Goal: Task Accomplishment & Management: Use online tool/utility

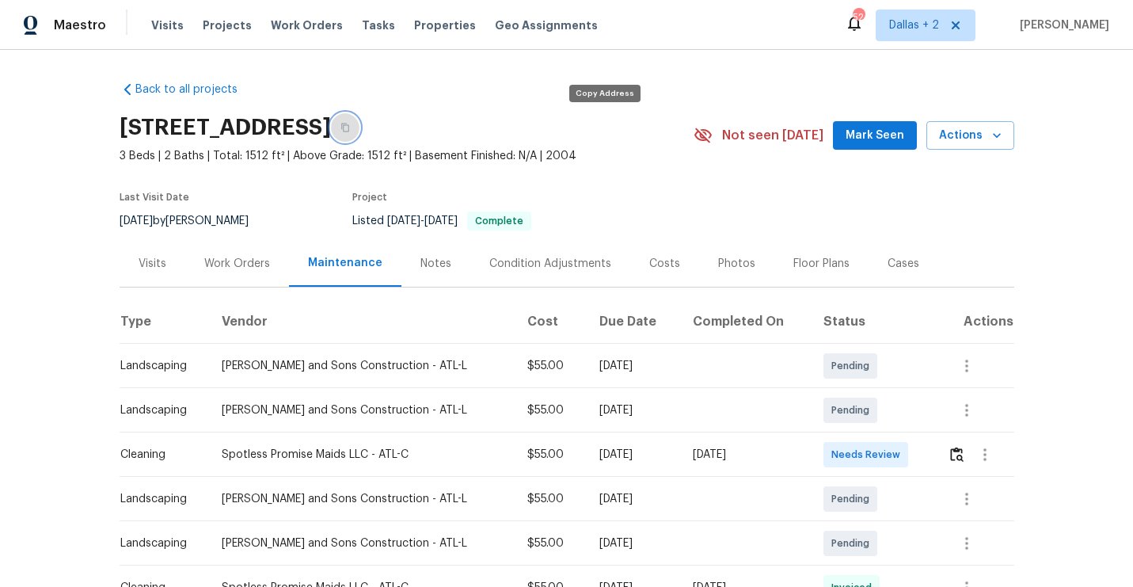
click at [359, 128] on button "button" at bounding box center [345, 127] width 28 height 28
click at [959, 454] on img "button" at bounding box center [956, 453] width 13 height 15
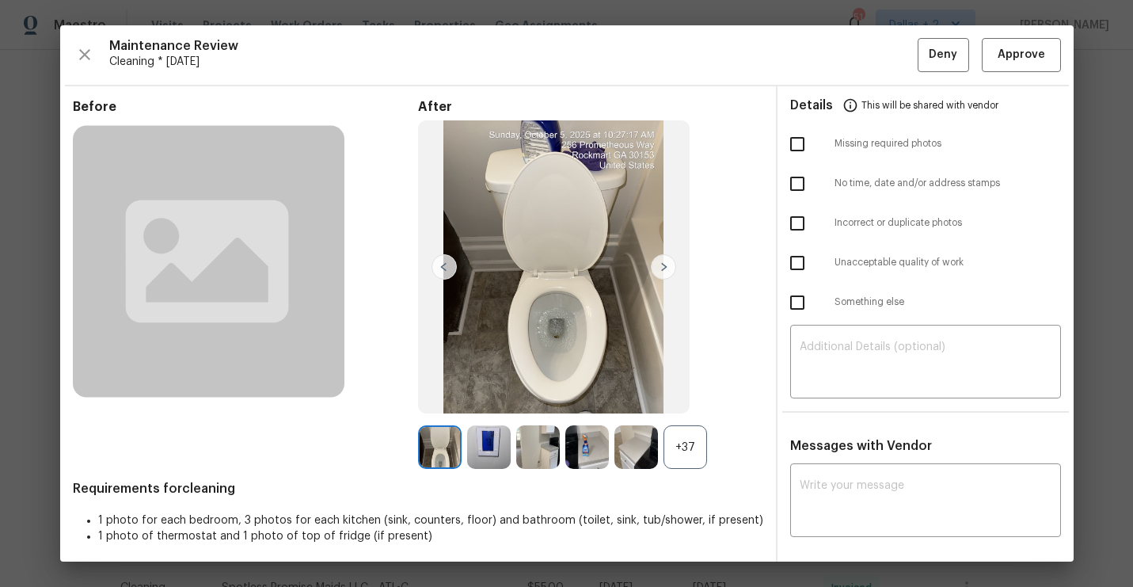
click at [702, 443] on div "+37" at bounding box center [685, 447] width 44 height 44
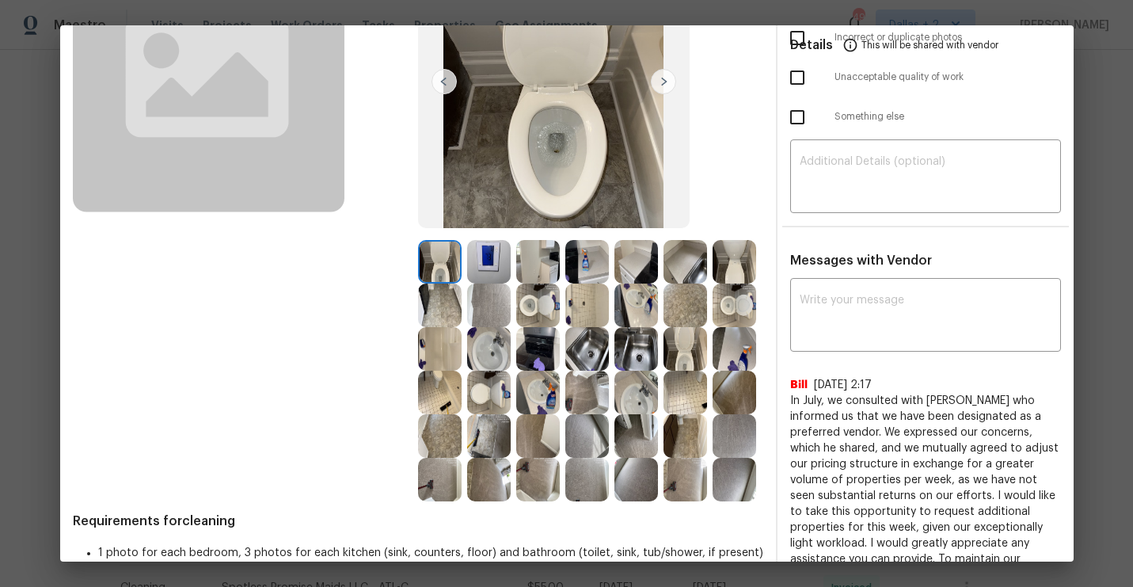
scroll to position [190, 0]
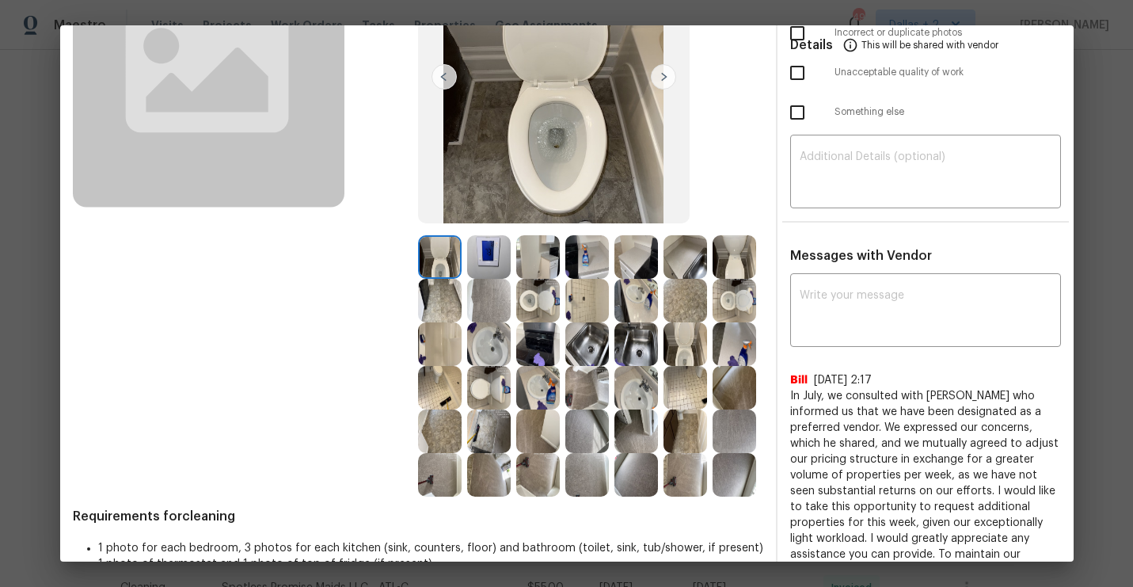
click at [592, 266] on img at bounding box center [587, 257] width 44 height 44
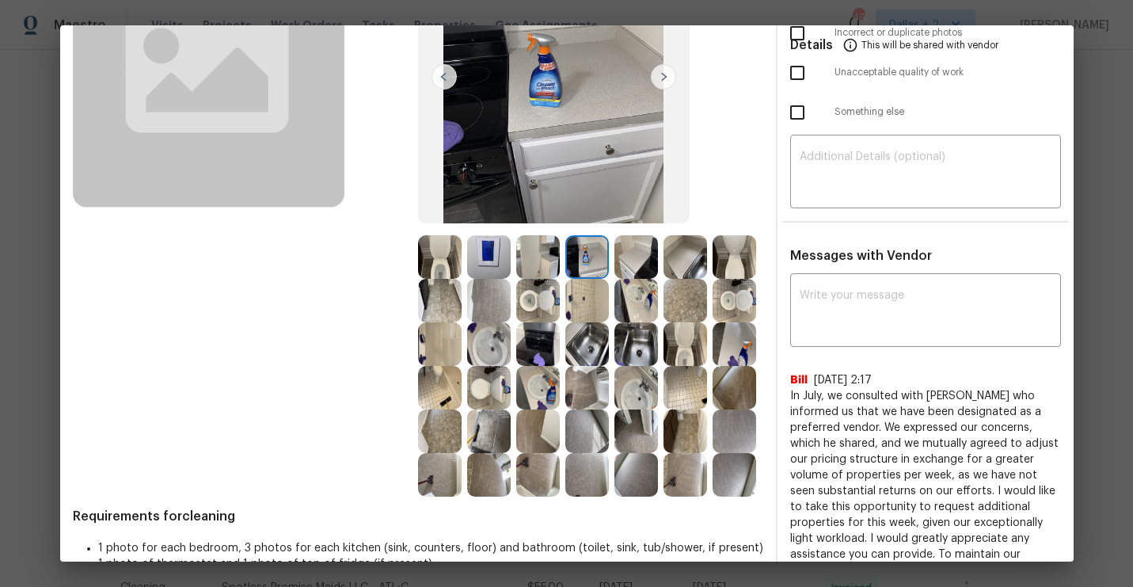
click at [729, 331] on img at bounding box center [734, 344] width 44 height 44
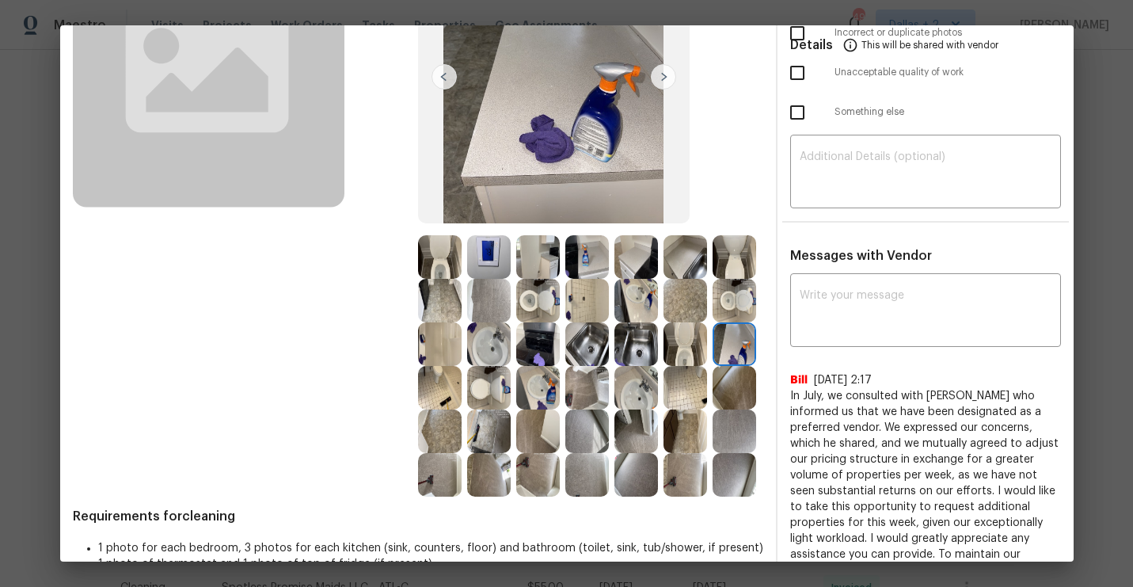
click at [557, 252] on img at bounding box center [538, 257] width 44 height 44
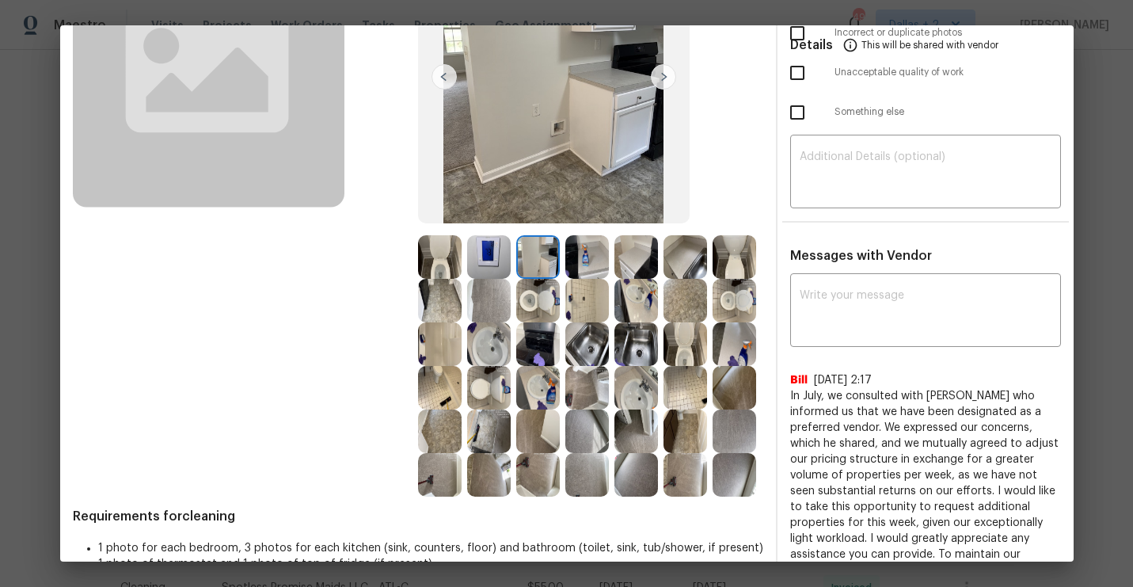
click at [688, 264] on img at bounding box center [685, 257] width 44 height 44
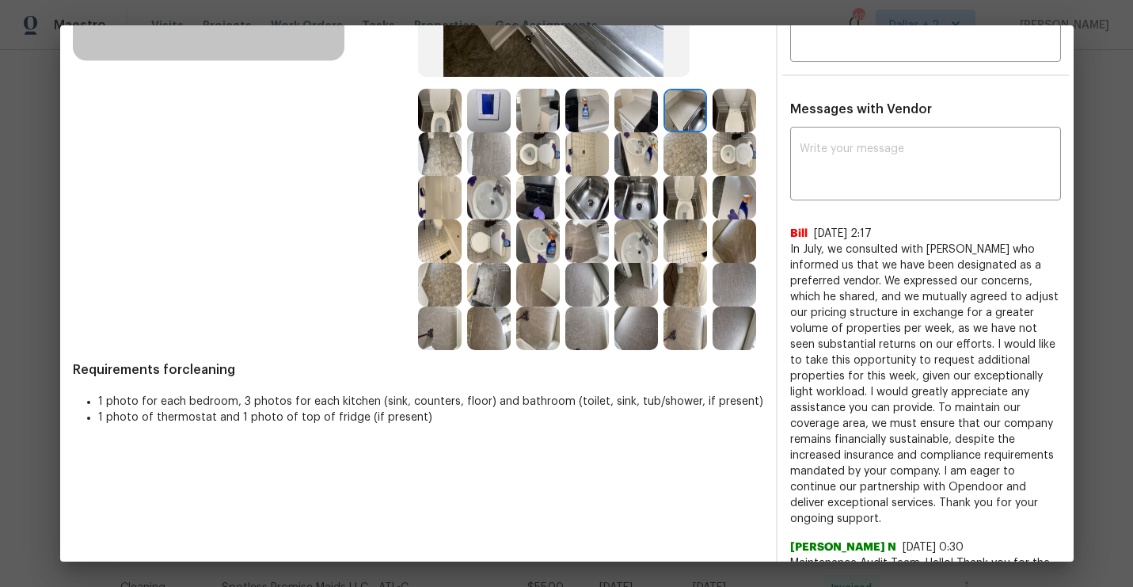
scroll to position [330, 0]
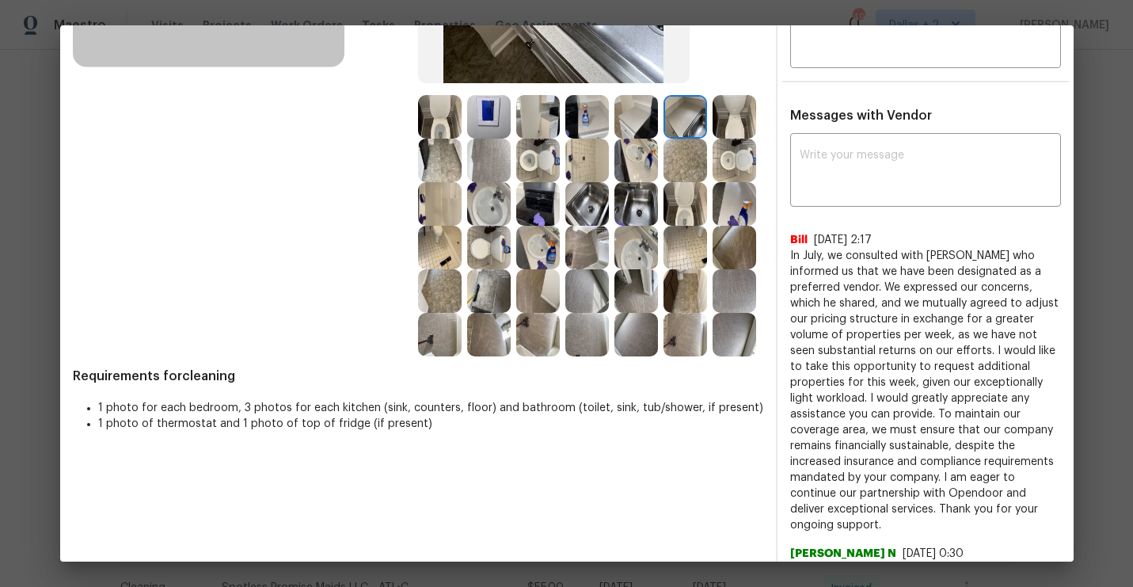
click at [528, 168] on img at bounding box center [538, 161] width 44 height 44
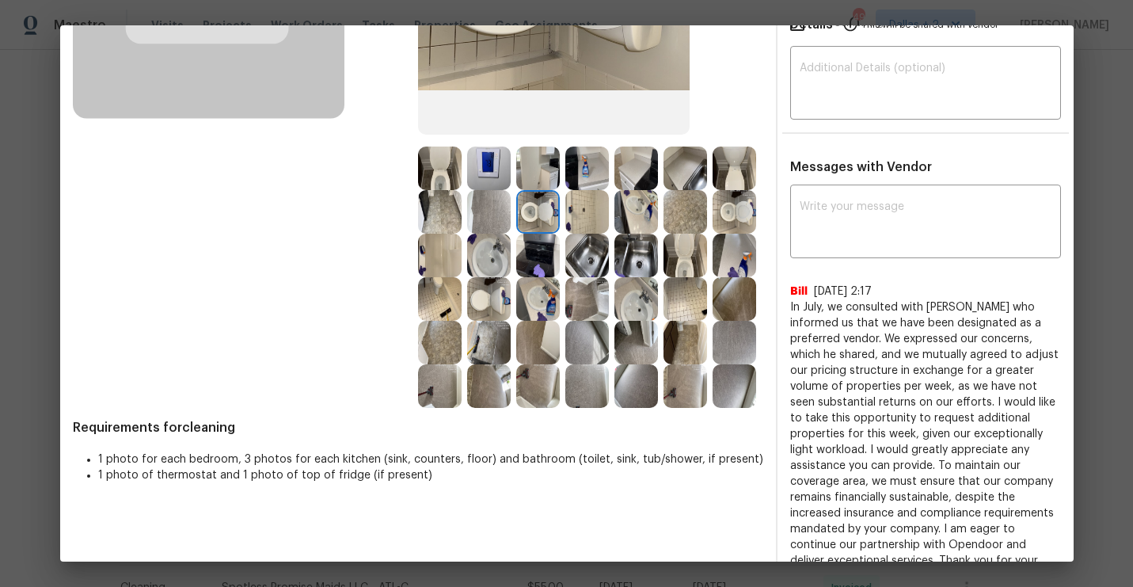
scroll to position [275, 0]
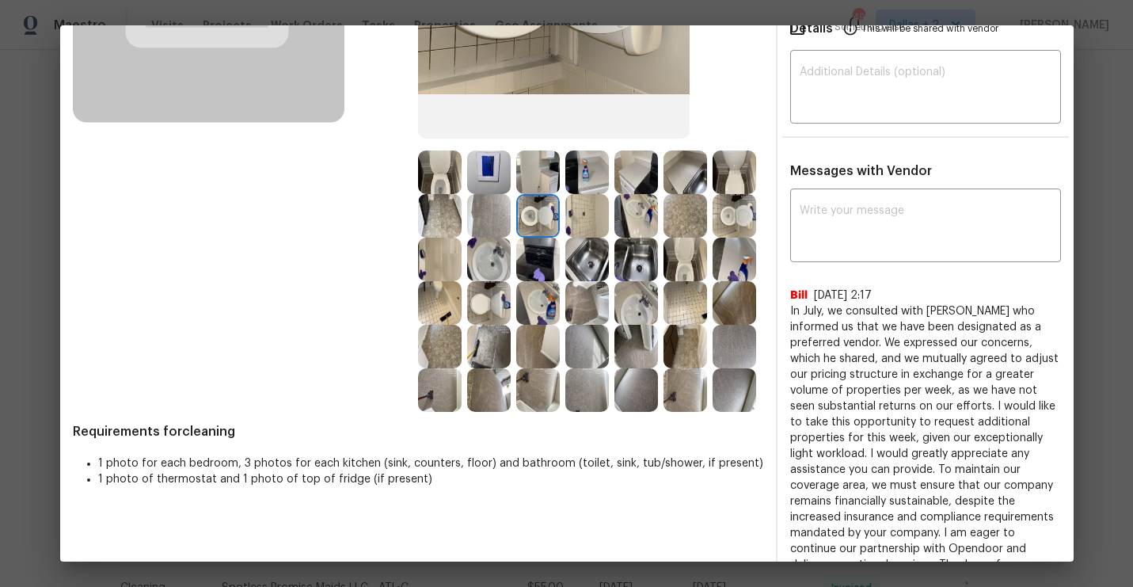
click at [596, 176] on img at bounding box center [587, 172] width 44 height 44
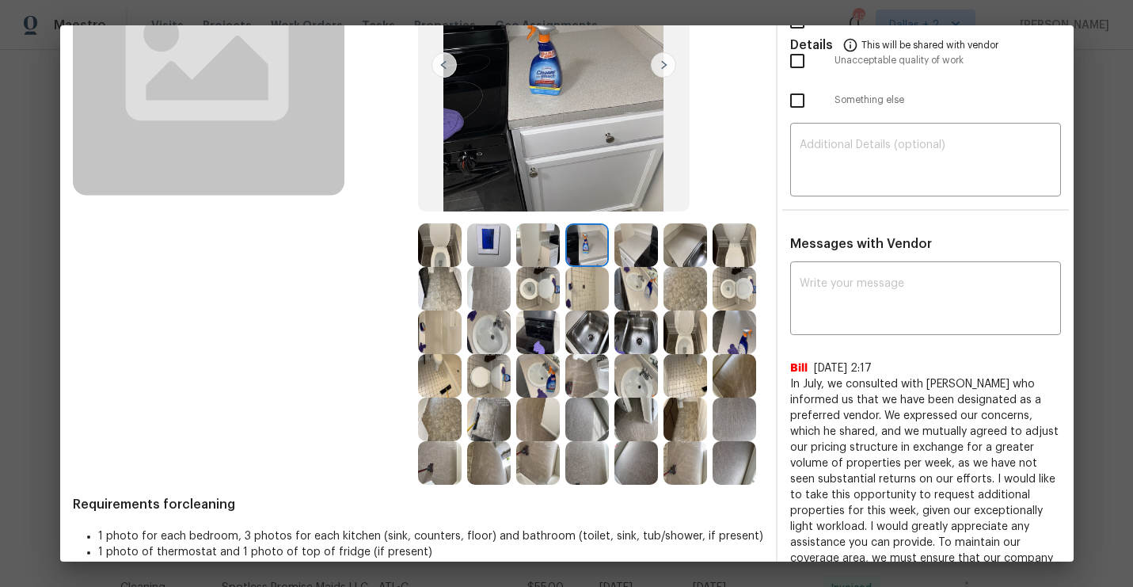
scroll to position [193, 0]
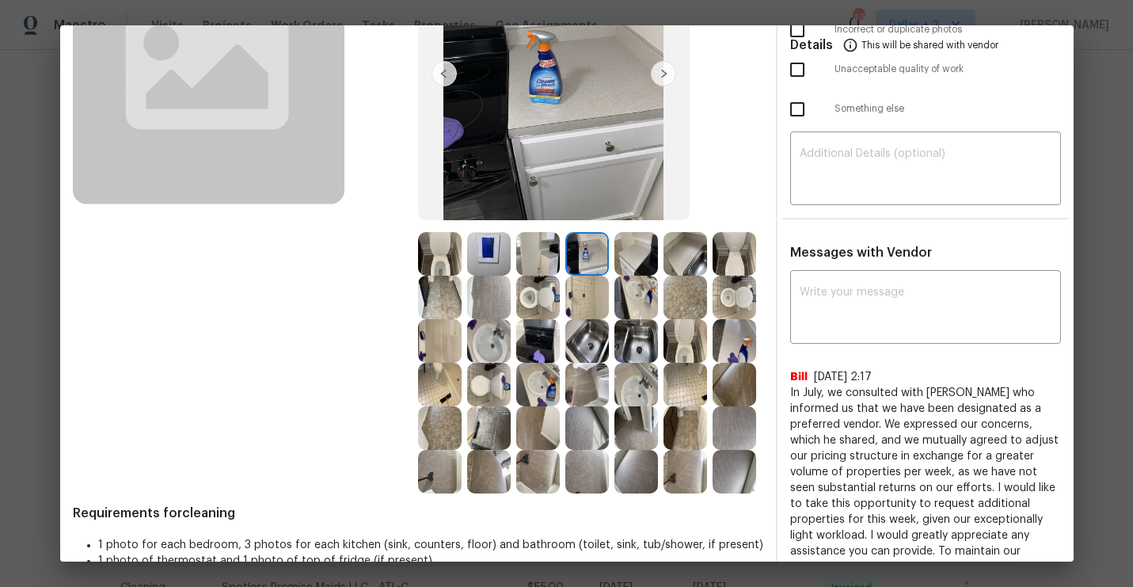
click at [426, 382] on img at bounding box center [440, 385] width 44 height 44
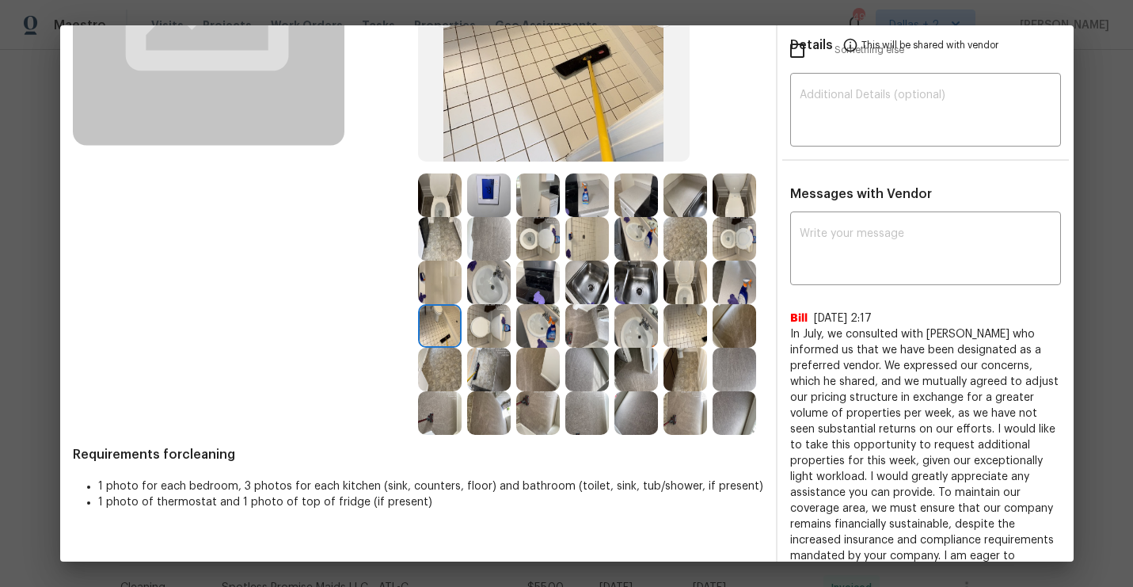
scroll to position [255, 0]
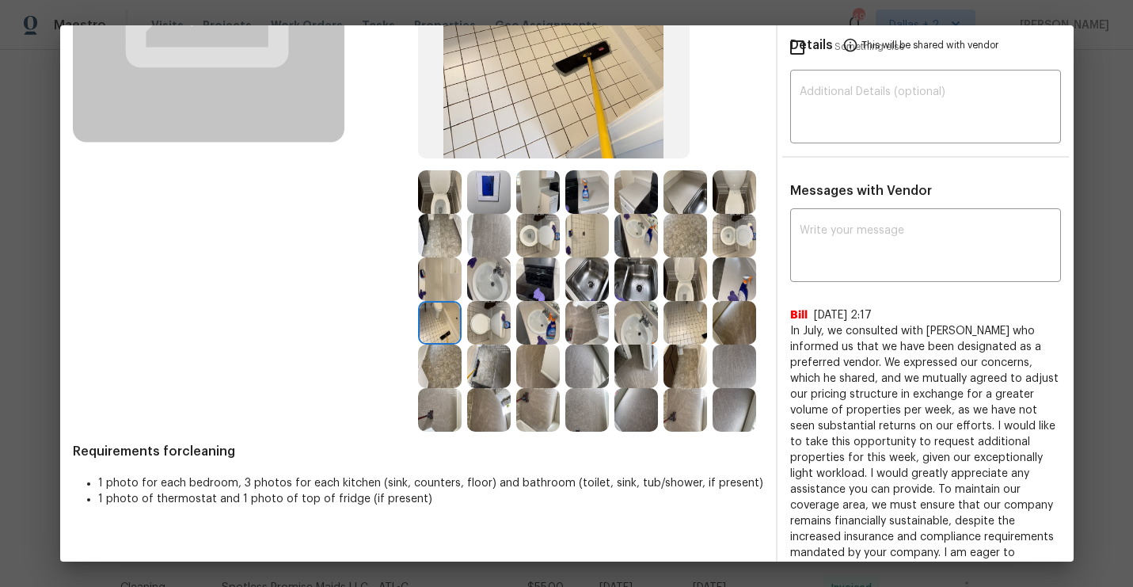
click at [523, 353] on img at bounding box center [538, 366] width 44 height 44
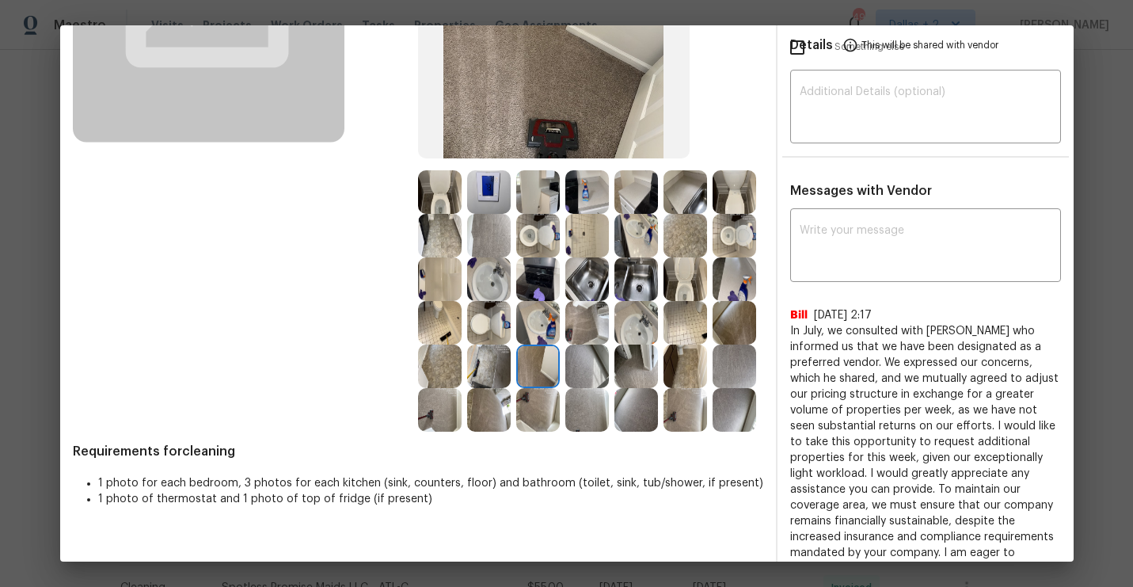
click at [684, 367] on img at bounding box center [685, 366] width 44 height 44
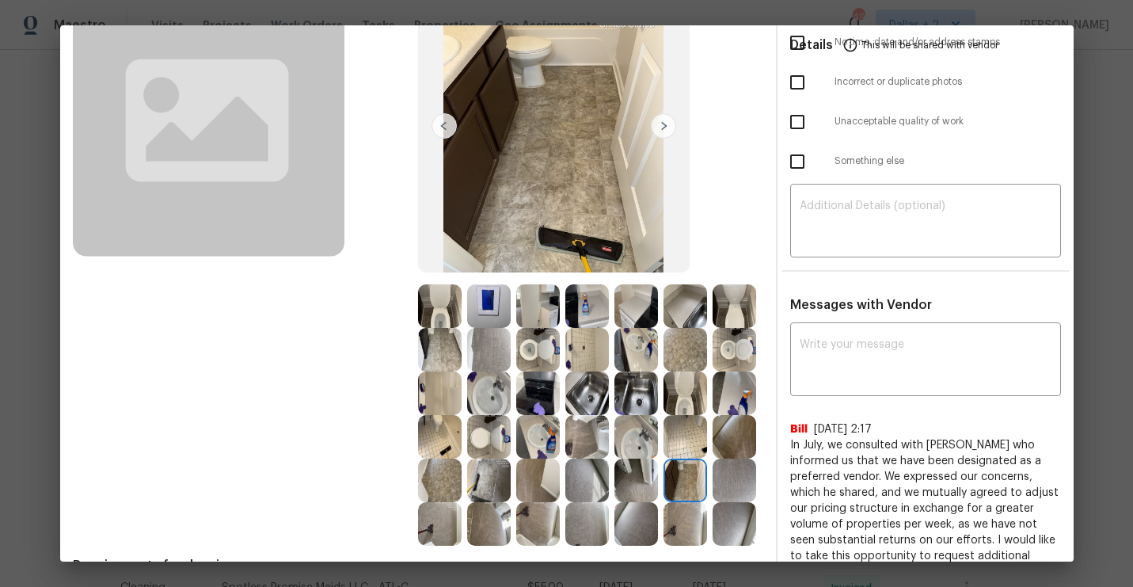
scroll to position [192, 0]
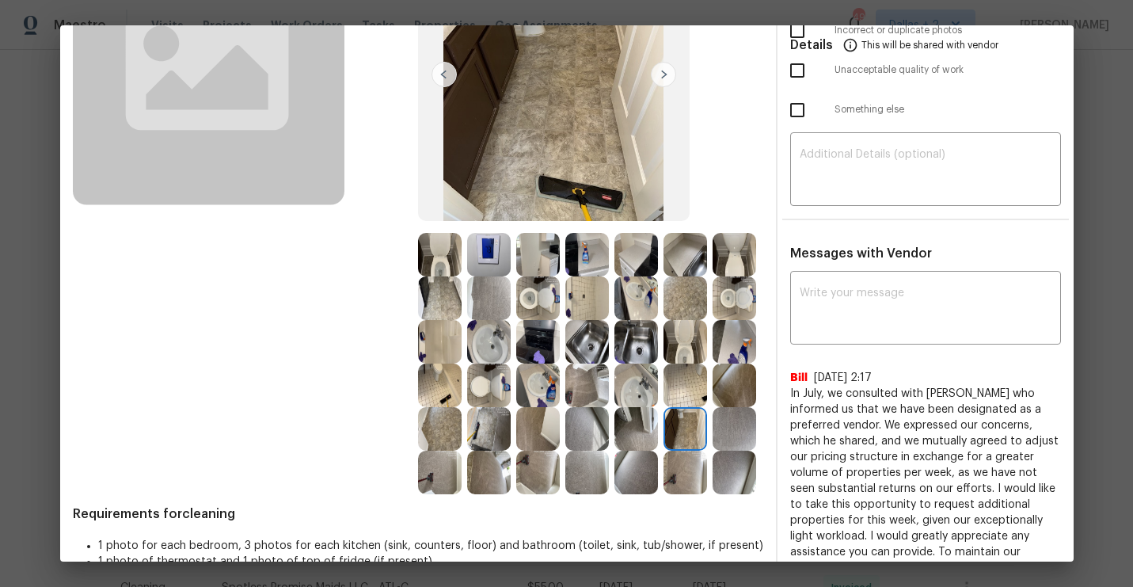
click at [737, 334] on img at bounding box center [734, 342] width 44 height 44
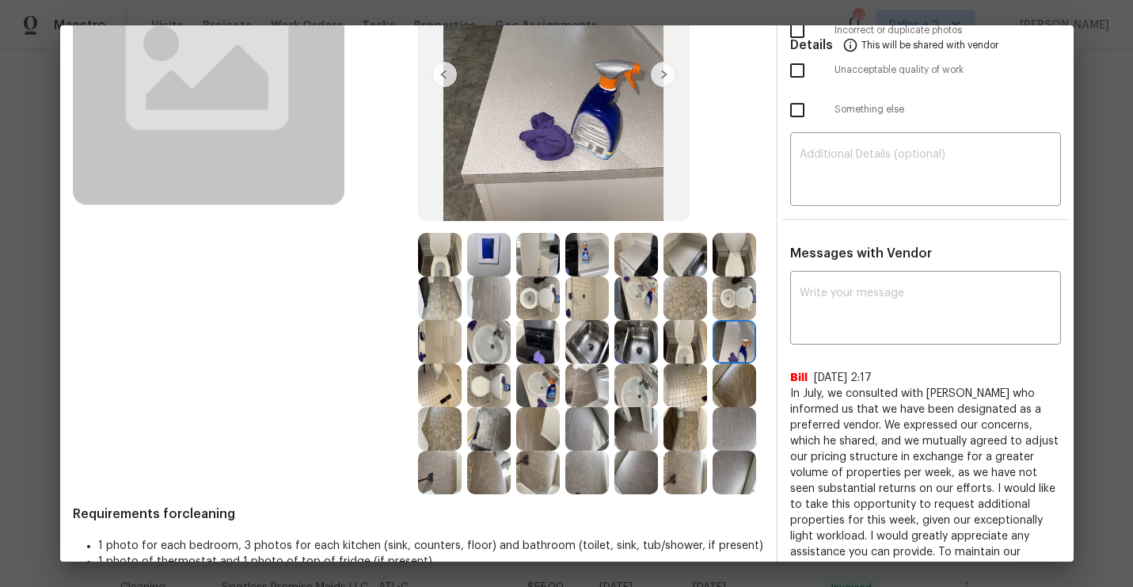
click at [533, 382] on img at bounding box center [538, 385] width 44 height 44
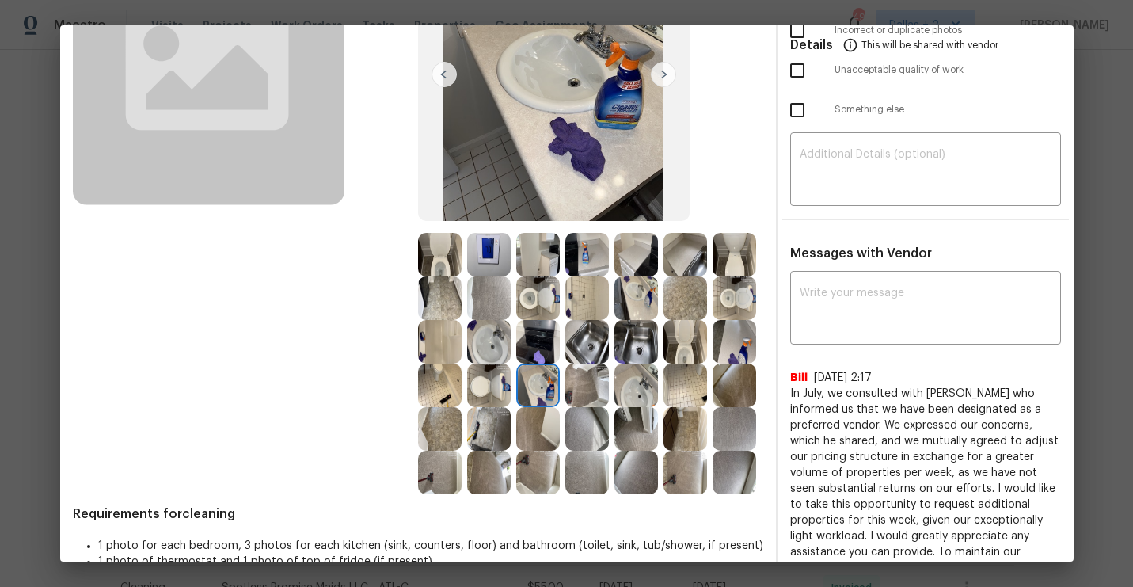
click at [439, 389] on img at bounding box center [440, 385] width 44 height 44
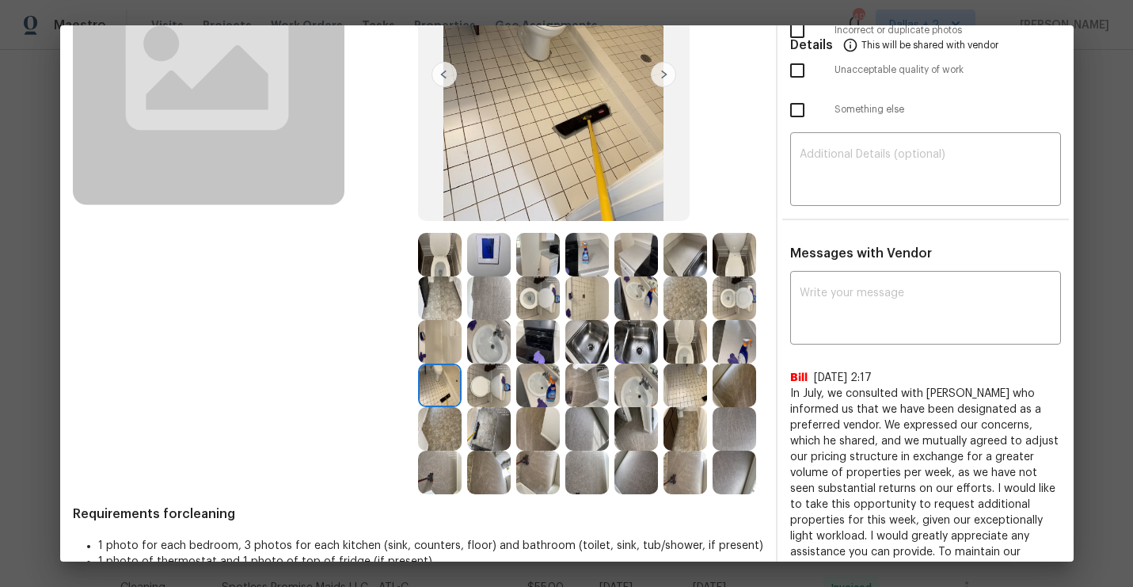
click at [480, 408] on img at bounding box center [489, 429] width 44 height 44
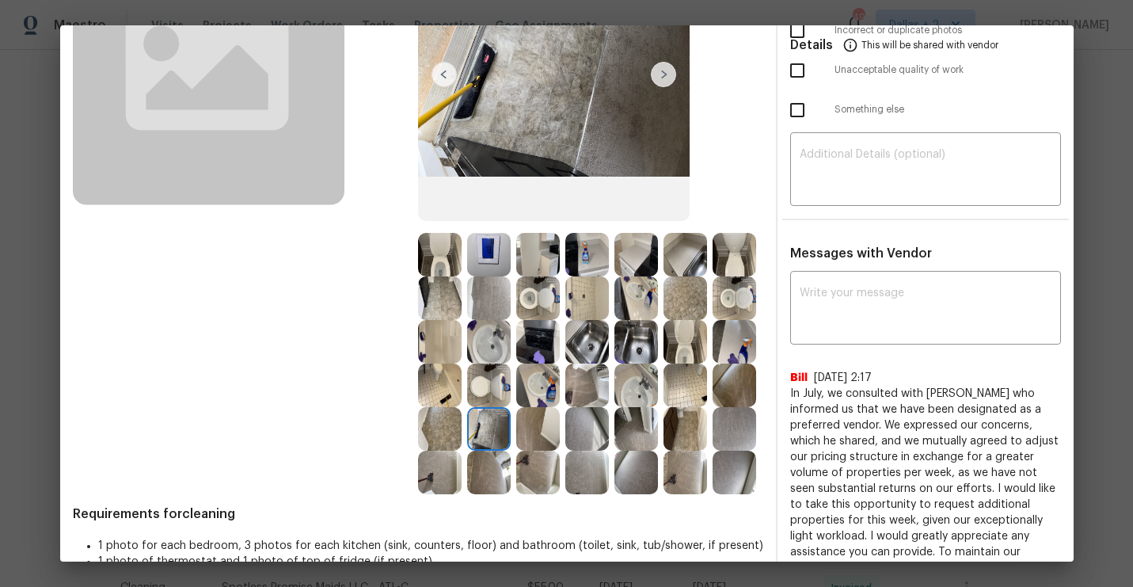
click at [491, 385] on img at bounding box center [489, 385] width 44 height 44
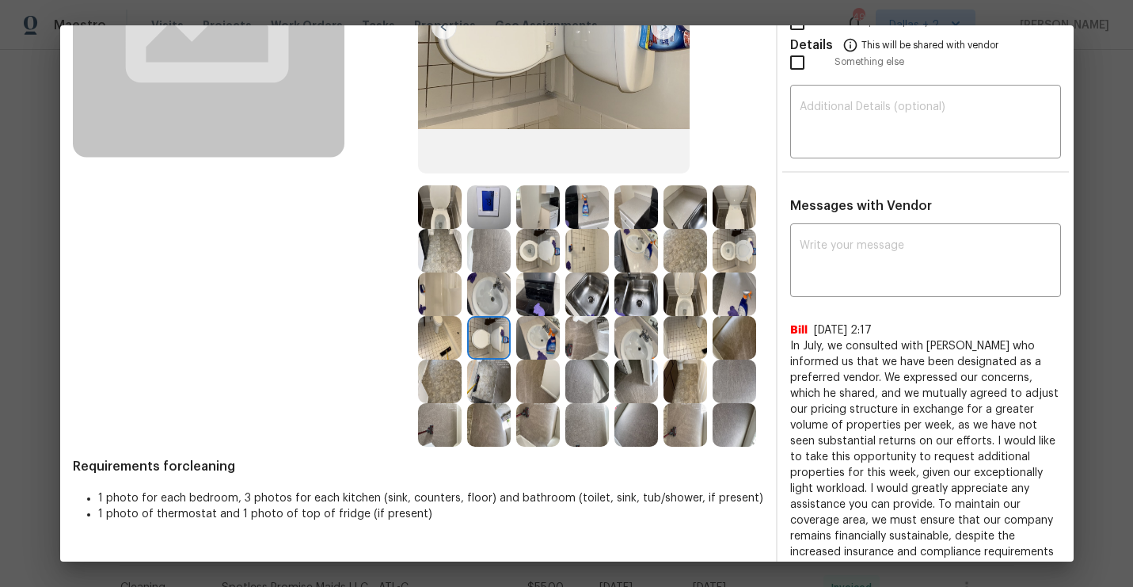
scroll to position [239, 0]
click at [594, 332] on img at bounding box center [587, 339] width 44 height 44
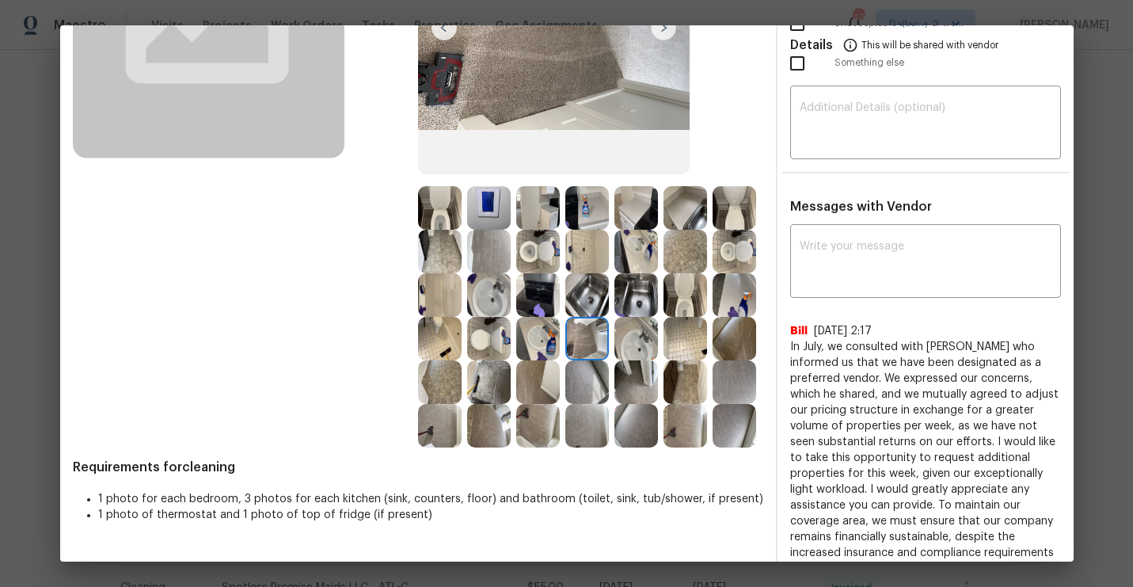
click at [640, 339] on img at bounding box center [636, 339] width 44 height 44
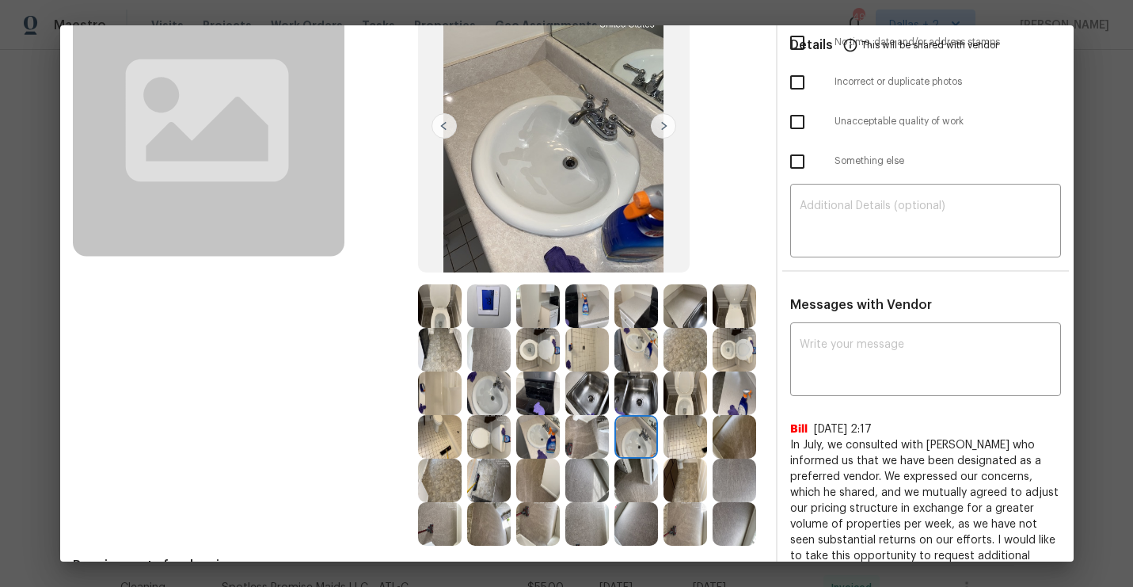
scroll to position [123, 0]
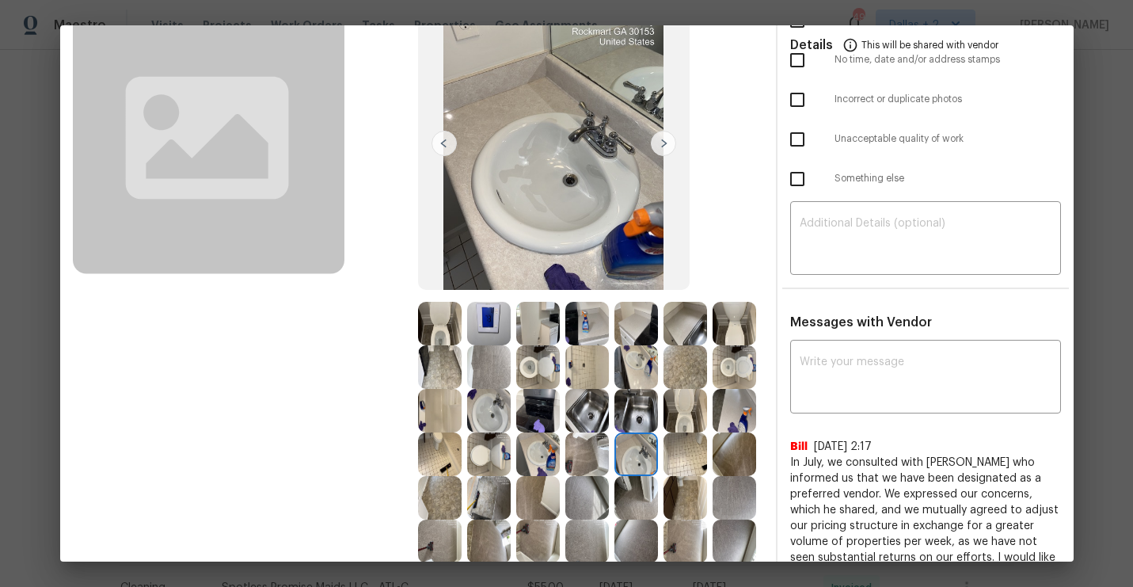
click at [447, 338] on img at bounding box center [440, 324] width 44 height 44
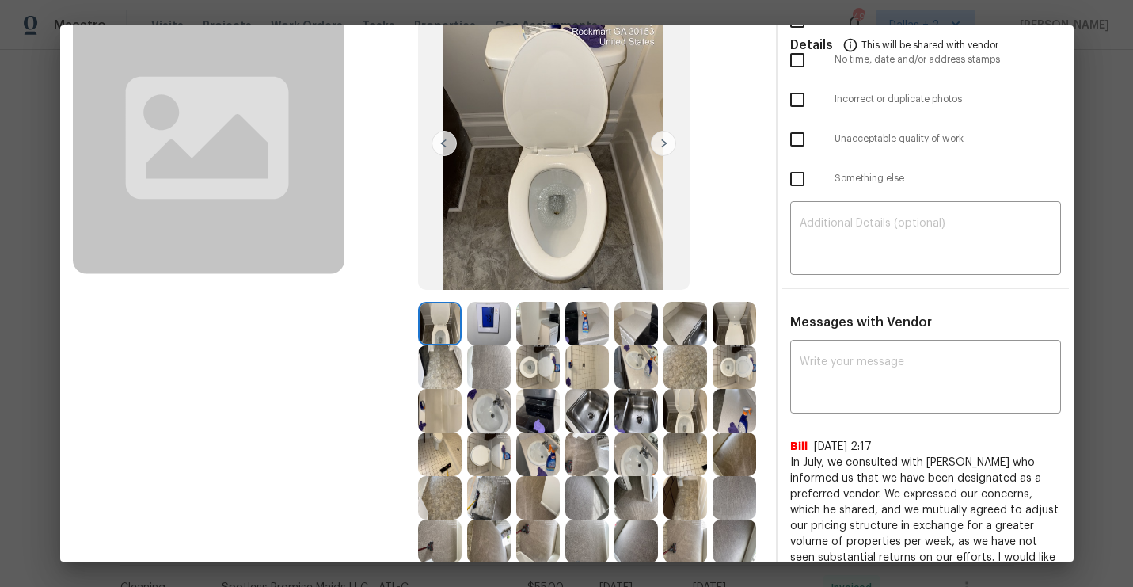
scroll to position [0, 0]
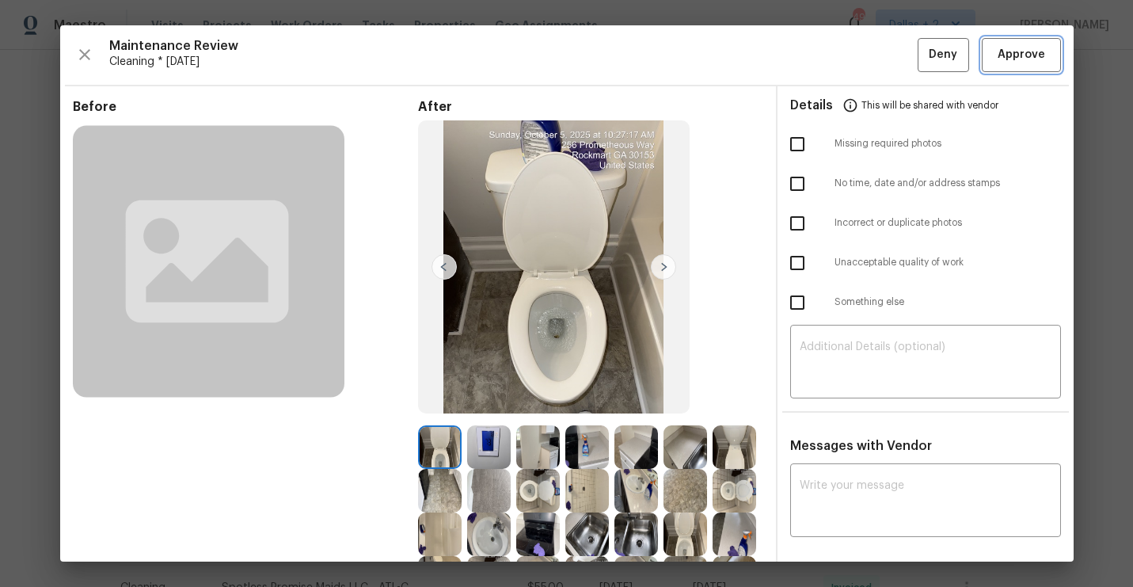
click at [1020, 59] on span "Approve" at bounding box center [1020, 55] width 47 height 20
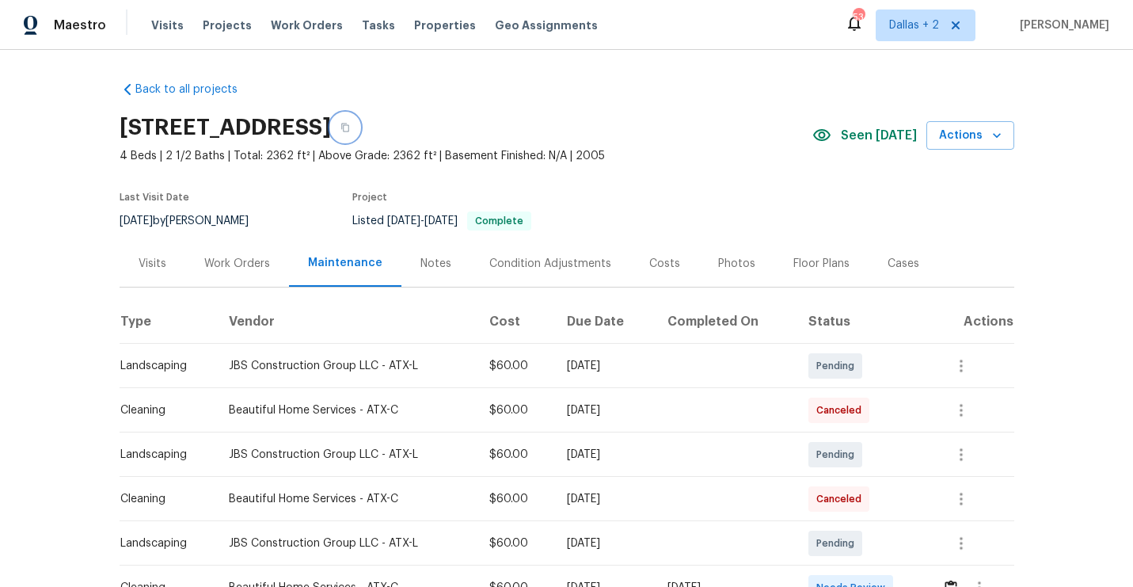
click at [359, 126] on button "button" at bounding box center [345, 127] width 28 height 28
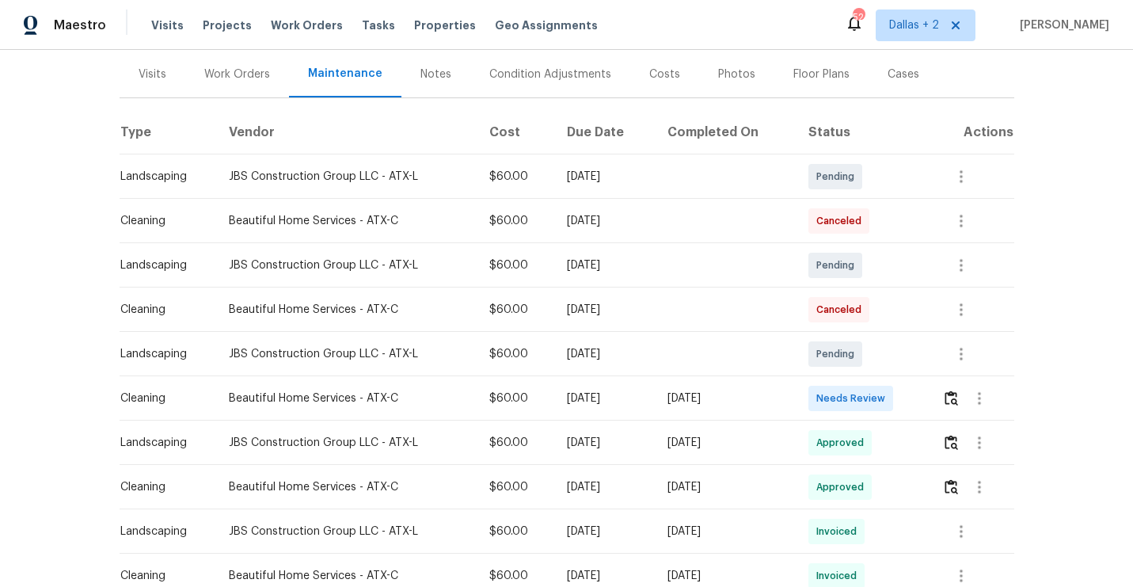
scroll to position [216, 0]
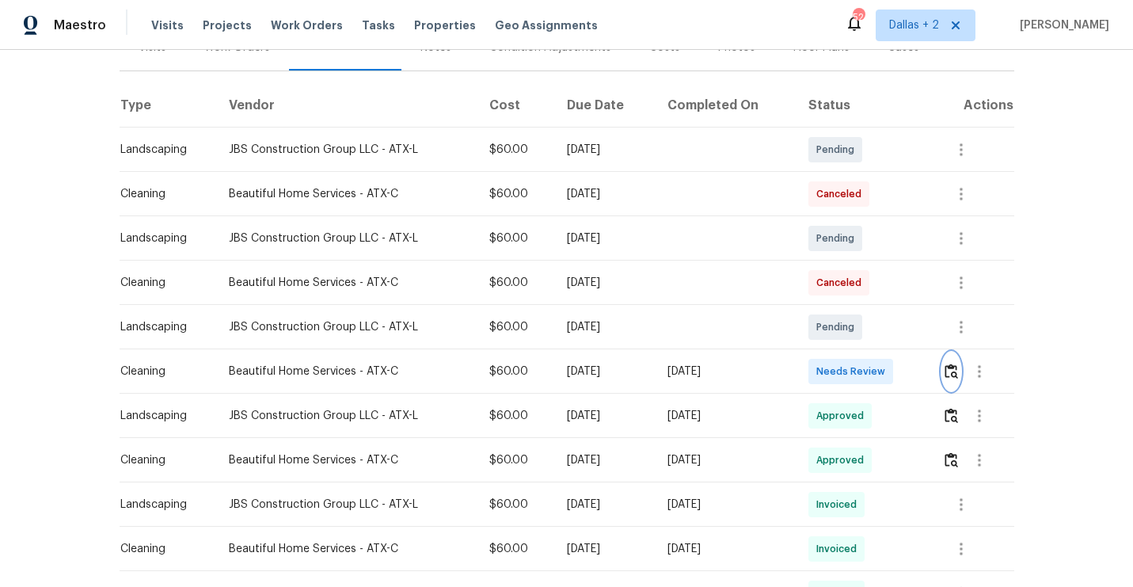
click at [957, 374] on img "button" at bounding box center [950, 370] width 13 height 15
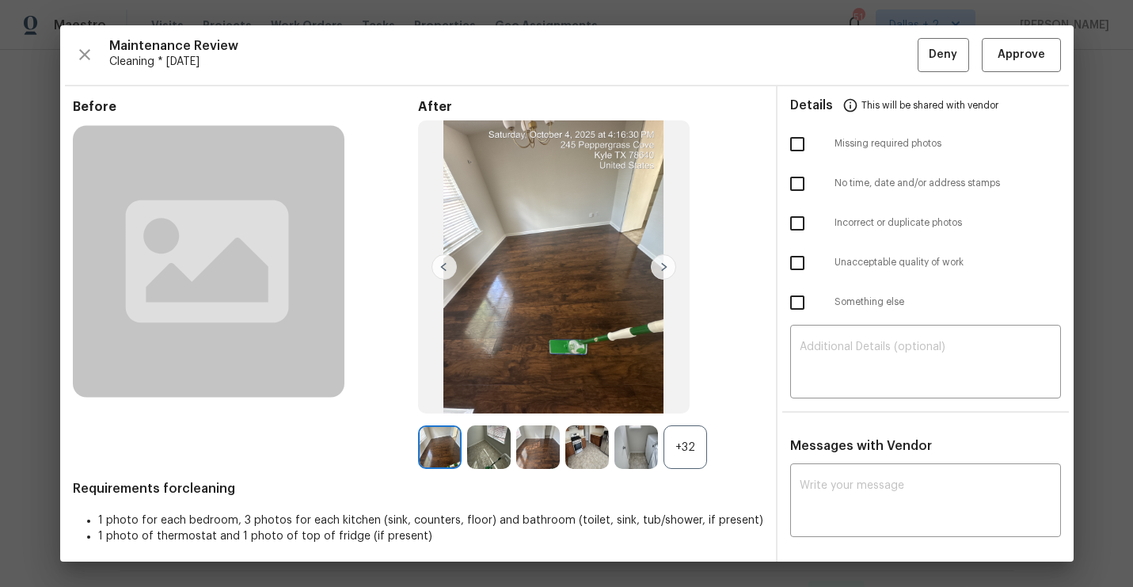
click at [682, 443] on div "+32" at bounding box center [685, 447] width 44 height 44
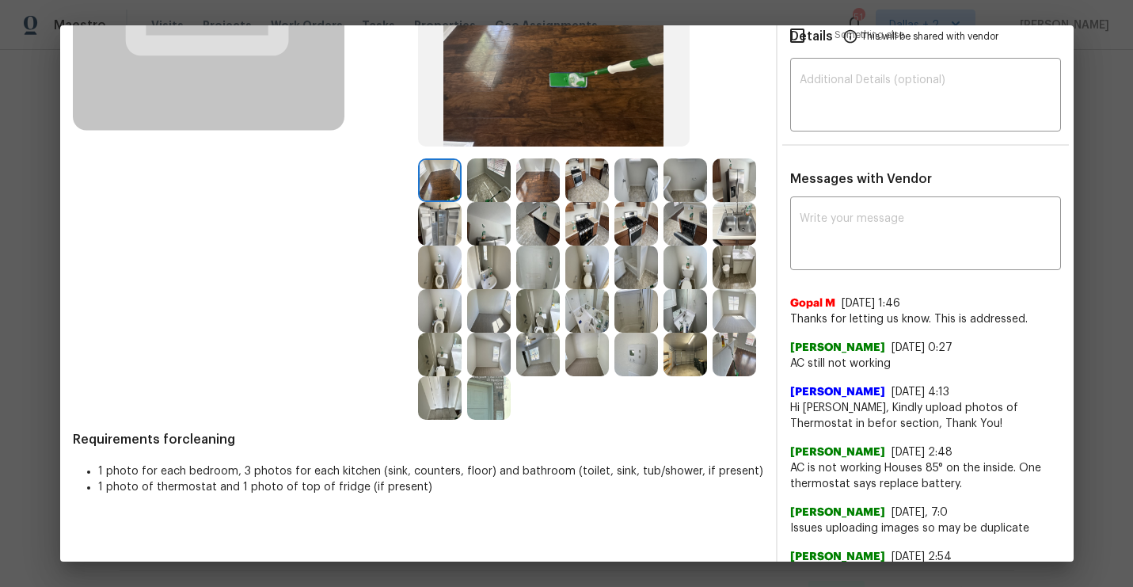
scroll to position [177, 0]
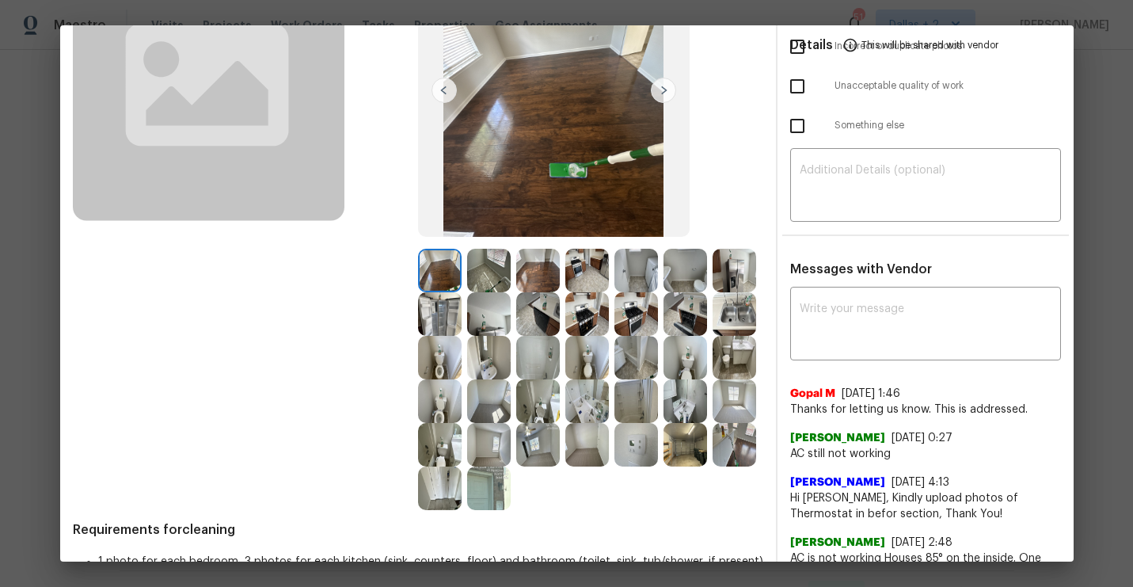
click at [678, 470] on div at bounding box center [590, 379] width 345 height 261
click at [682, 448] on img at bounding box center [685, 445] width 44 height 44
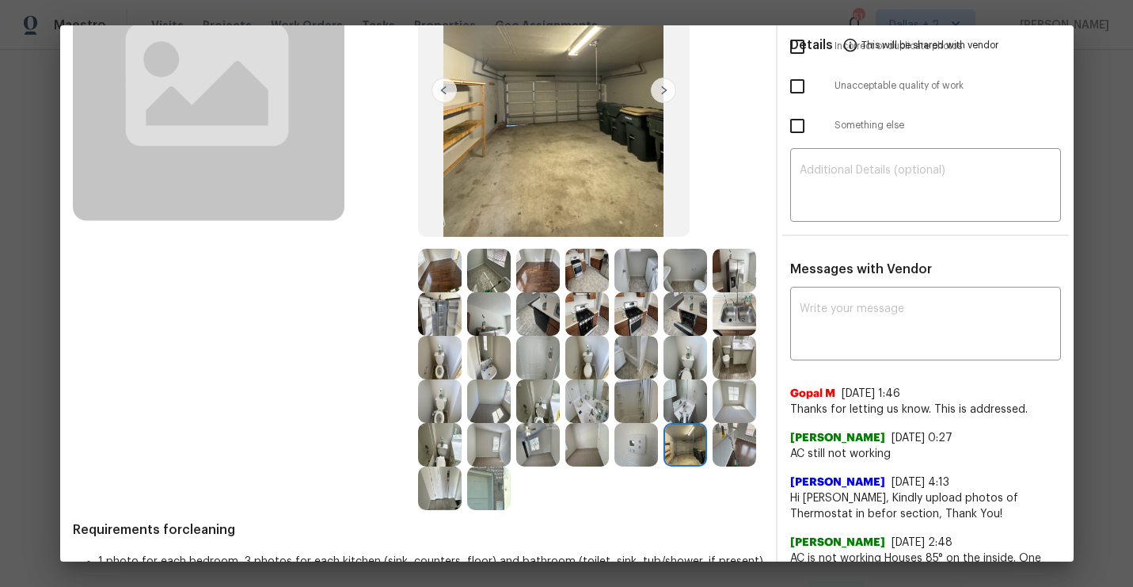
click at [630, 417] on img at bounding box center [636, 401] width 44 height 44
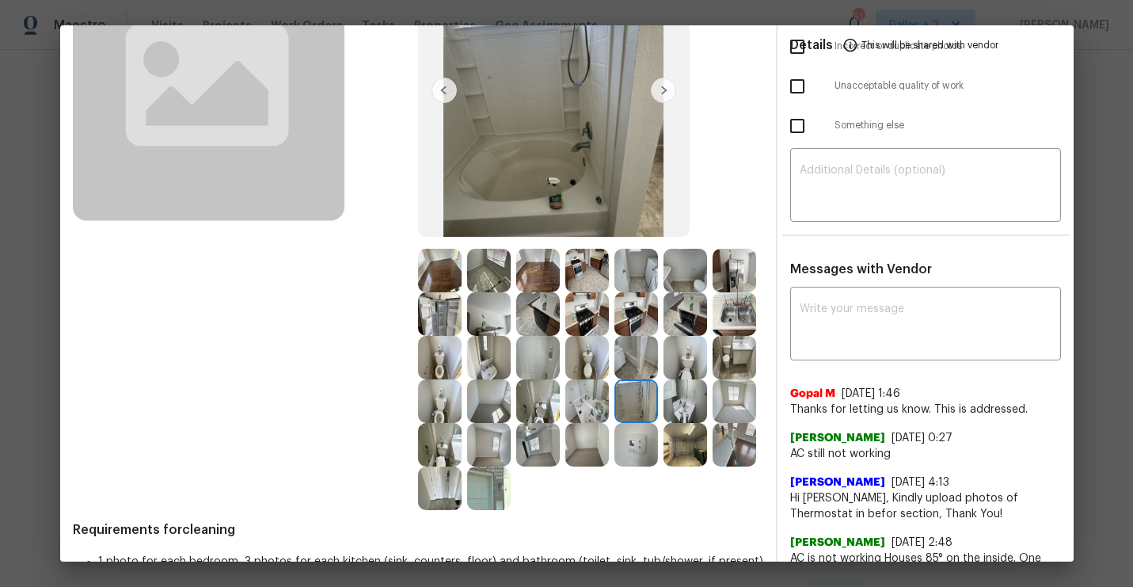
click at [540, 393] on img at bounding box center [538, 401] width 44 height 44
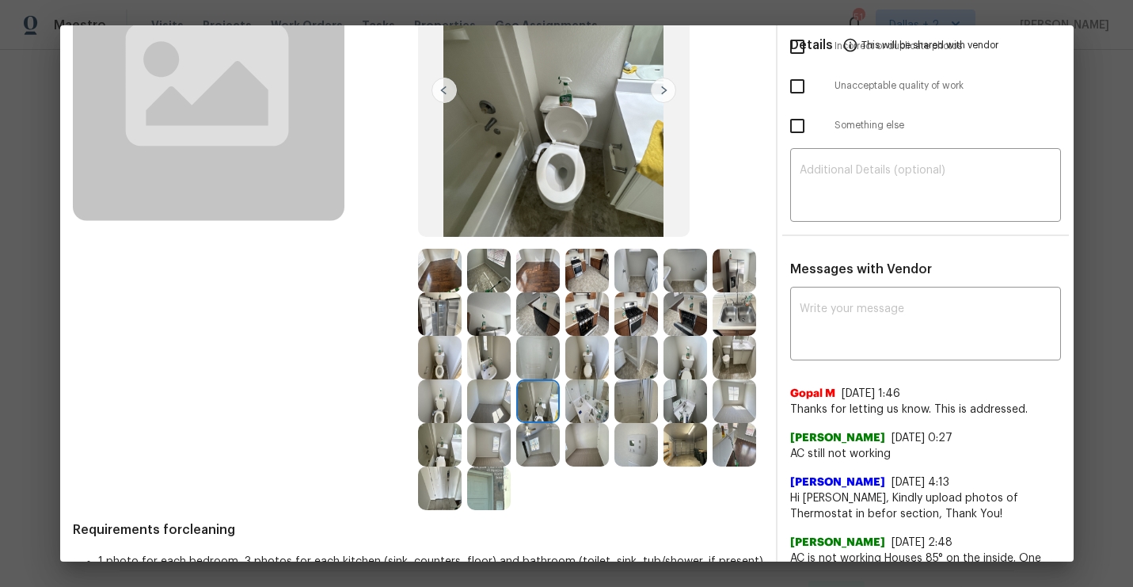
click at [542, 362] on img at bounding box center [538, 358] width 44 height 44
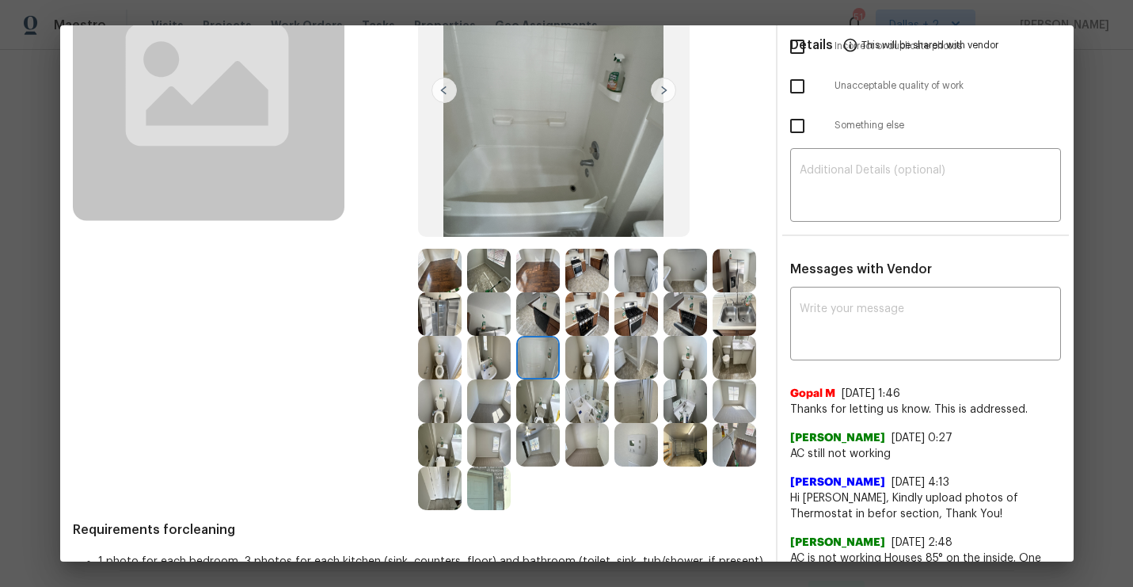
click at [734, 359] on img at bounding box center [734, 358] width 44 height 44
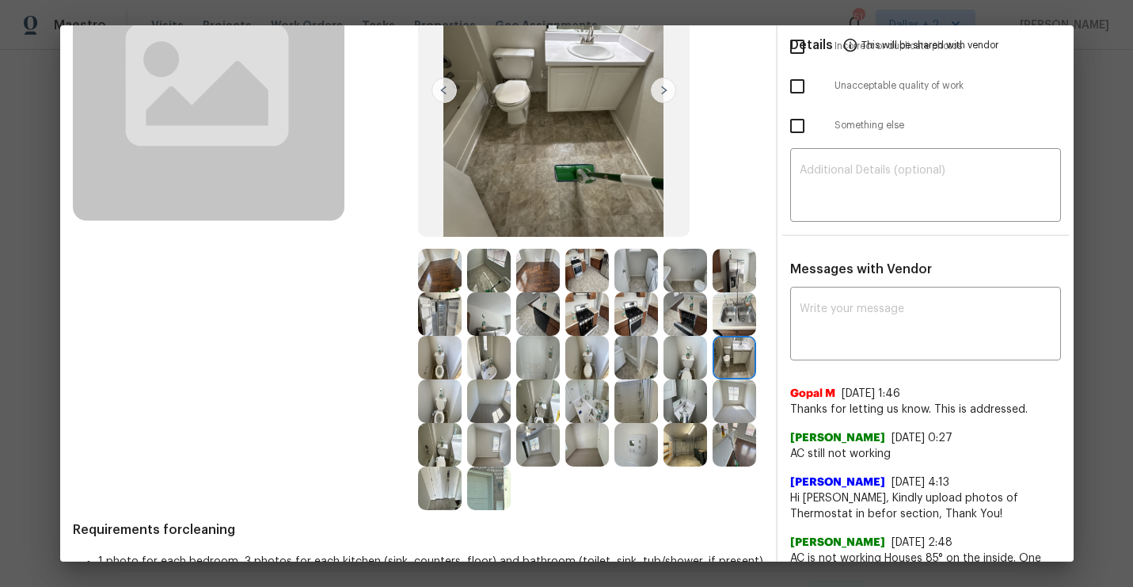
click at [549, 397] on img at bounding box center [538, 401] width 44 height 44
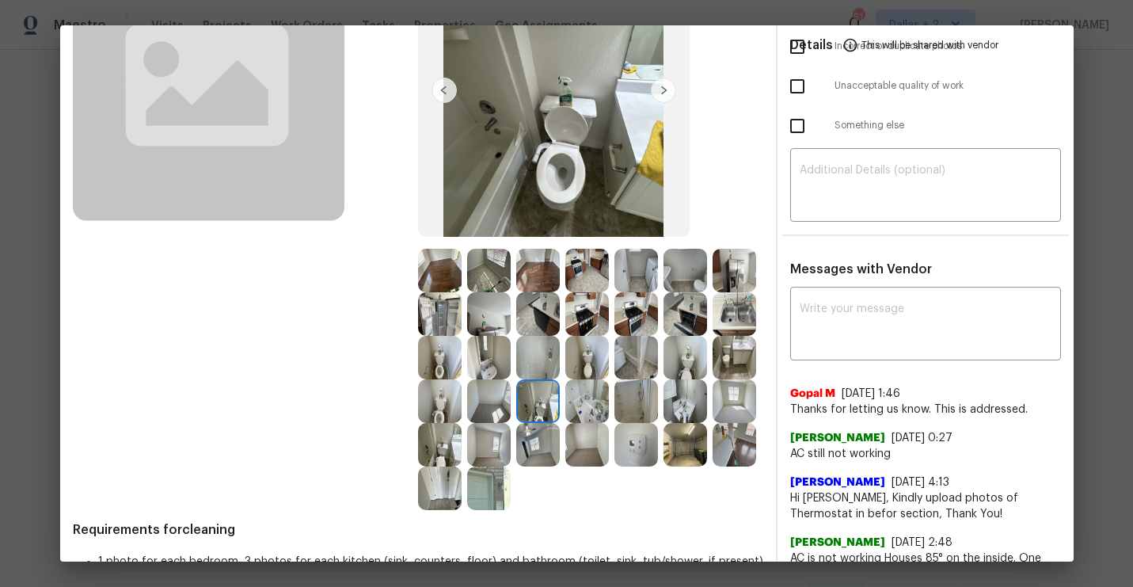
click at [439, 407] on img at bounding box center [440, 401] width 44 height 44
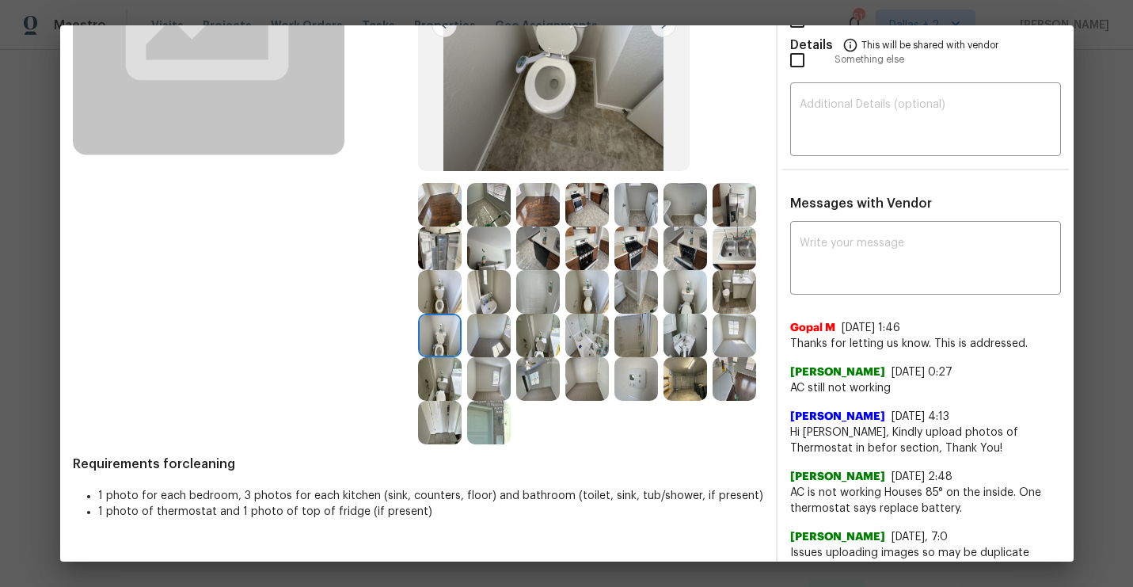
scroll to position [257, 0]
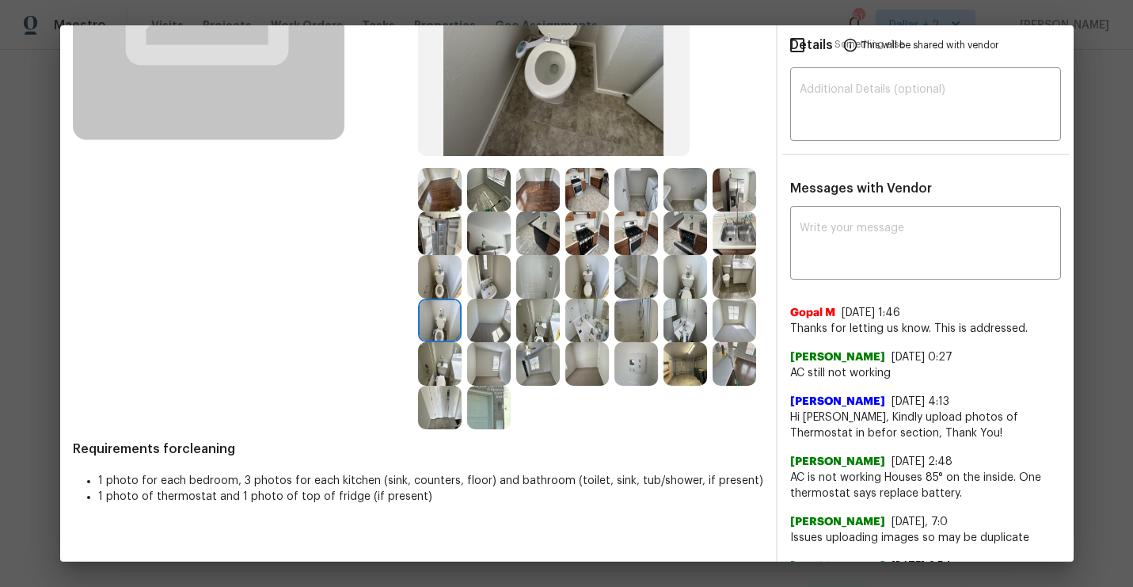
click at [490, 243] on img at bounding box center [489, 233] width 44 height 44
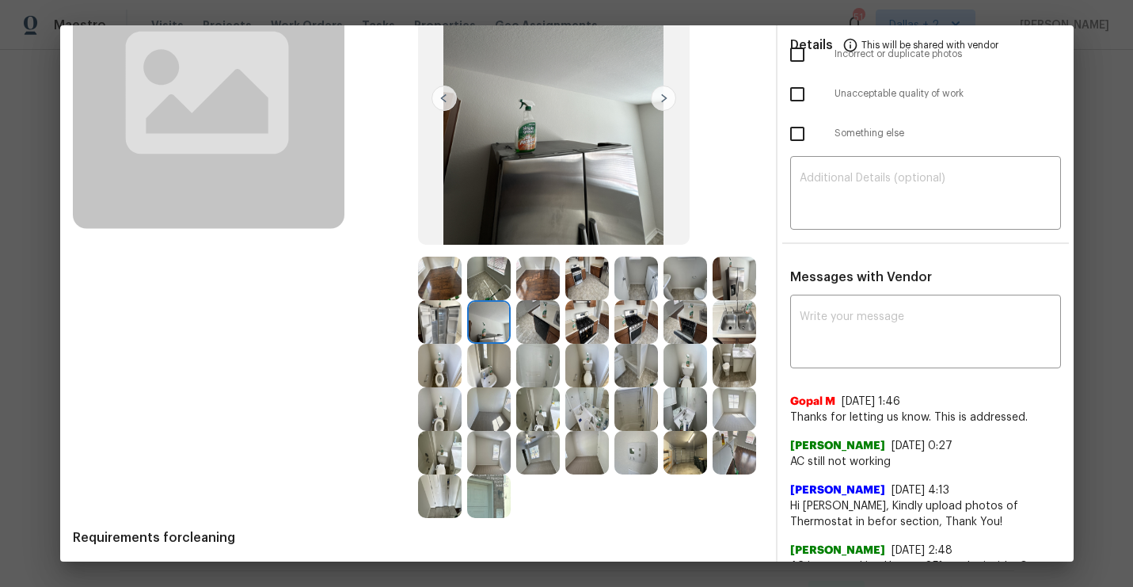
scroll to position [167, 0]
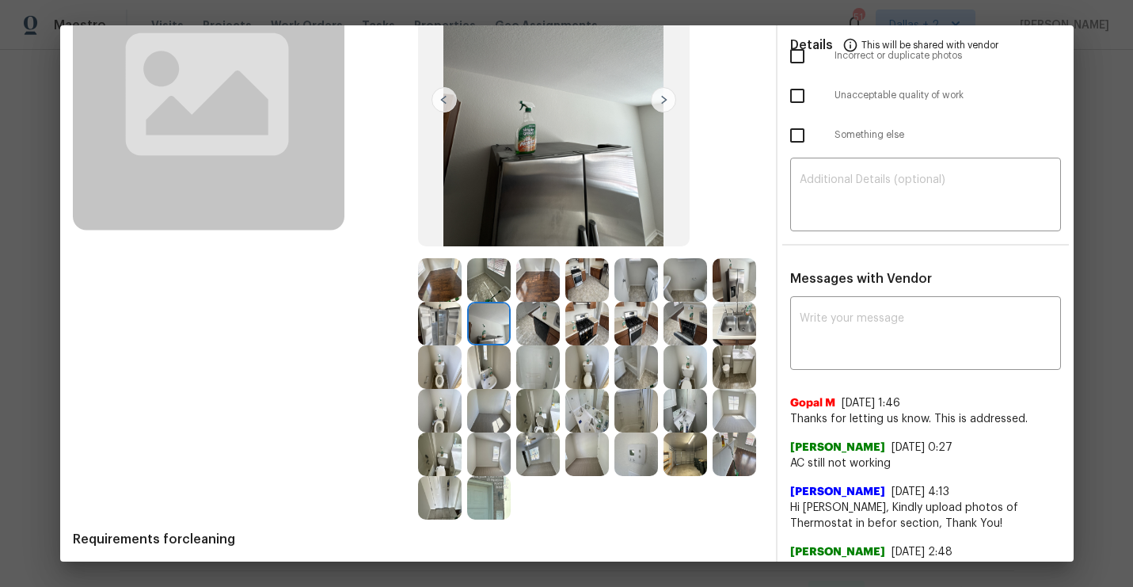
click at [433, 411] on img at bounding box center [440, 411] width 44 height 44
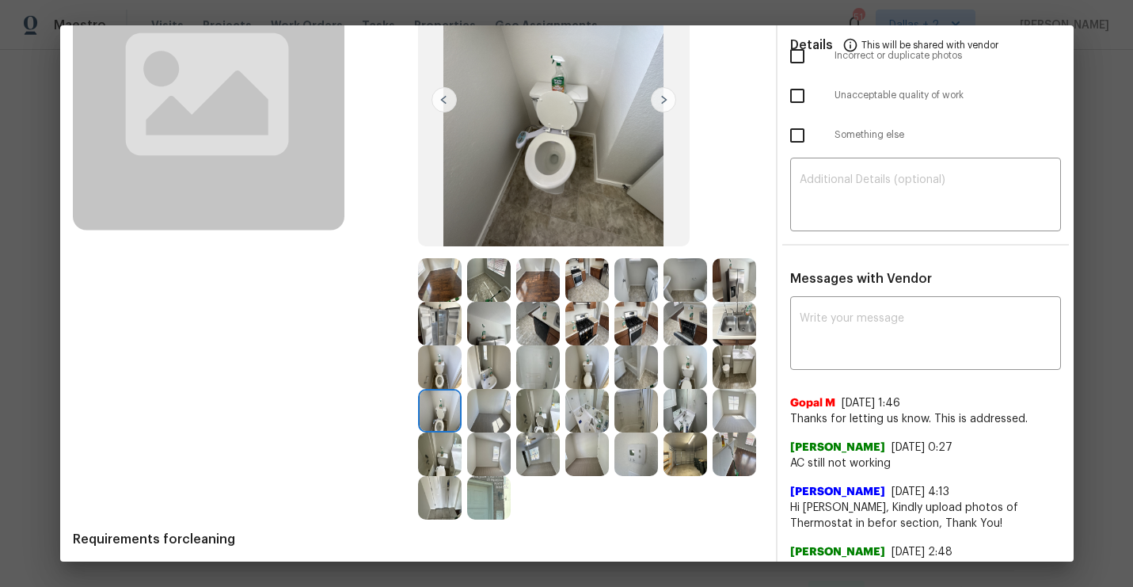
click at [441, 372] on img at bounding box center [440, 367] width 44 height 44
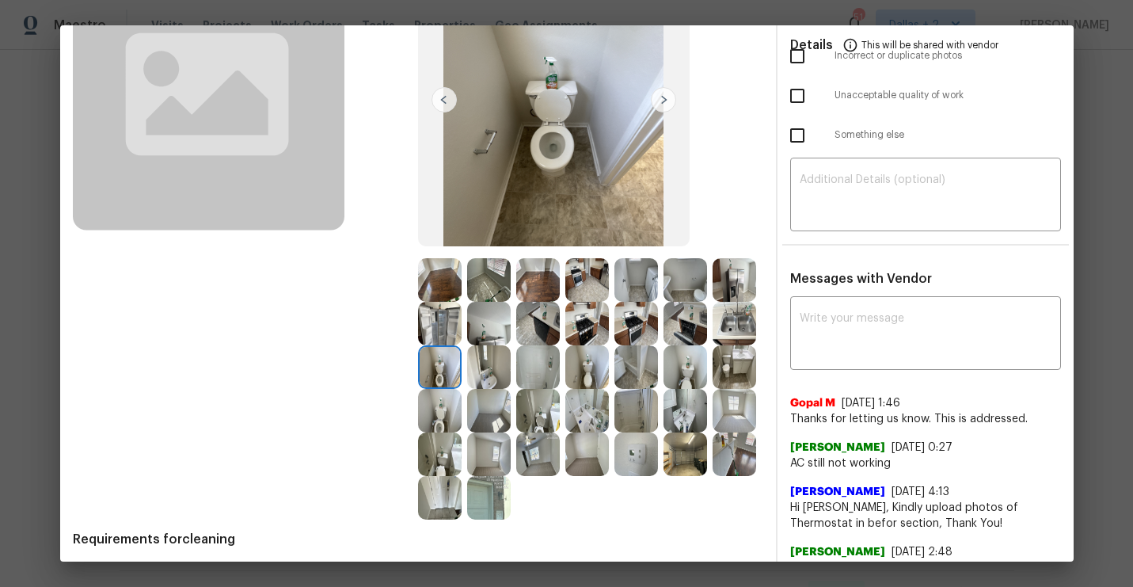
click at [686, 465] on img at bounding box center [685, 454] width 44 height 44
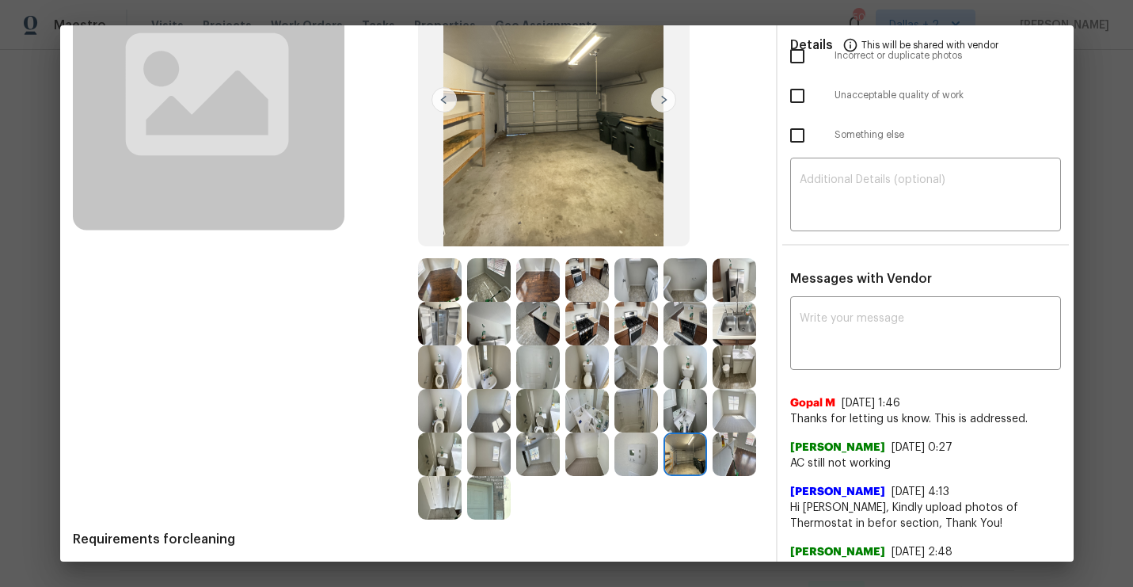
click at [735, 452] on img at bounding box center [734, 454] width 44 height 44
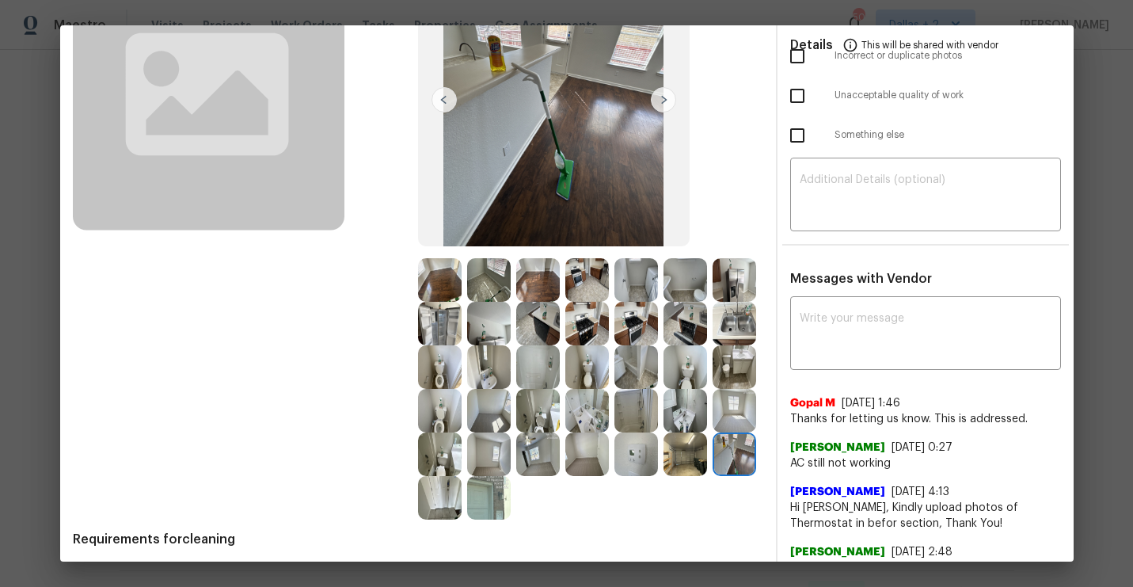
click at [663, 101] on img at bounding box center [663, 99] width 25 height 25
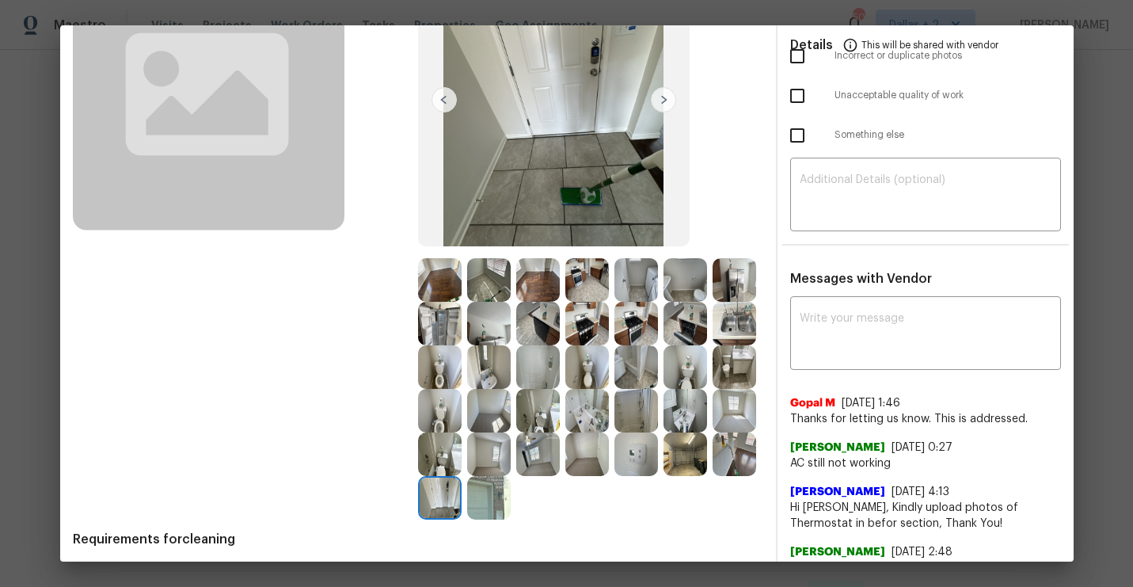
click at [663, 101] on img at bounding box center [663, 99] width 25 height 25
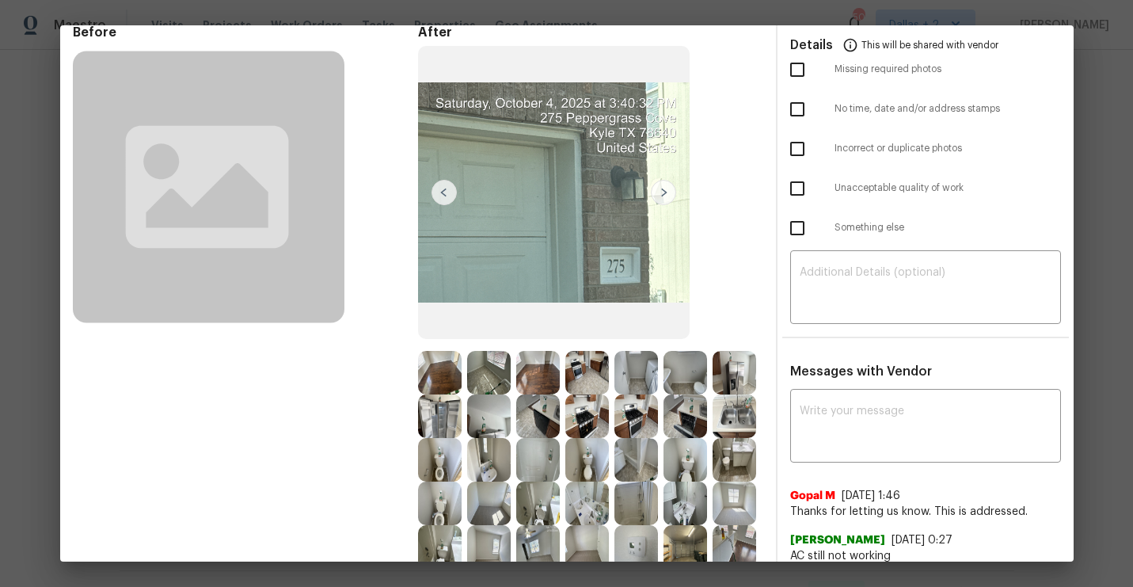
scroll to position [0, 0]
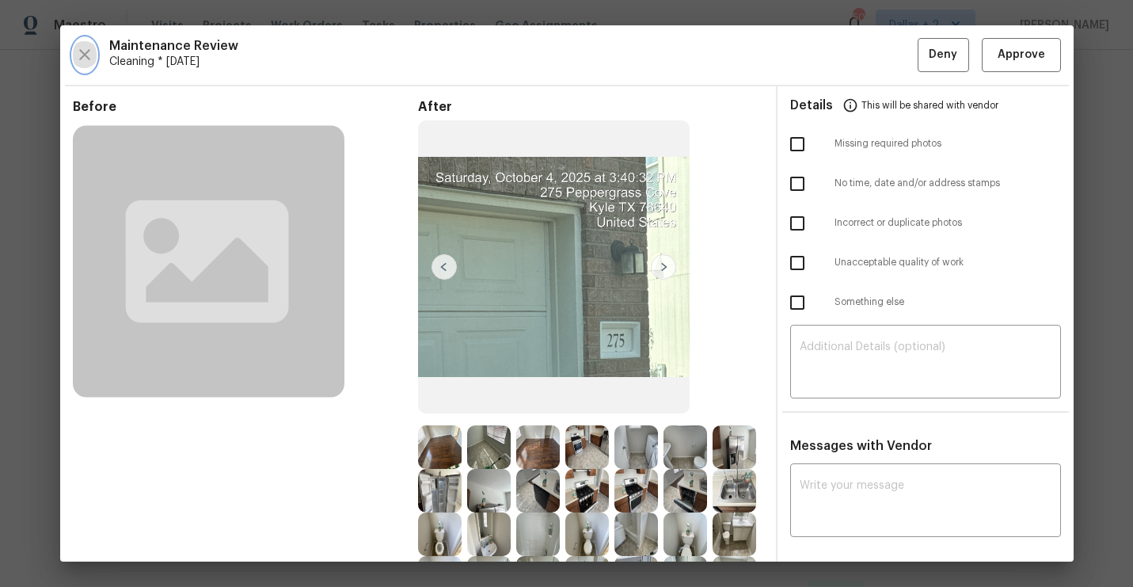
click at [84, 54] on icon "button" at bounding box center [84, 54] width 11 height 11
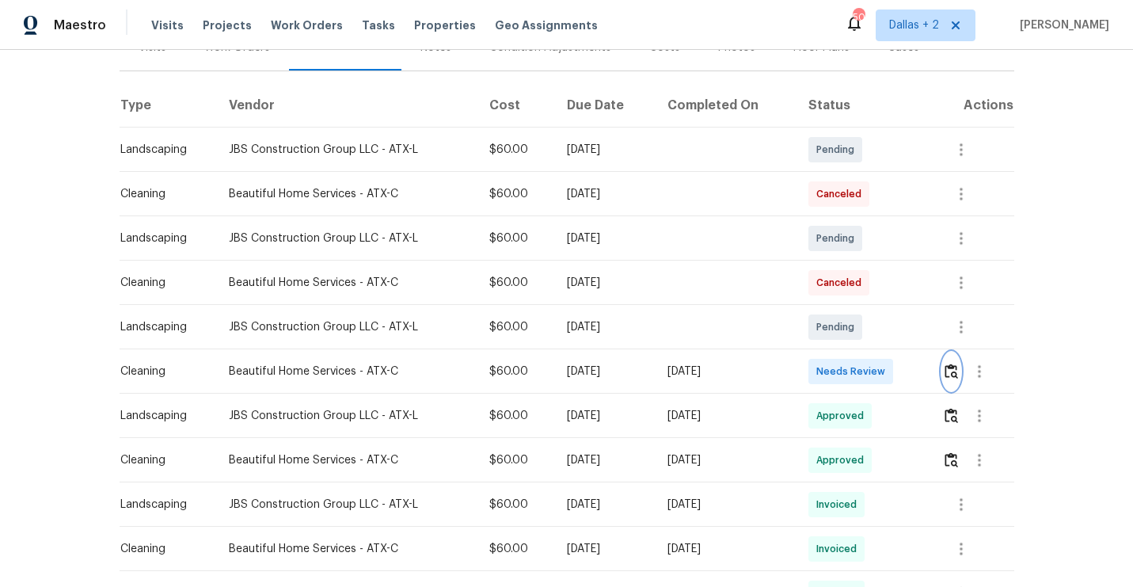
scroll to position [272, 0]
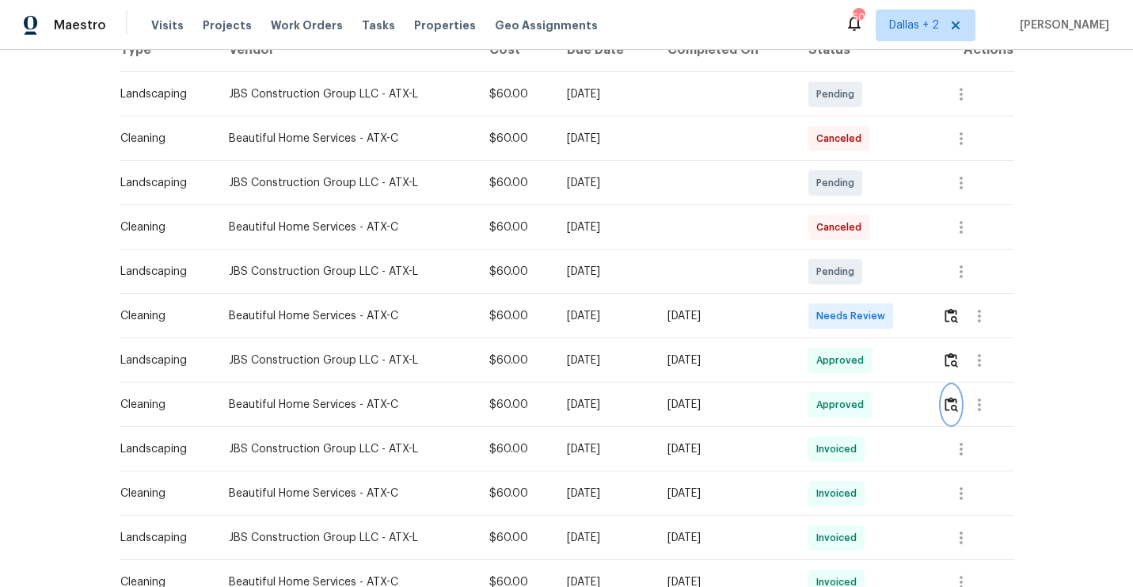
click at [955, 409] on img "button" at bounding box center [950, 404] width 13 height 15
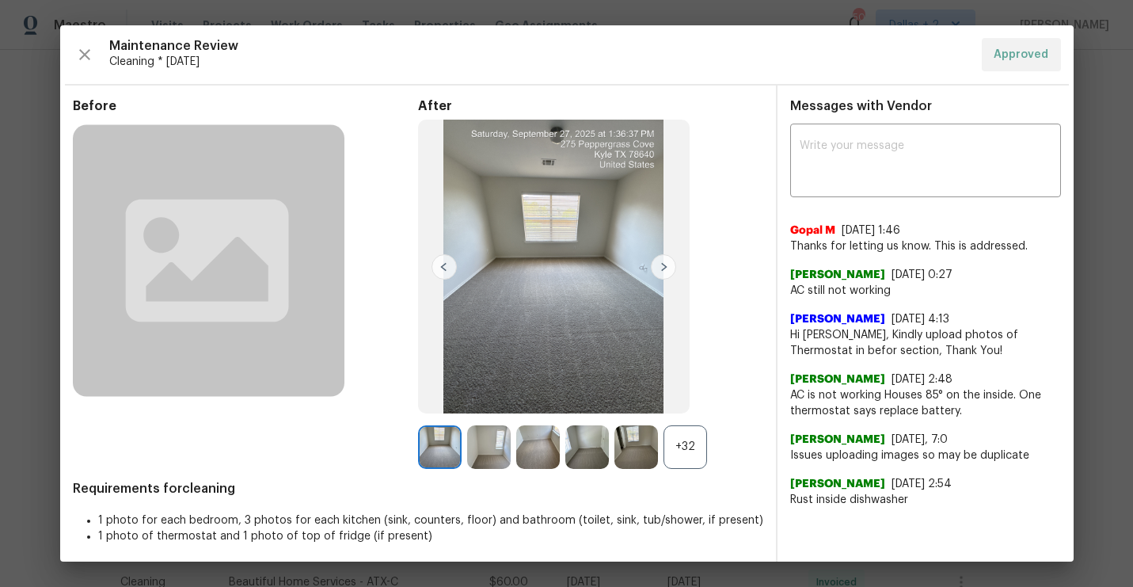
click at [698, 441] on div "+32" at bounding box center [685, 447] width 44 height 44
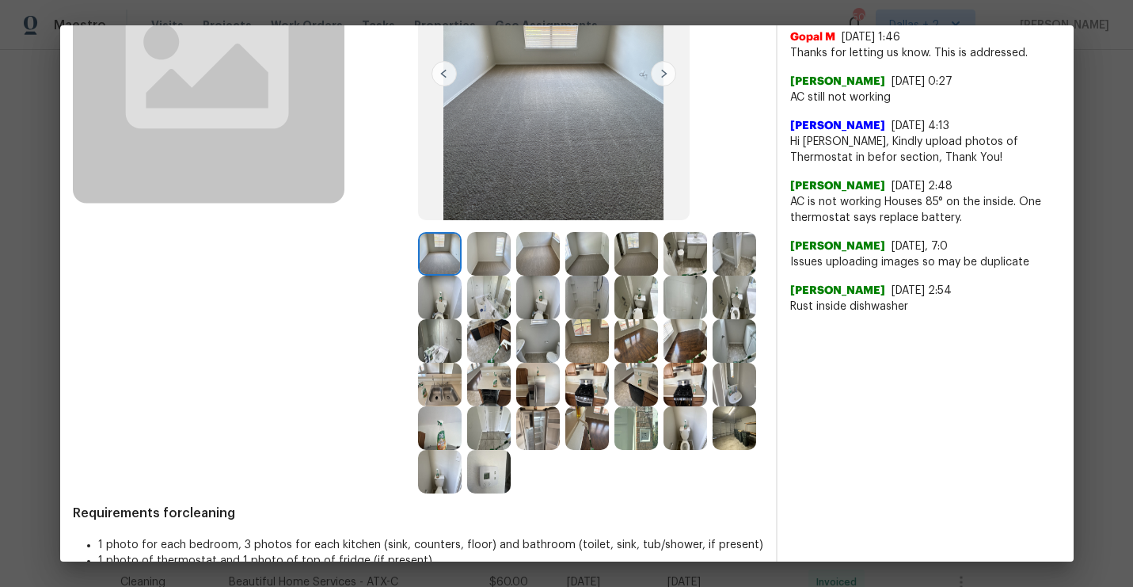
scroll to position [222, 0]
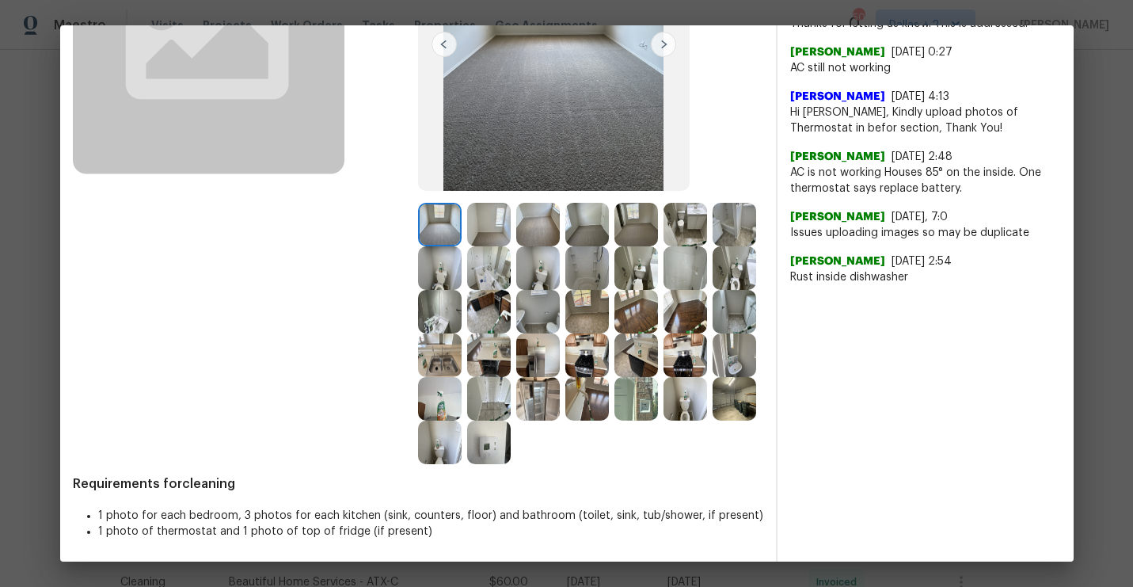
click at [435, 405] on img at bounding box center [440, 399] width 44 height 44
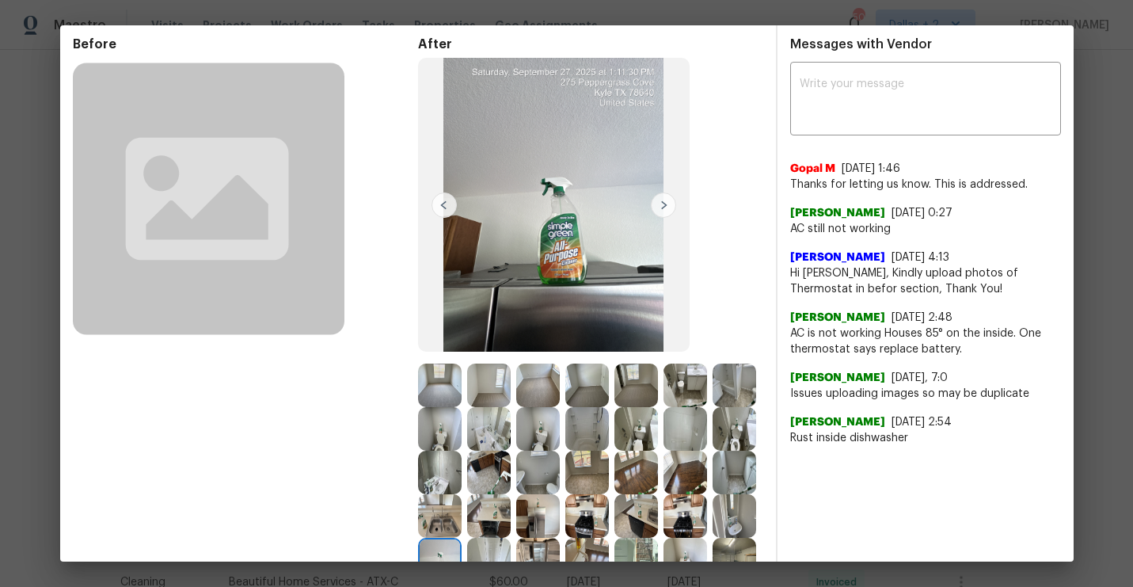
scroll to position [0, 0]
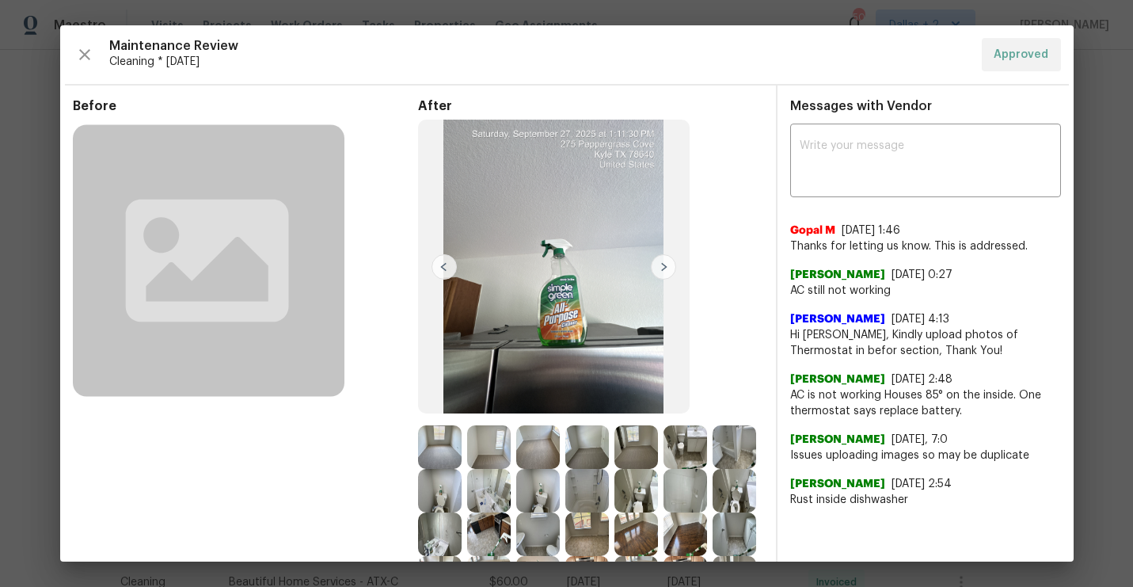
click at [70, 47] on div "Maintenance Review Cleaning * Wed, Sep 24 Approved Before After Requirements fo…" at bounding box center [566, 293] width 1013 height 536
click at [83, 55] on icon "button" at bounding box center [84, 54] width 11 height 11
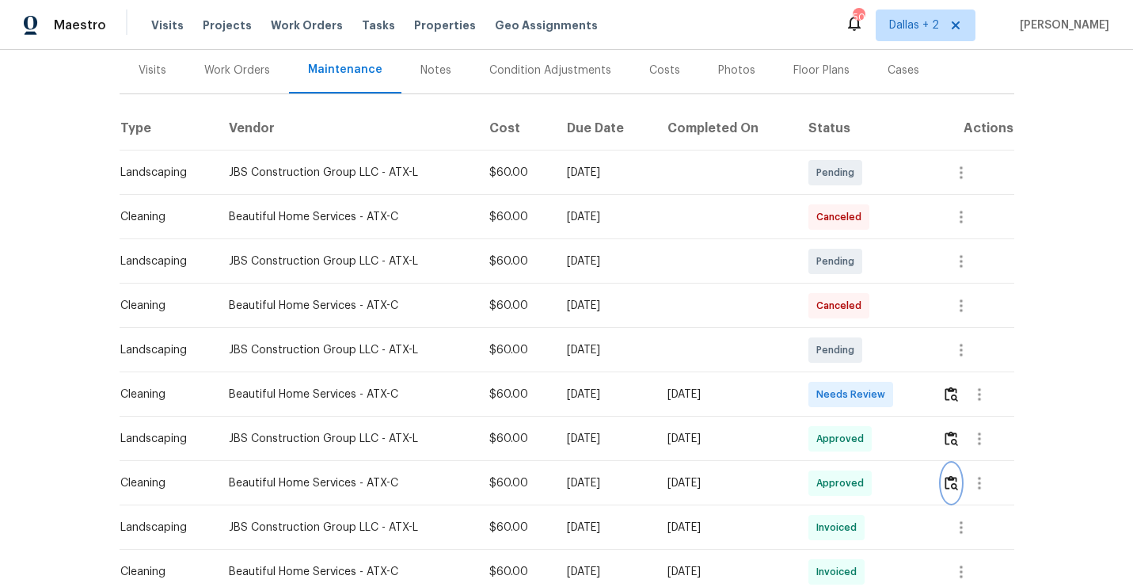
scroll to position [222, 0]
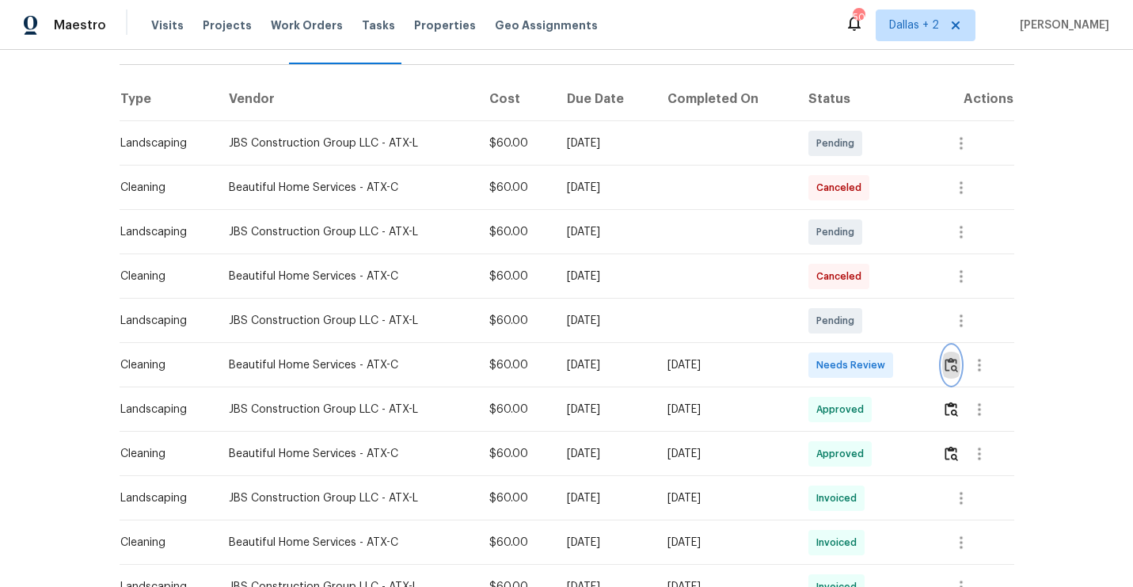
click at [953, 366] on img "button" at bounding box center [950, 364] width 13 height 15
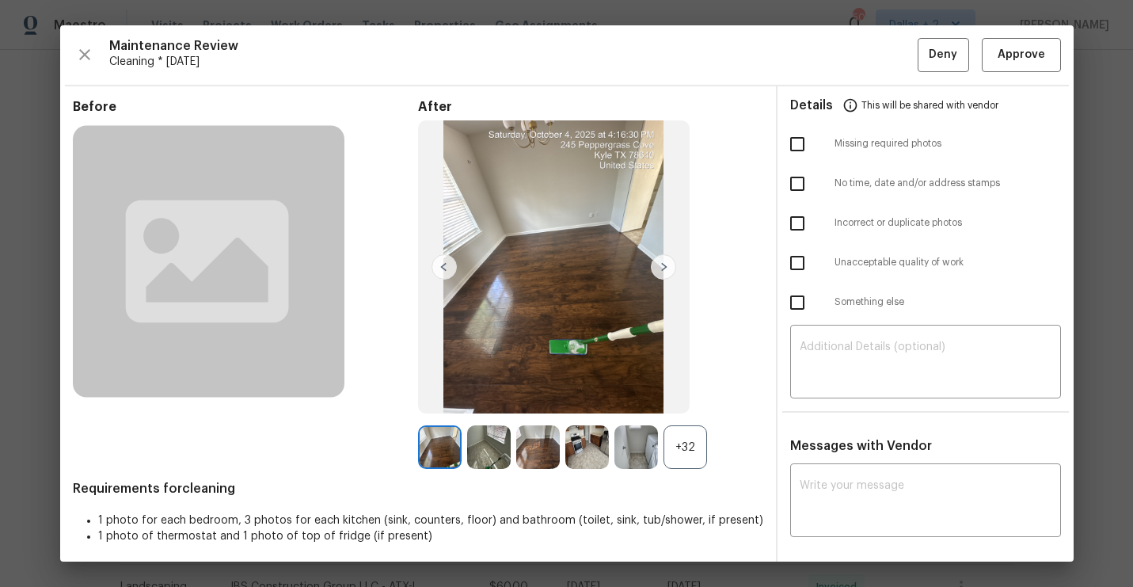
click at [684, 458] on div "+32" at bounding box center [685, 447] width 44 height 44
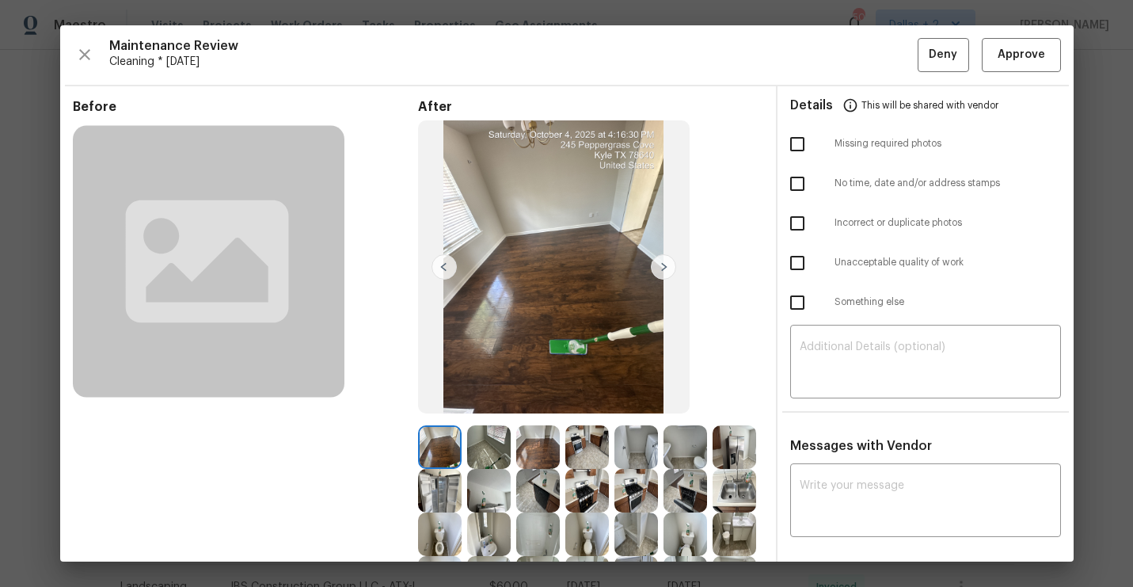
click at [480, 500] on img at bounding box center [489, 491] width 44 height 44
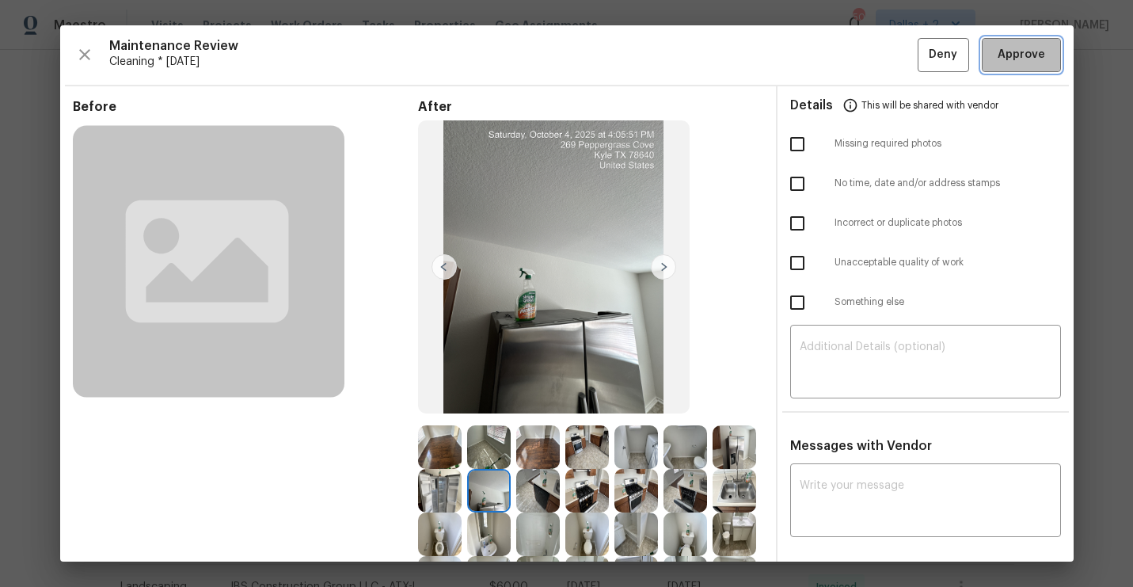
click at [1019, 53] on span "Approve" at bounding box center [1020, 55] width 47 height 20
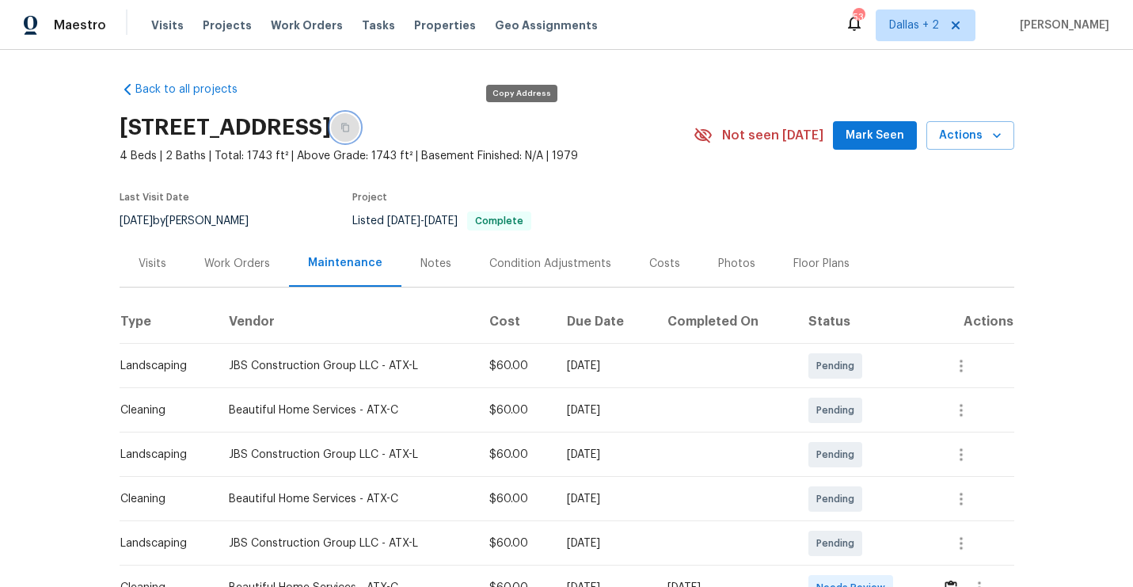
click at [359, 131] on button "button" at bounding box center [345, 127] width 28 height 28
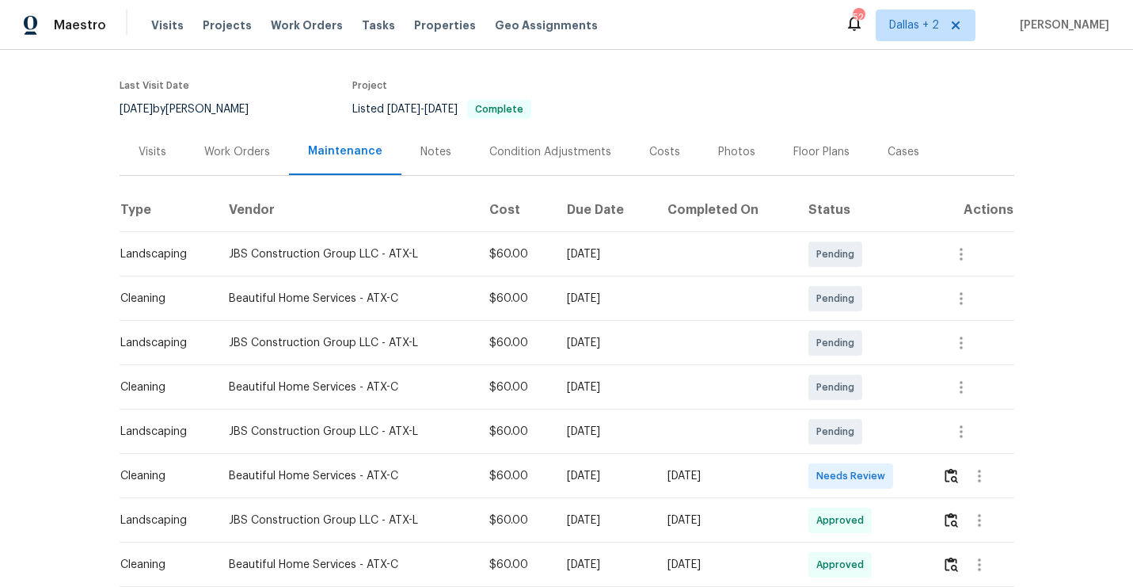
scroll to position [131, 0]
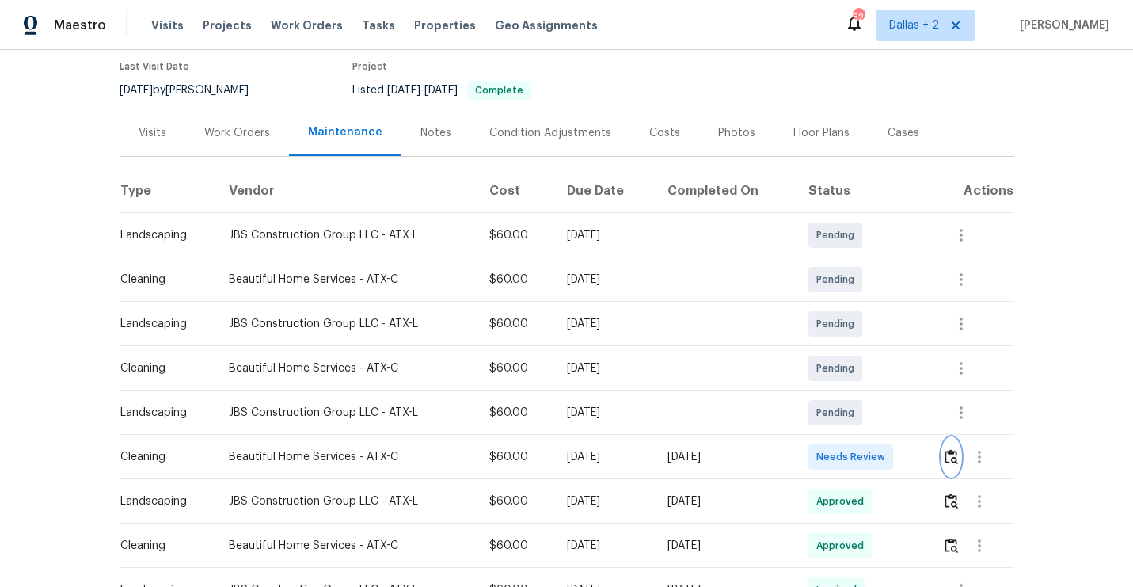
click at [956, 450] on img "button" at bounding box center [950, 456] width 13 height 15
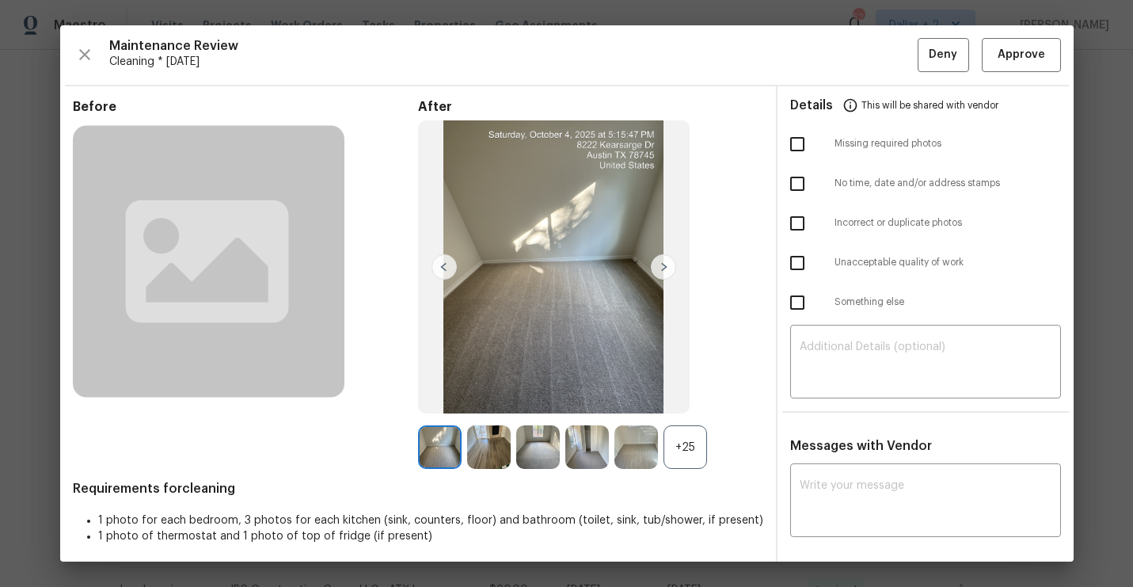
click at [686, 434] on div "+25" at bounding box center [685, 447] width 44 height 44
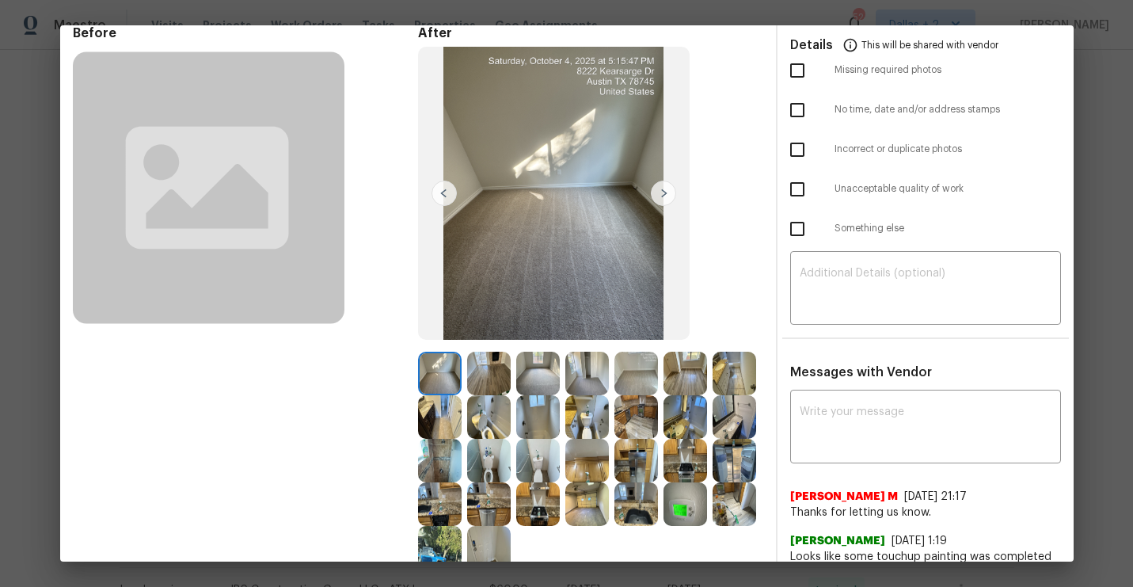
scroll to position [150, 0]
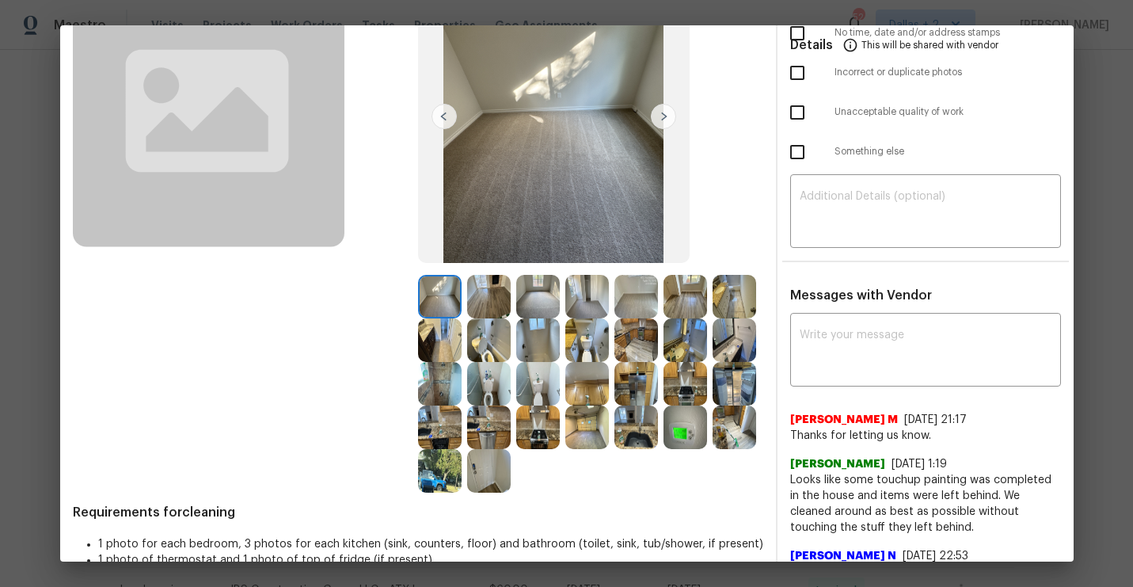
click at [454, 387] on img at bounding box center [440, 384] width 44 height 44
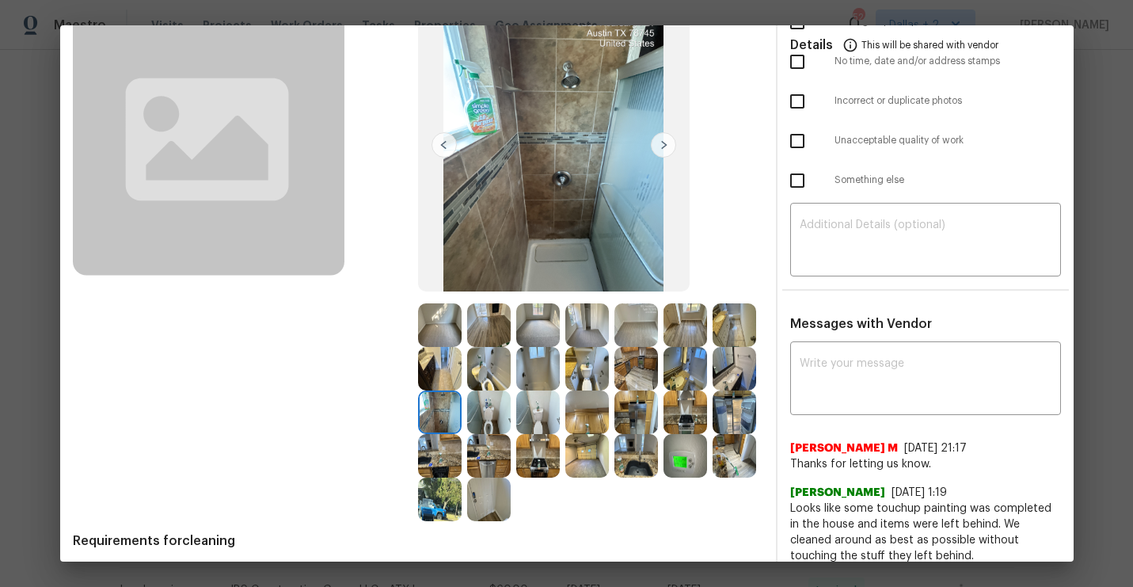
scroll to position [145, 0]
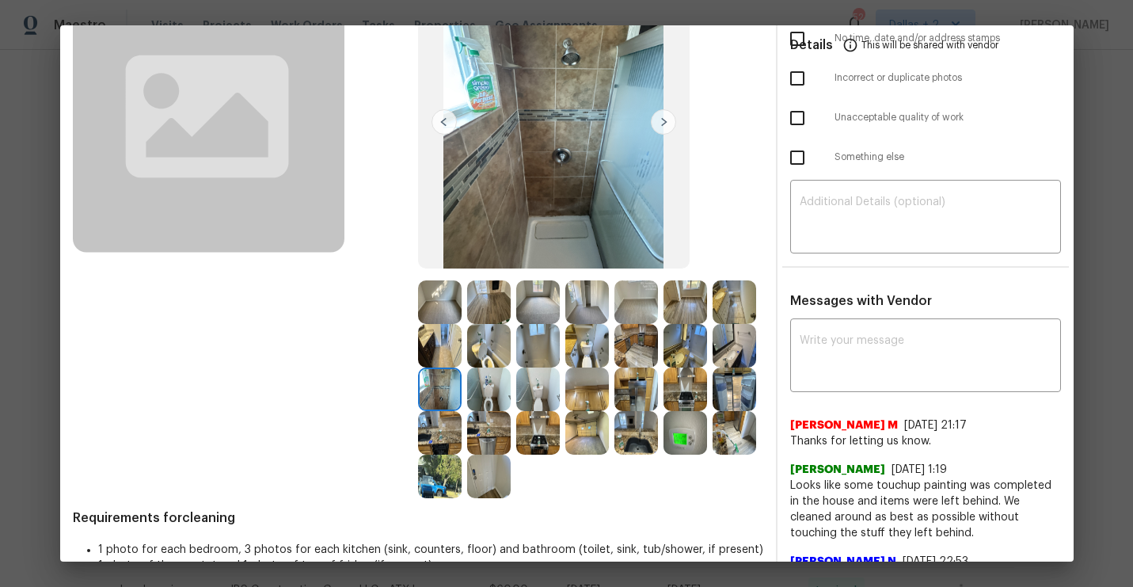
click at [441, 300] on img at bounding box center [440, 302] width 44 height 44
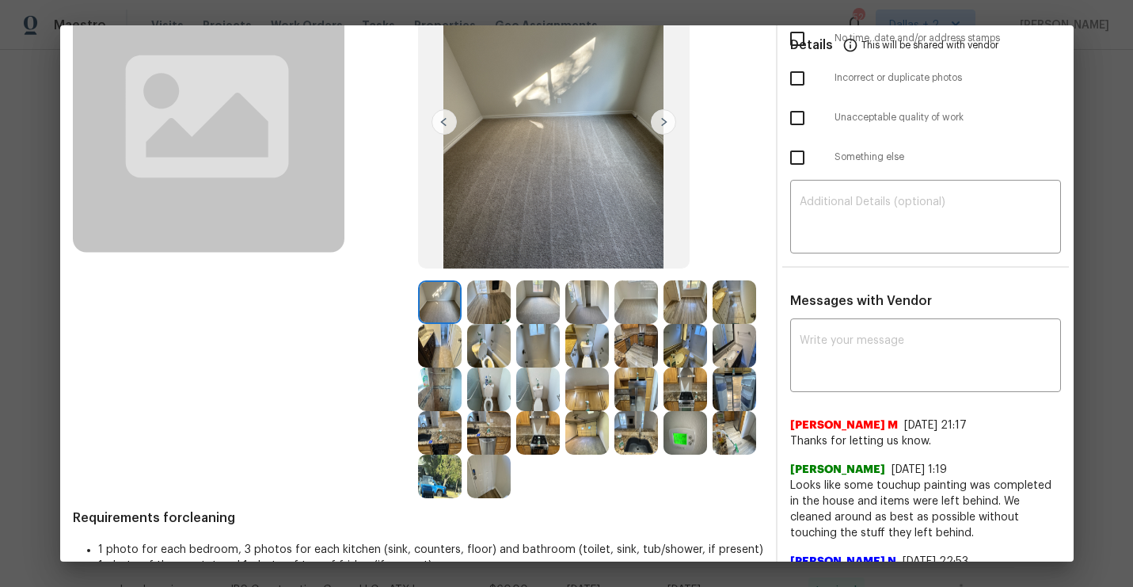
click at [496, 357] on img at bounding box center [489, 346] width 44 height 44
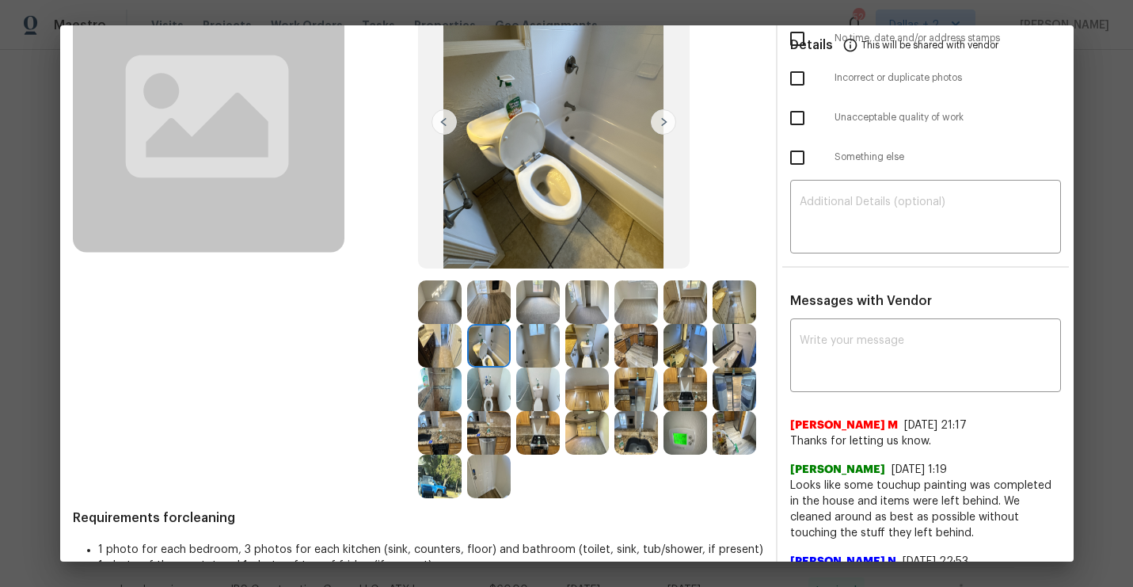
click at [481, 379] on img at bounding box center [489, 389] width 44 height 44
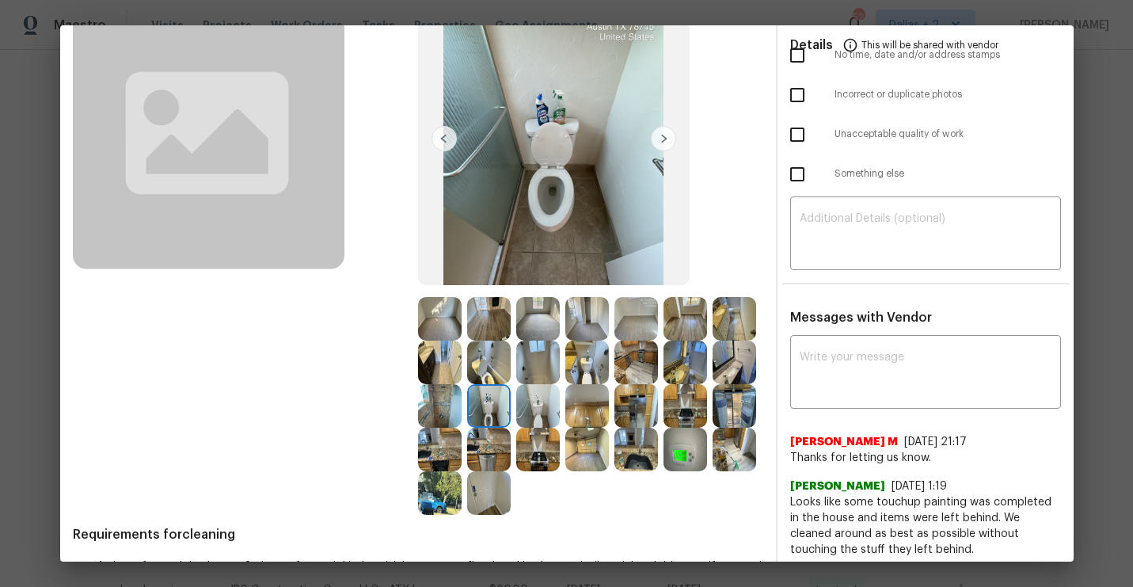
scroll to position [127, 0]
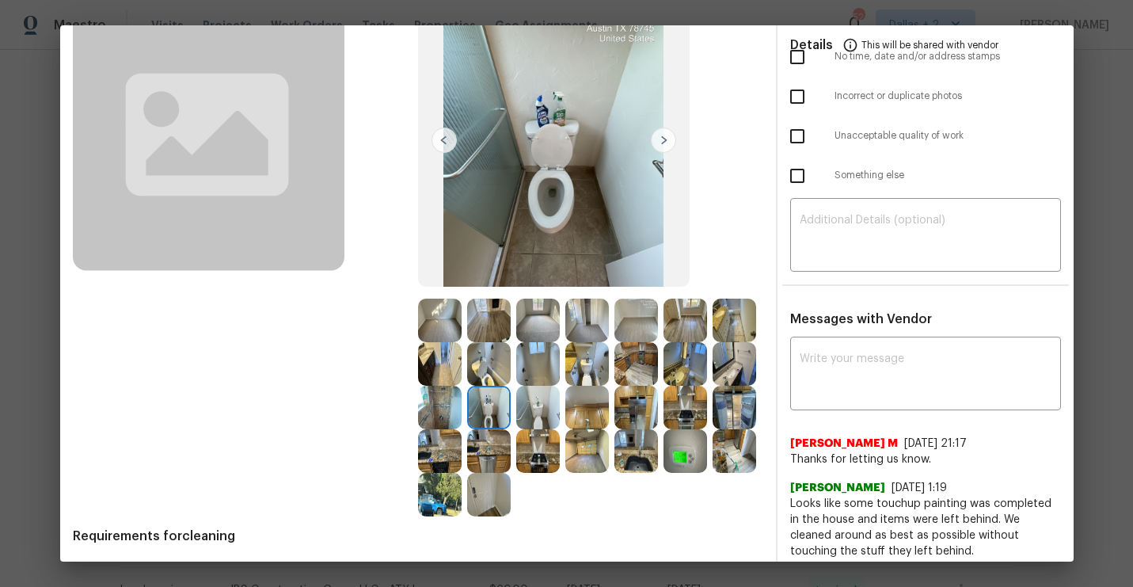
click at [482, 399] on img at bounding box center [489, 408] width 44 height 44
click at [541, 457] on img at bounding box center [538, 451] width 44 height 44
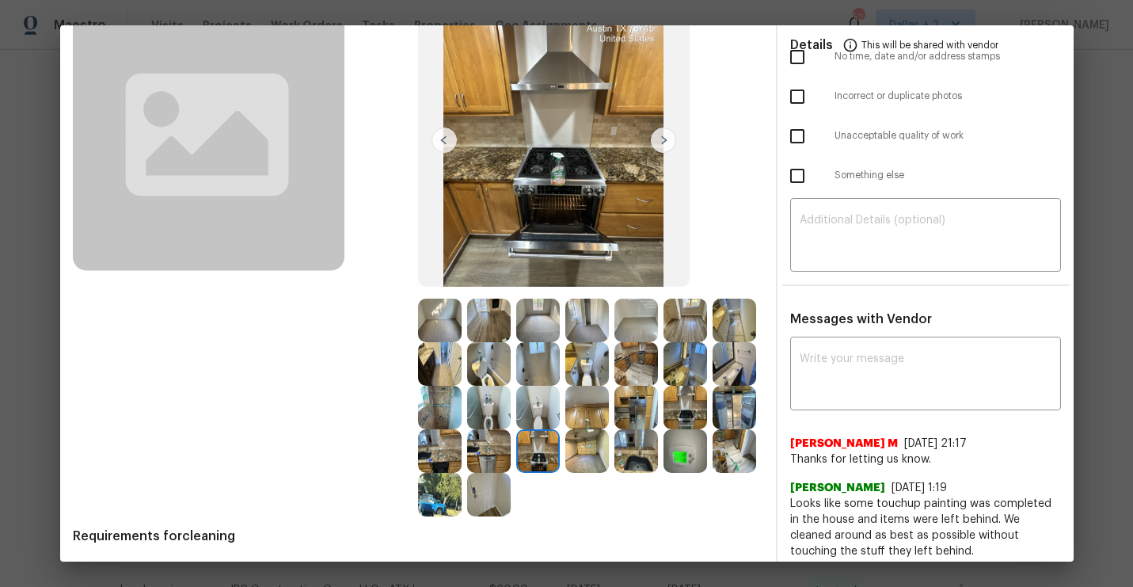
click at [439, 318] on img at bounding box center [440, 320] width 44 height 44
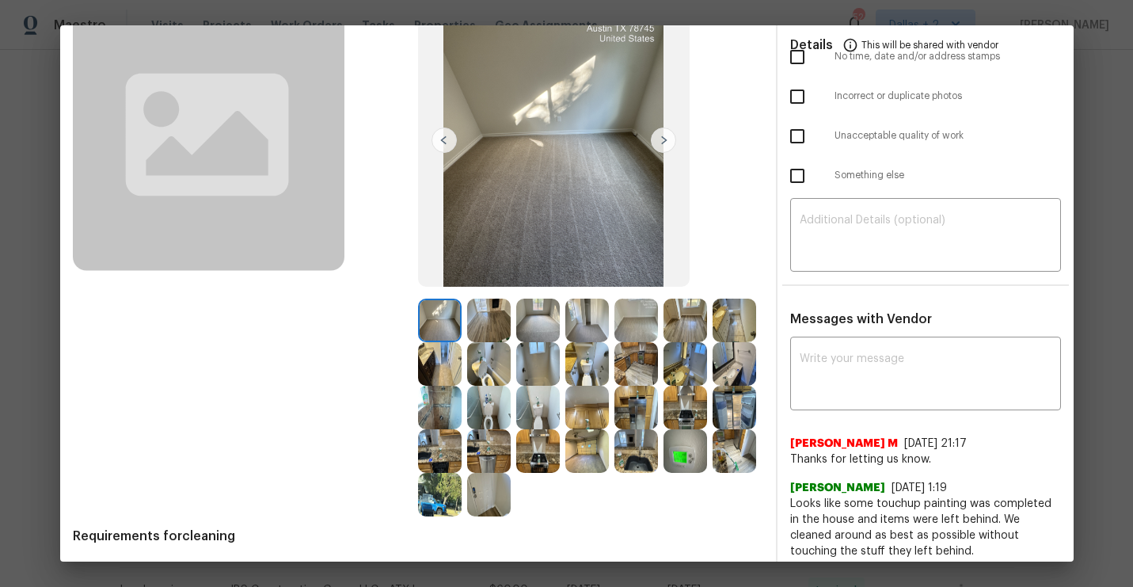
click at [473, 317] on img at bounding box center [489, 320] width 44 height 44
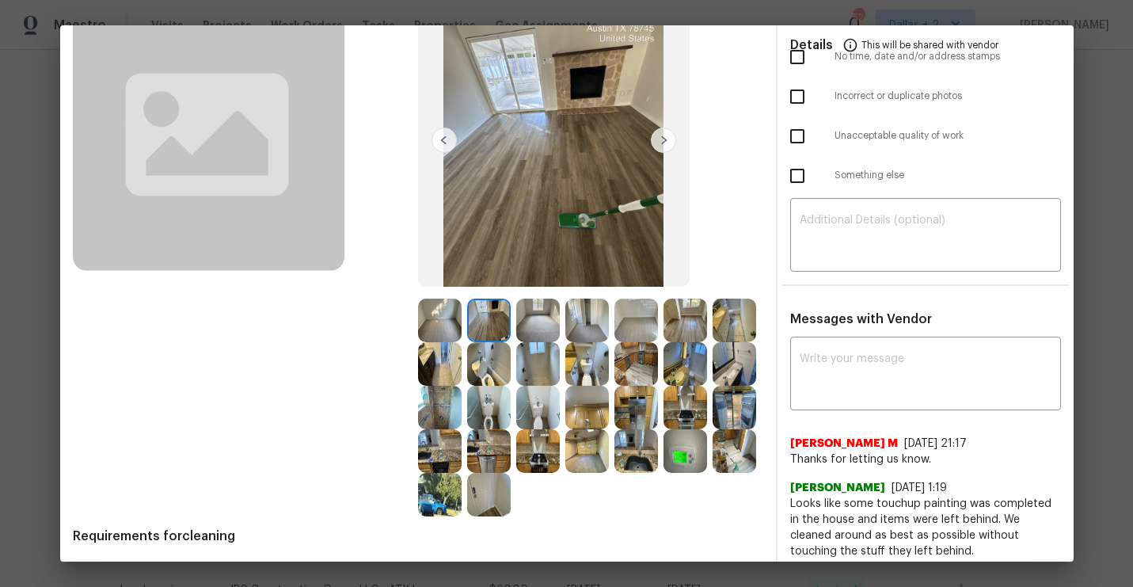
click at [528, 326] on img at bounding box center [538, 320] width 44 height 44
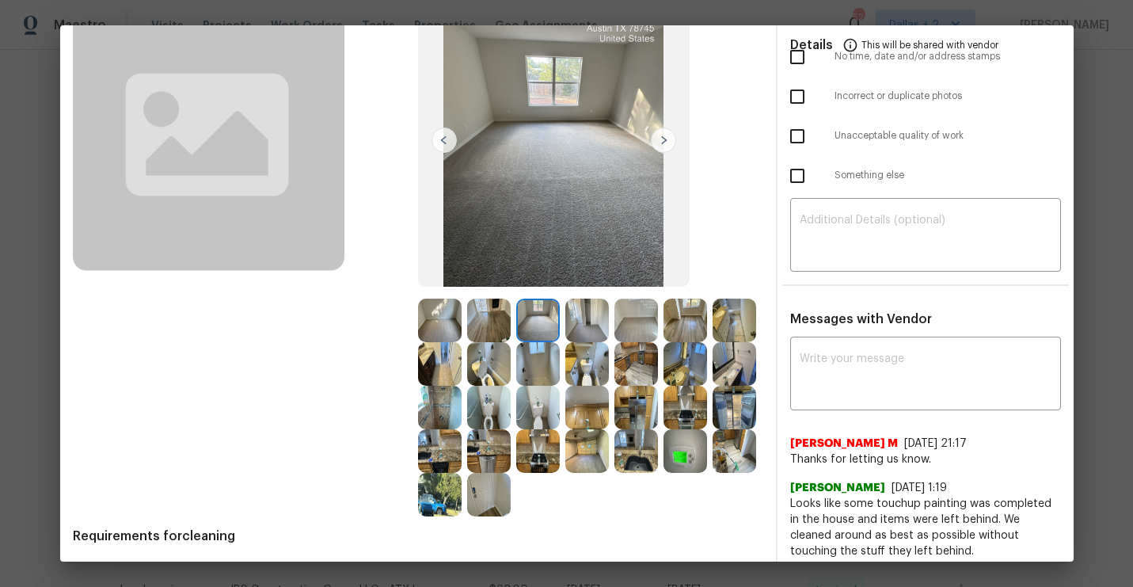
click at [593, 324] on img at bounding box center [587, 320] width 44 height 44
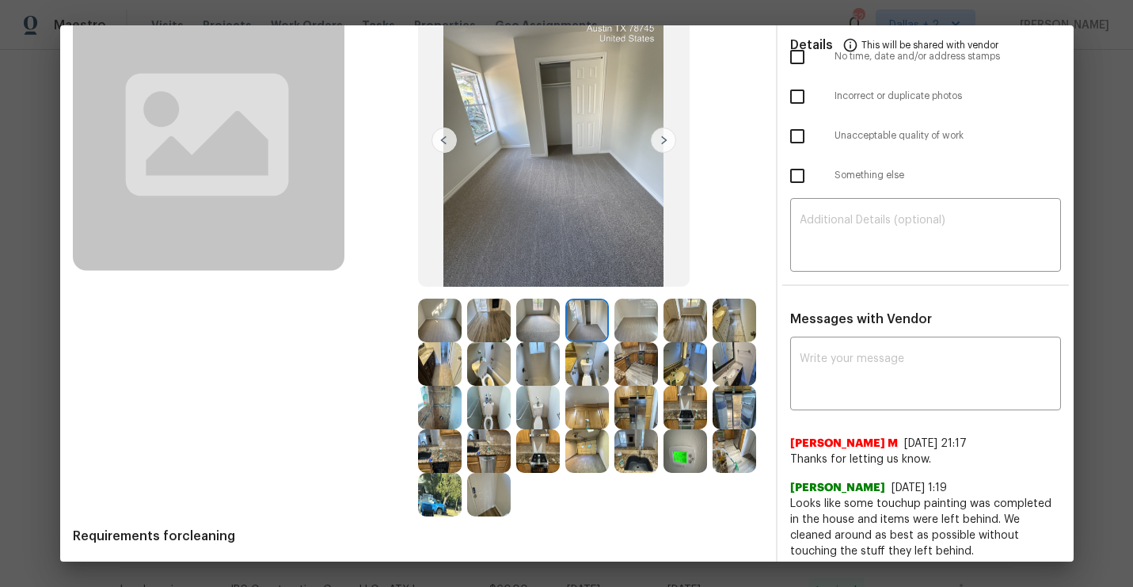
click at [633, 329] on img at bounding box center [636, 320] width 44 height 44
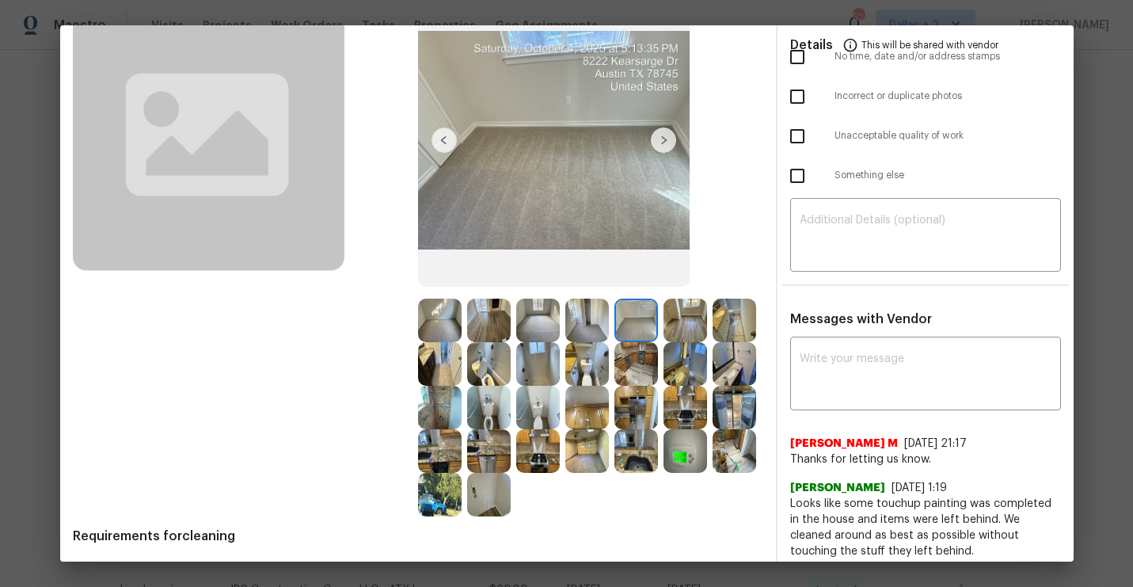
click at [690, 325] on img at bounding box center [685, 320] width 44 height 44
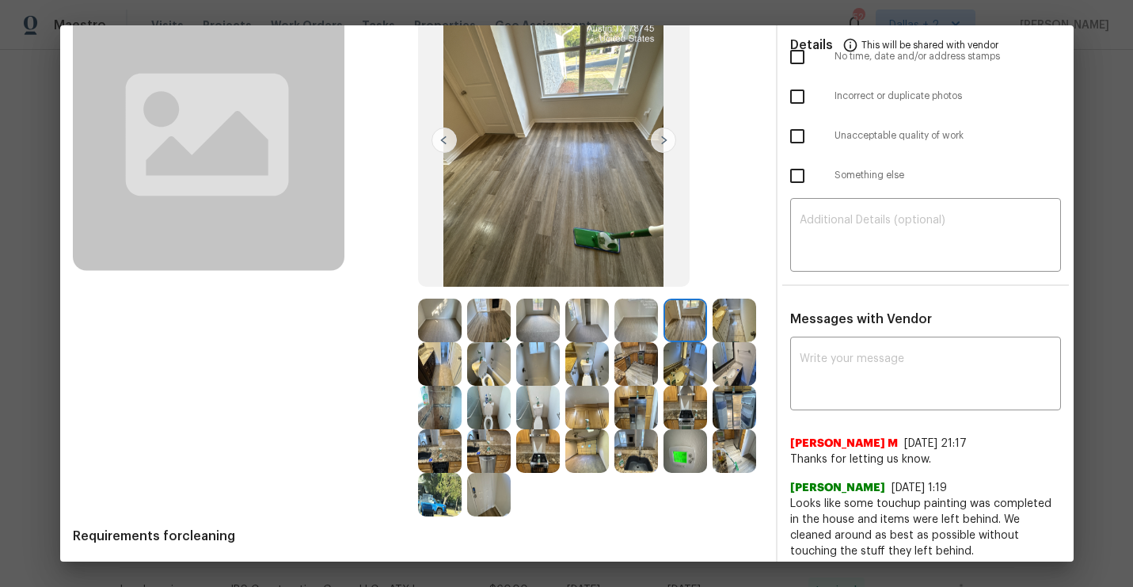
click at [738, 312] on img at bounding box center [734, 320] width 44 height 44
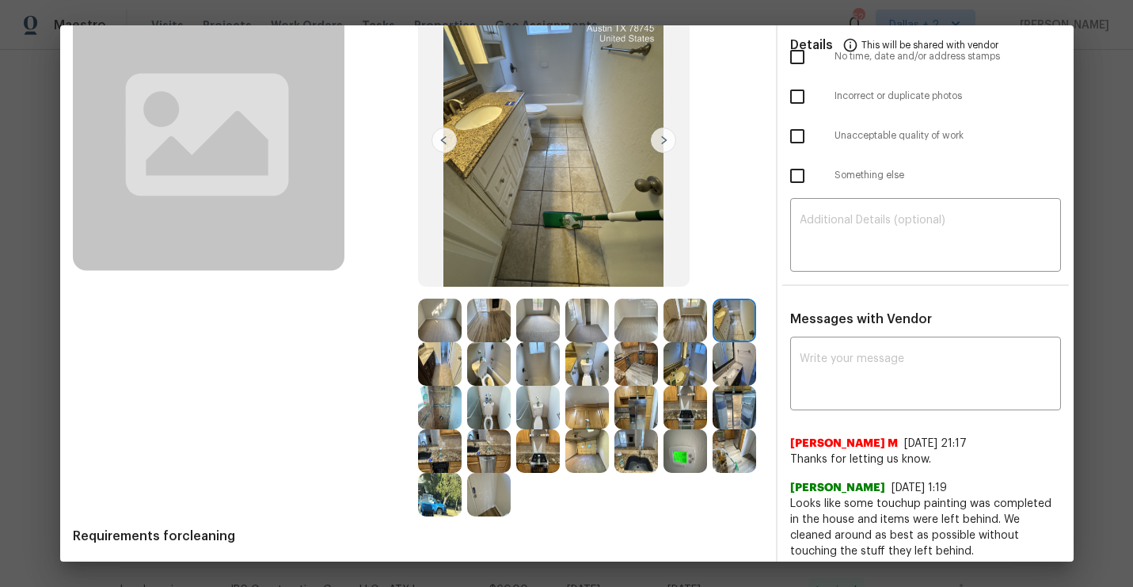
click at [442, 368] on img at bounding box center [440, 364] width 44 height 44
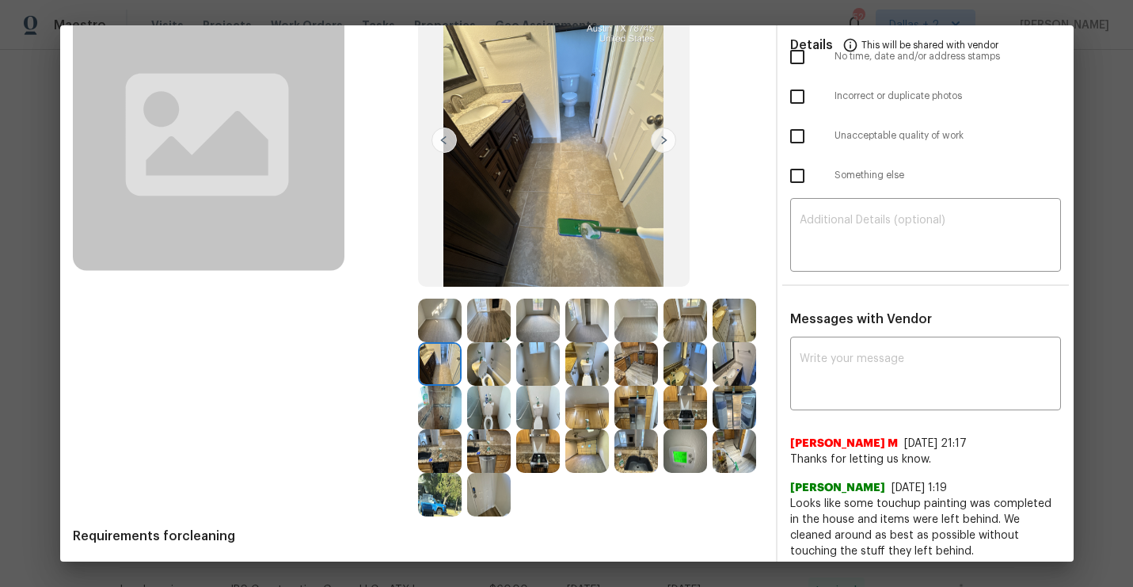
click at [545, 353] on img at bounding box center [538, 364] width 44 height 44
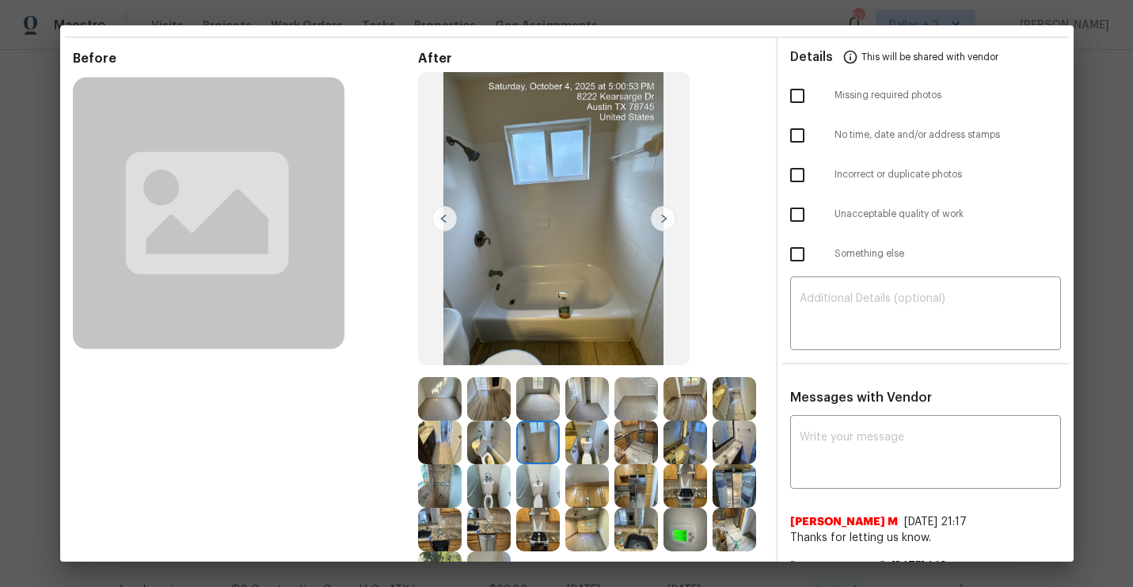
scroll to position [165, 0]
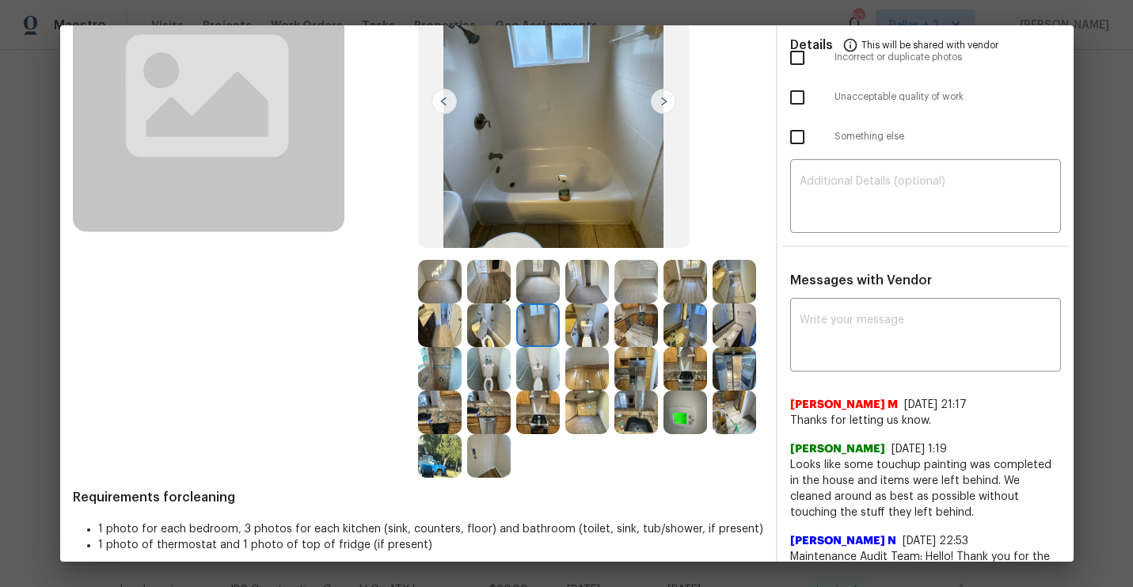
click at [491, 458] on img at bounding box center [489, 456] width 44 height 44
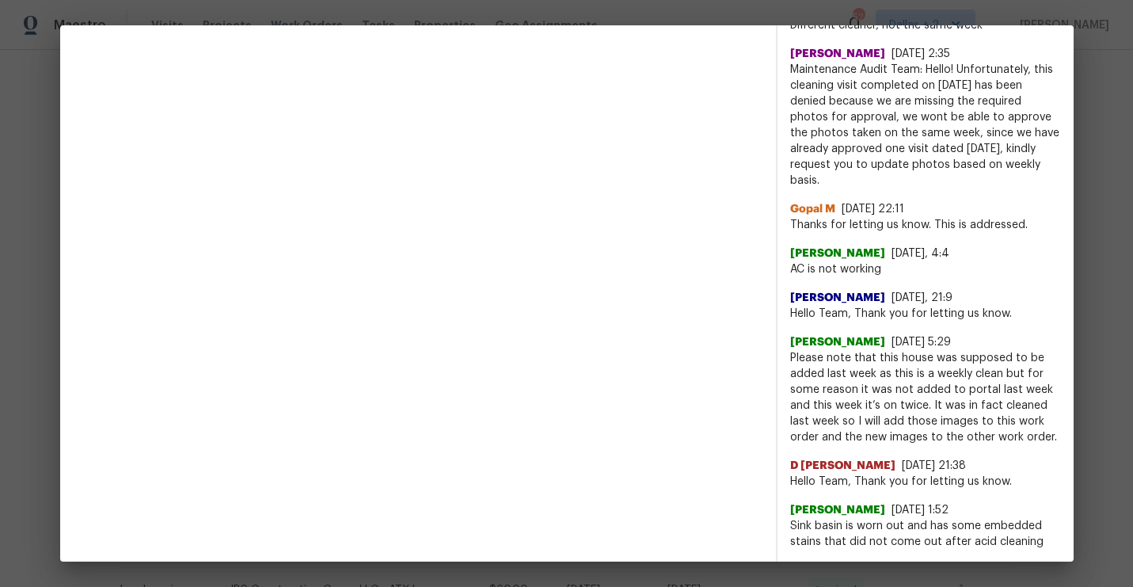
scroll to position [0, 0]
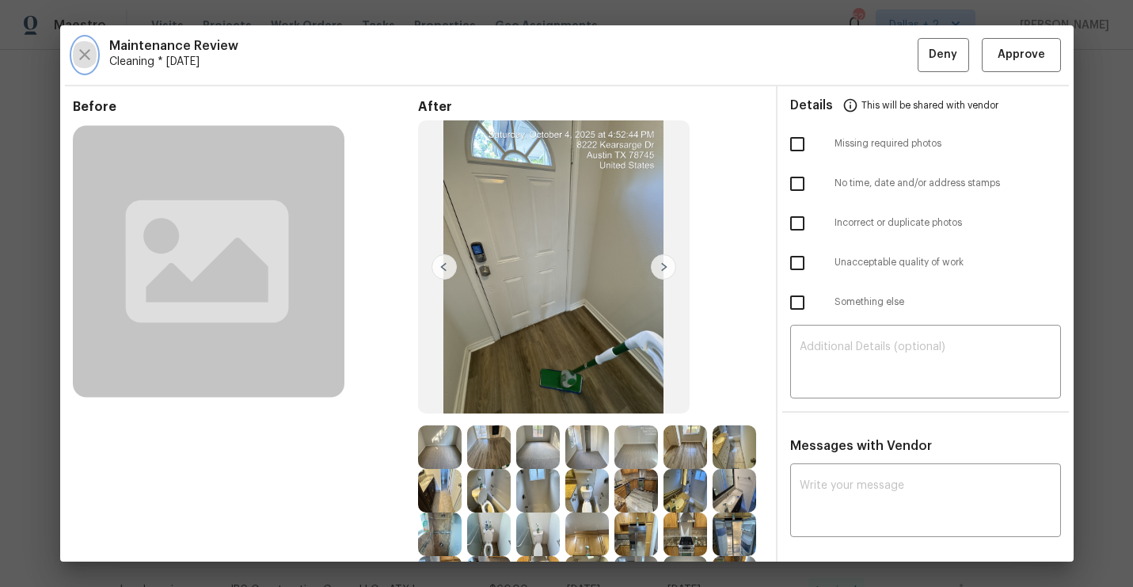
click at [93, 58] on icon "button" at bounding box center [84, 54] width 19 height 19
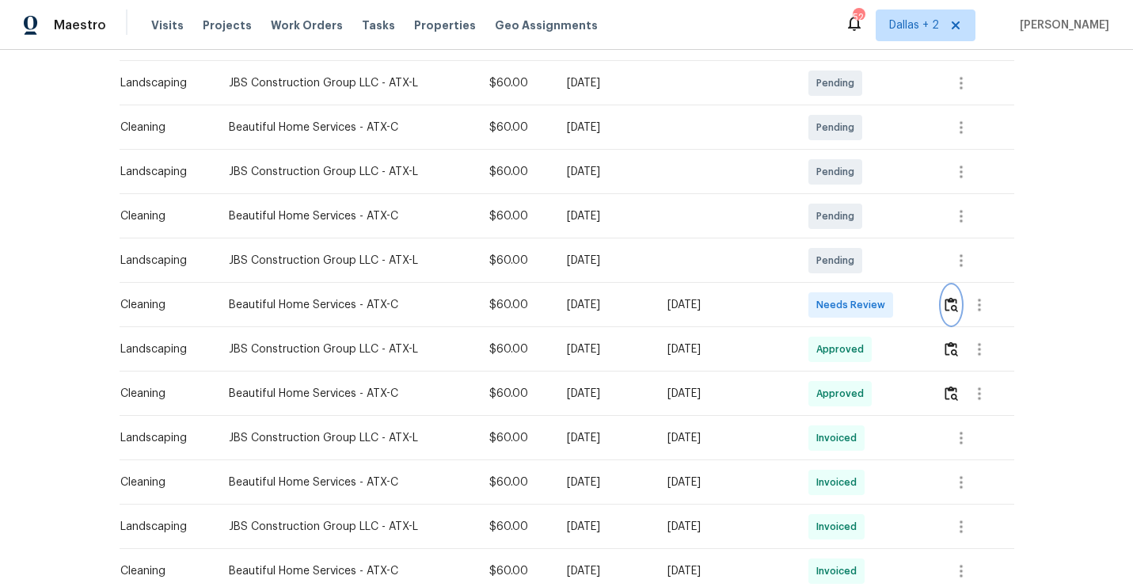
scroll to position [283, 0]
click at [954, 397] on img "button" at bounding box center [950, 392] width 13 height 15
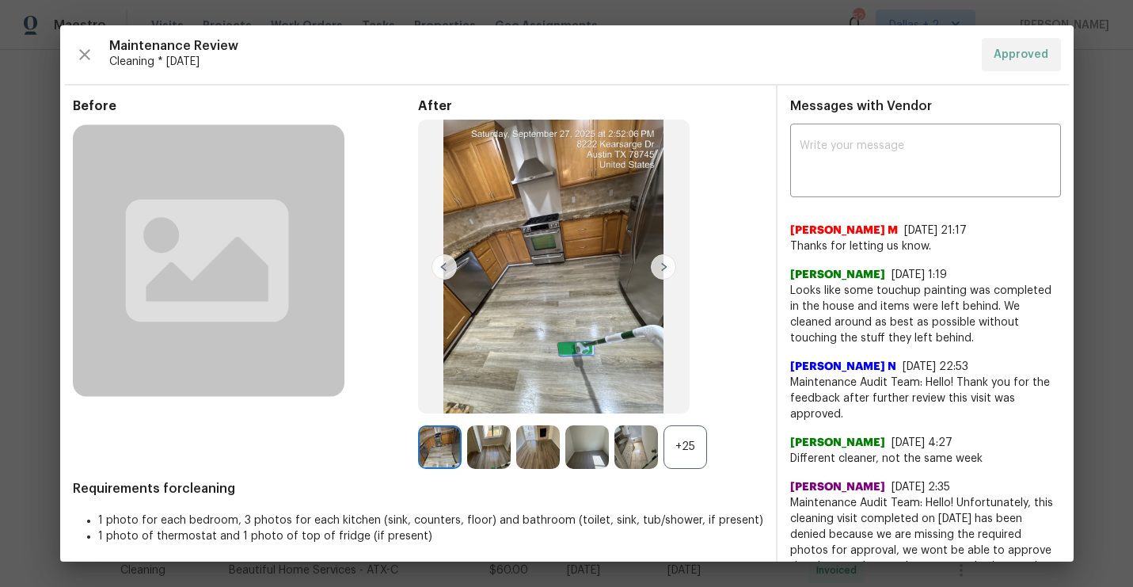
click at [686, 457] on div "+25" at bounding box center [685, 447] width 44 height 44
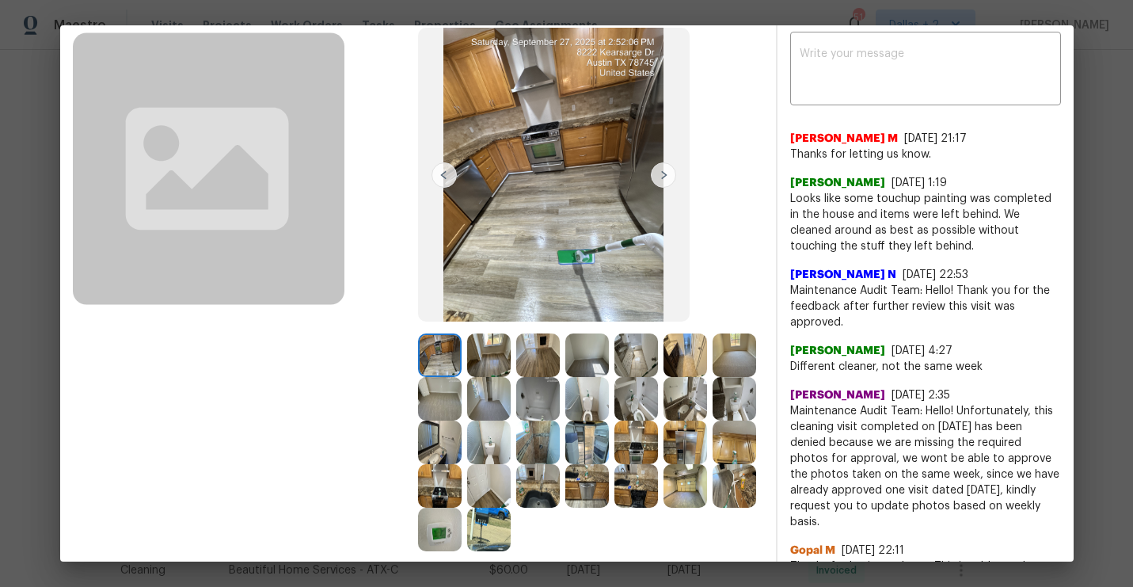
scroll to position [0, 0]
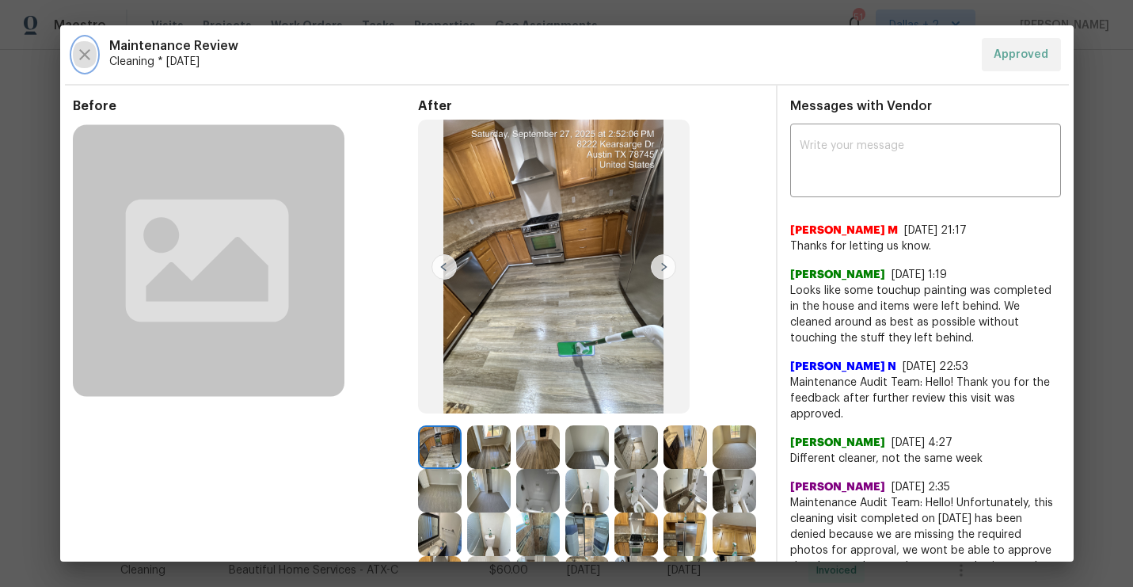
click at [79, 39] on button "button" at bounding box center [85, 54] width 24 height 33
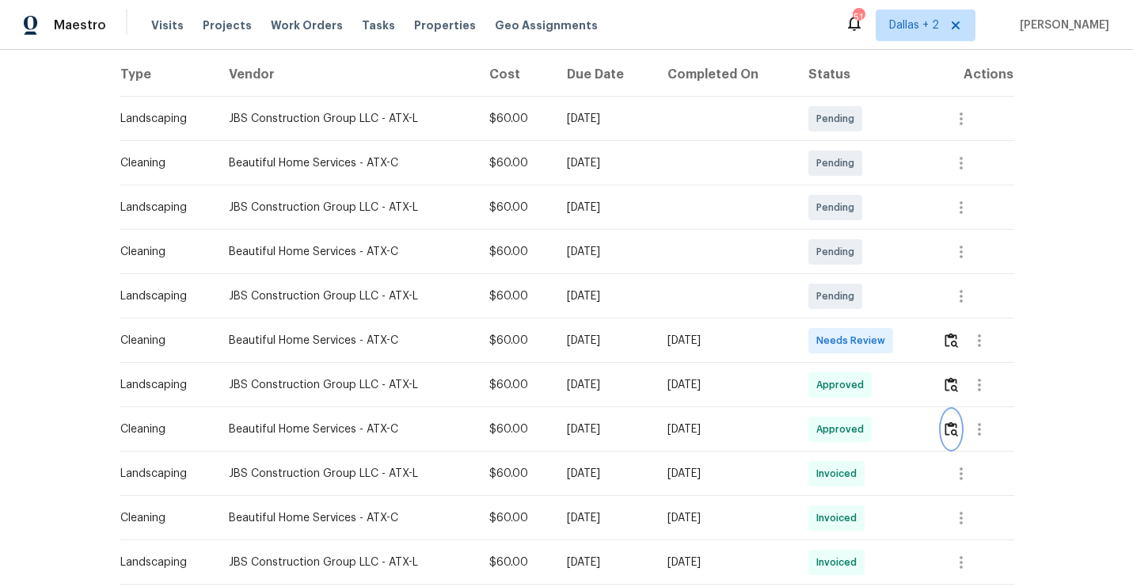
scroll to position [249, 0]
click at [946, 333] on button "button" at bounding box center [951, 339] width 18 height 38
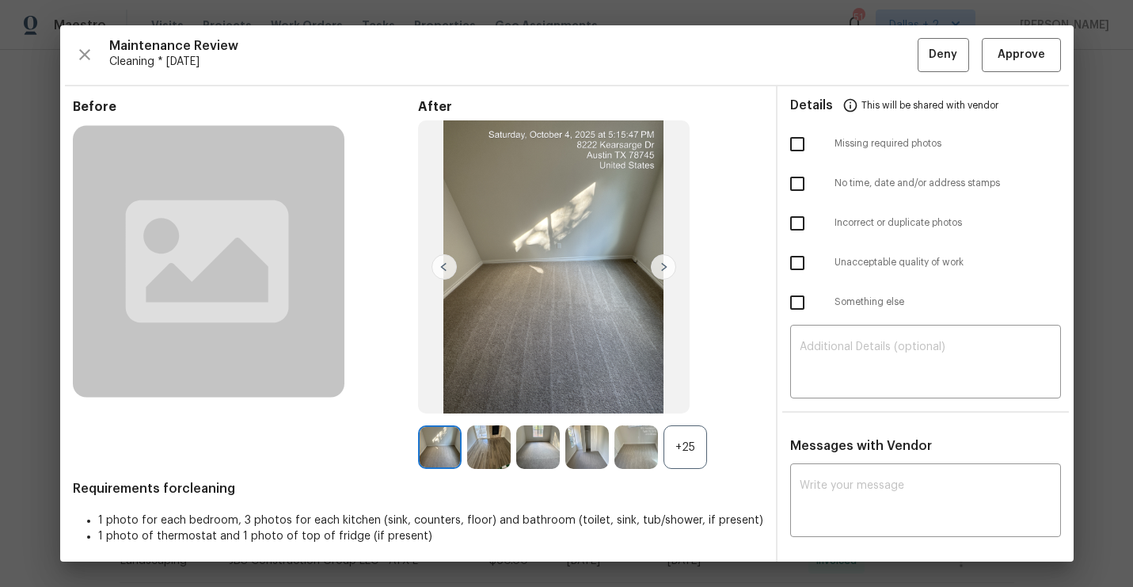
click at [701, 452] on div "+25" at bounding box center [685, 447] width 44 height 44
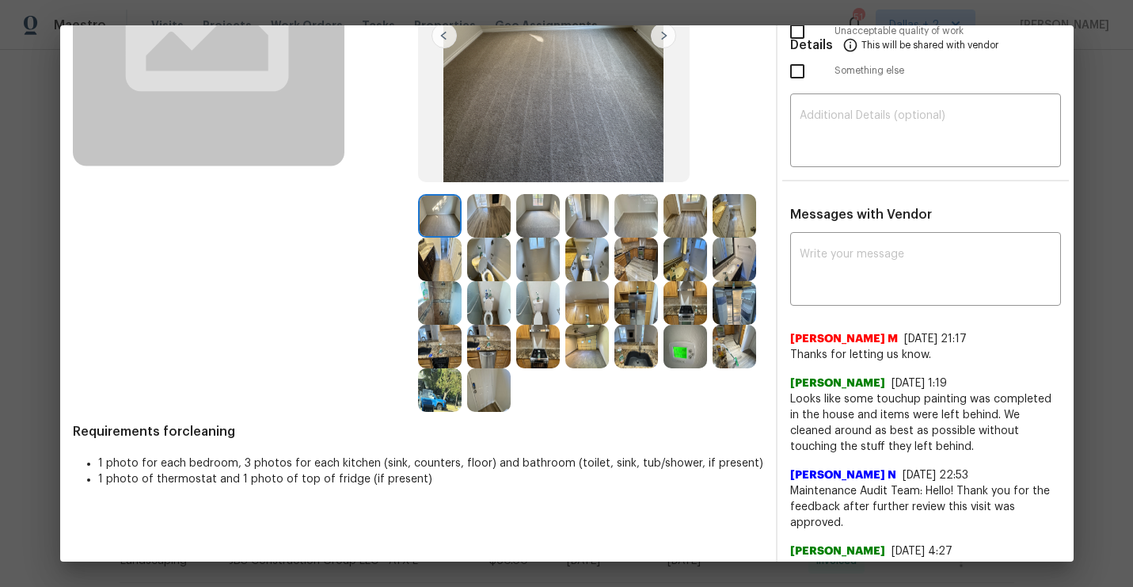
scroll to position [250, 0]
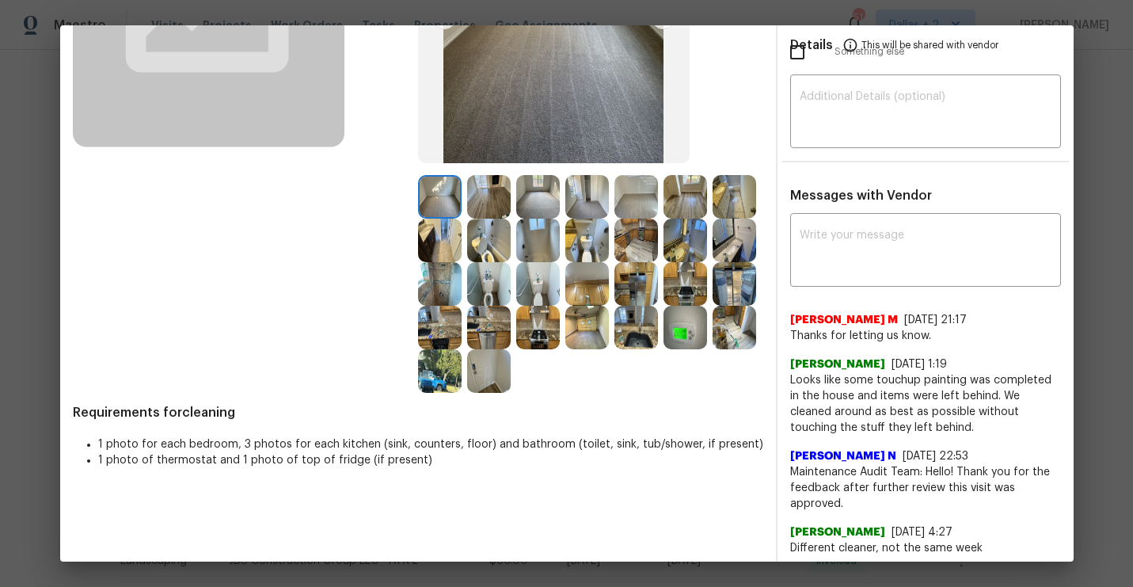
click at [622, 276] on img at bounding box center [636, 284] width 44 height 44
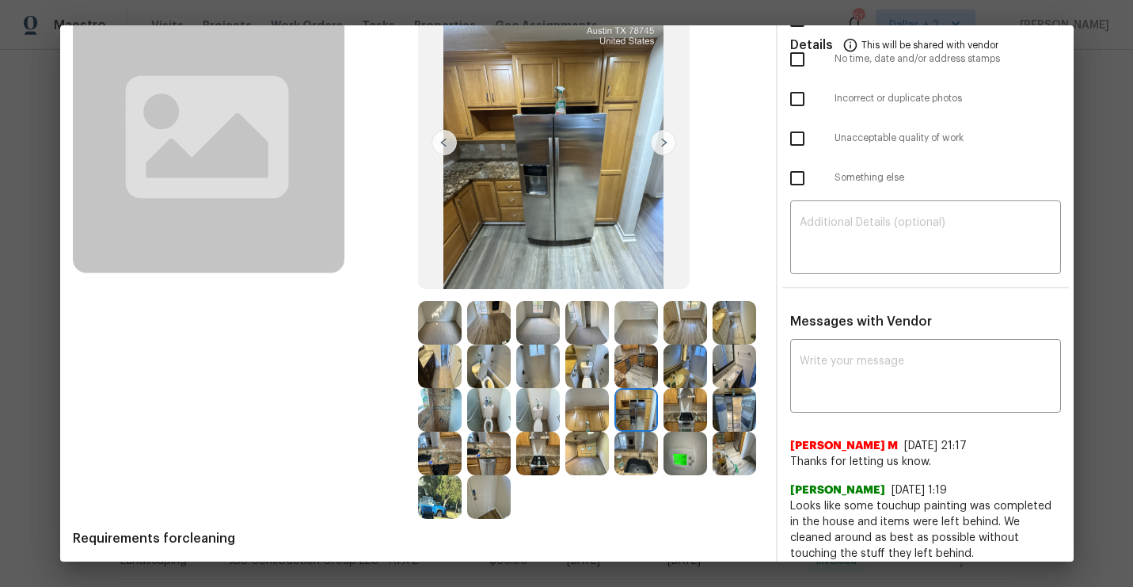
scroll to position [0, 0]
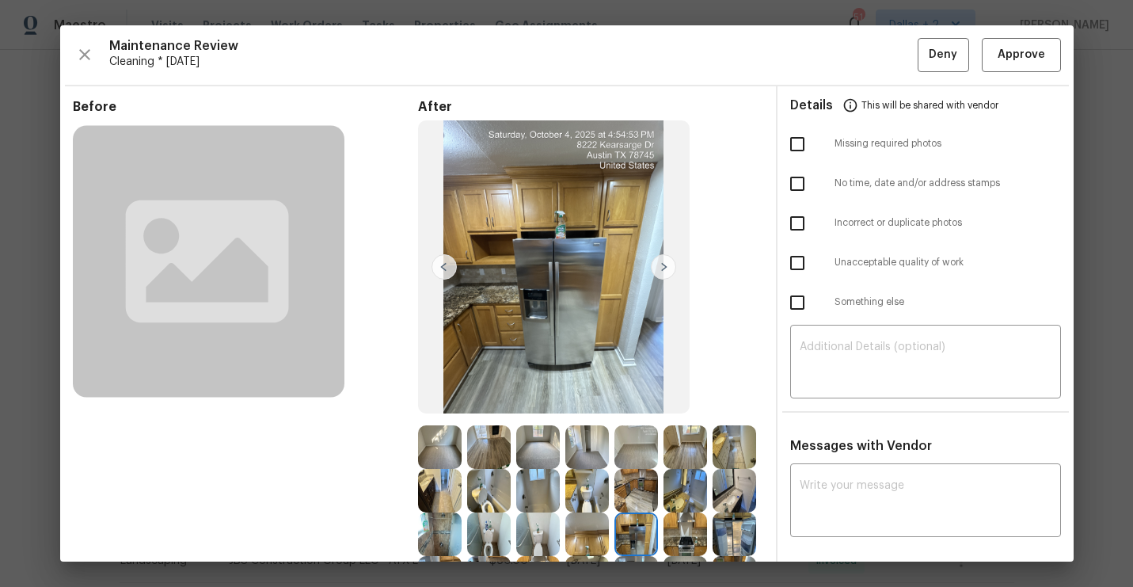
click at [1024, 72] on div "Maintenance Review Cleaning * Fri, Oct 03 Deny Approve Before After Requirement…" at bounding box center [566, 293] width 1013 height 536
click at [1015, 67] on button "Approve" at bounding box center [1021, 55] width 79 height 34
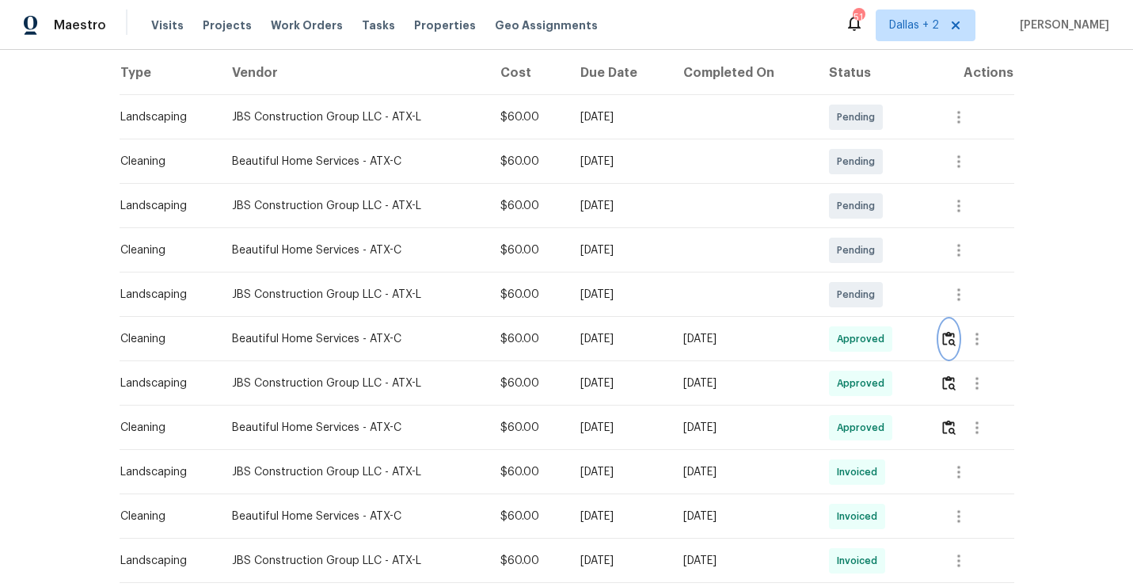
click at [954, 335] on img "button" at bounding box center [948, 338] width 13 height 15
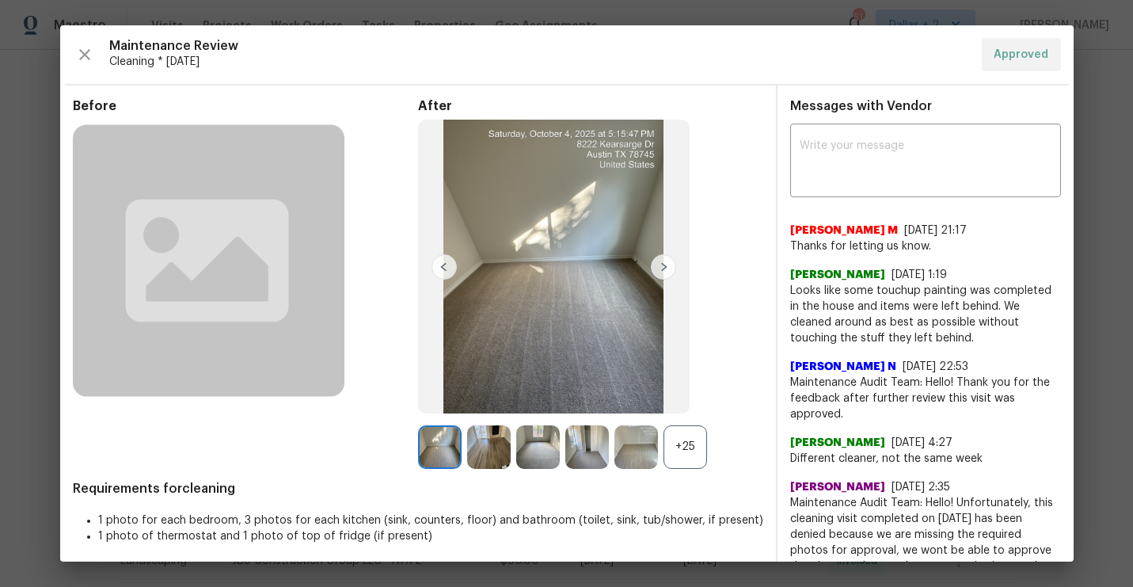
click at [692, 447] on div "+25" at bounding box center [685, 447] width 44 height 44
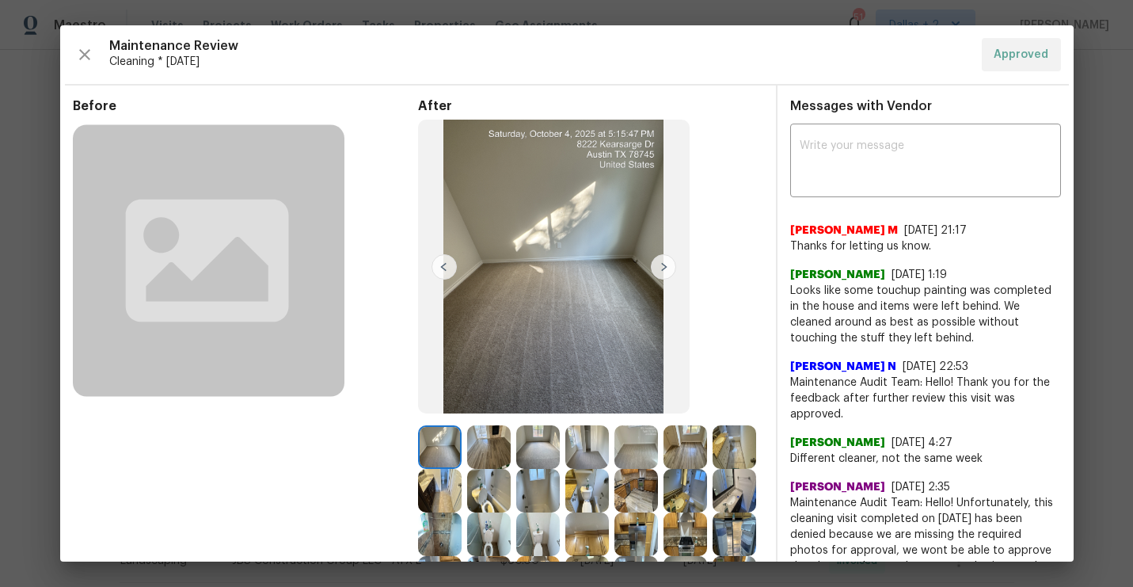
scroll to position [115, 0]
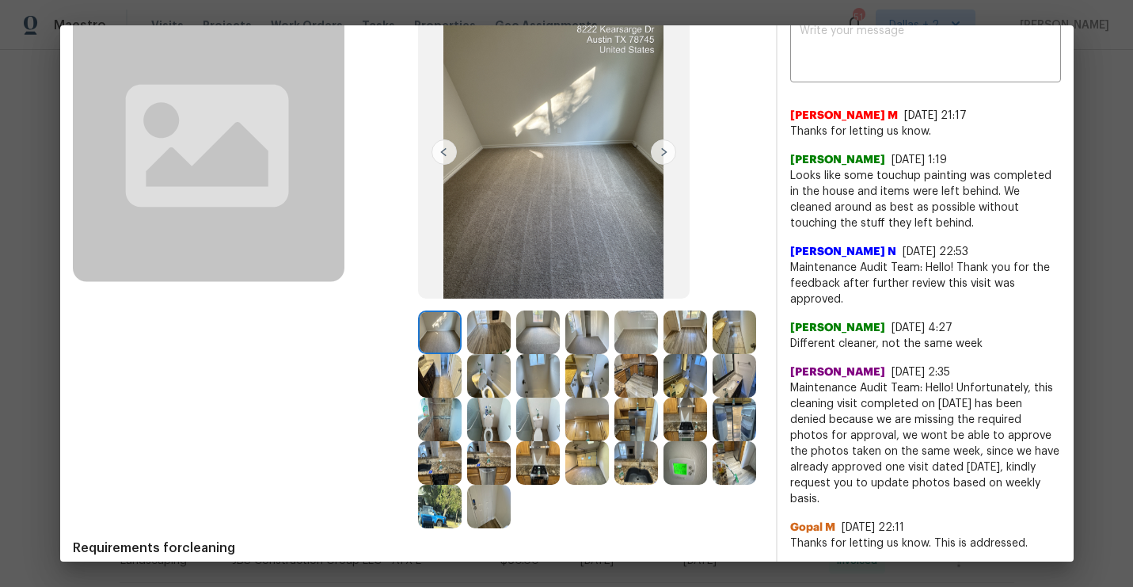
drag, startPoint x: 868, startPoint y: 161, endPoint x: 789, endPoint y: 165, distance: 79.3
click at [790, 165] on span "Sonia Mariscal" at bounding box center [837, 160] width 95 height 16
copy span "Sonia Mariscal"
drag, startPoint x: 952, startPoint y: 388, endPoint x: 786, endPoint y: 387, distance: 166.2
click at [786, 387] on div "x ​ Manikandan M 8/31/25, 21:17 Thanks for letting us know. Sonia Mariscal 8/31…" at bounding box center [925, 440] width 296 height 855
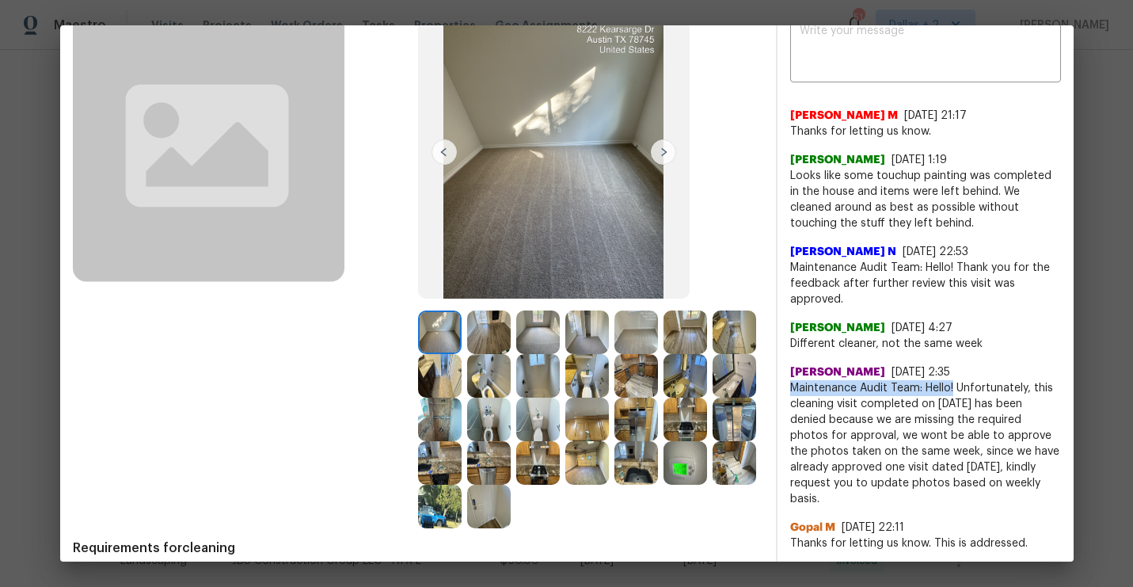
copy span "Maintenance Audit Team: Hello!"
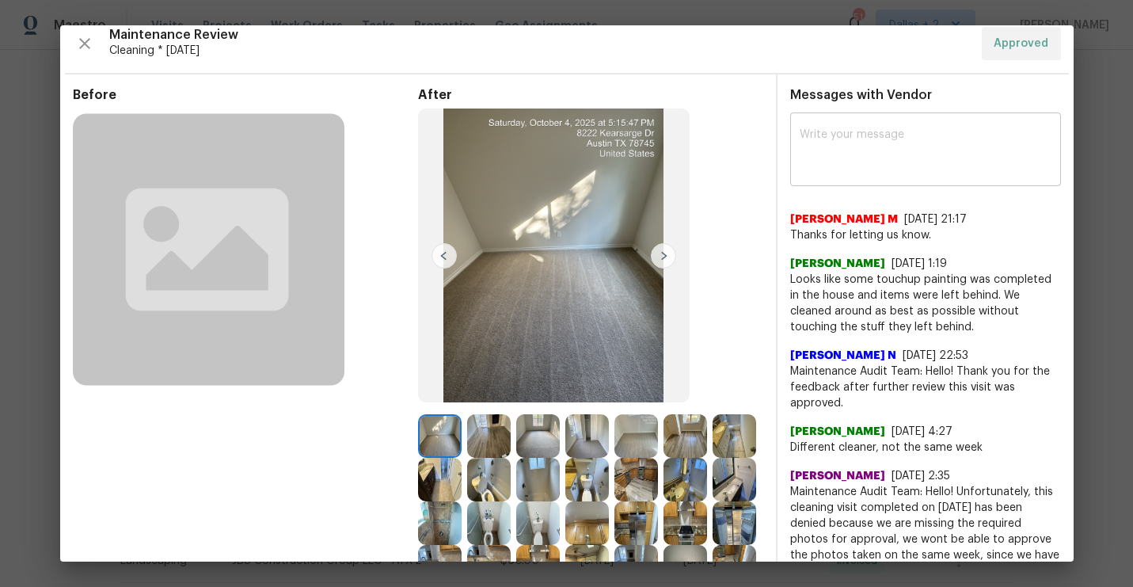
scroll to position [10, 0]
click at [893, 127] on div "x ​" at bounding box center [925, 152] width 271 height 70
paste textarea "Maintenance Audit Team: Hello!"
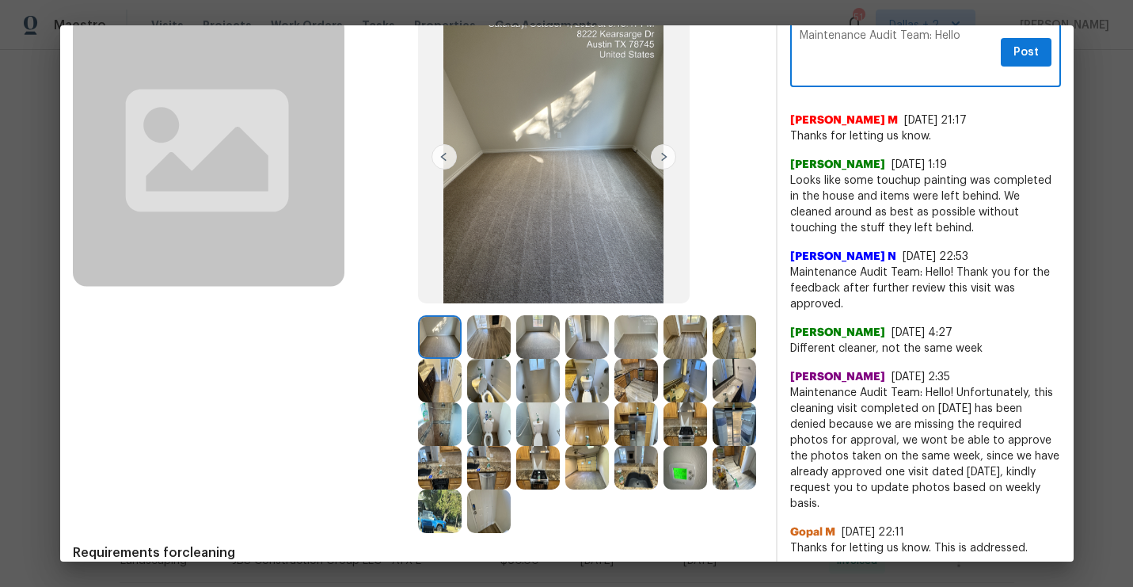
scroll to position [111, 0]
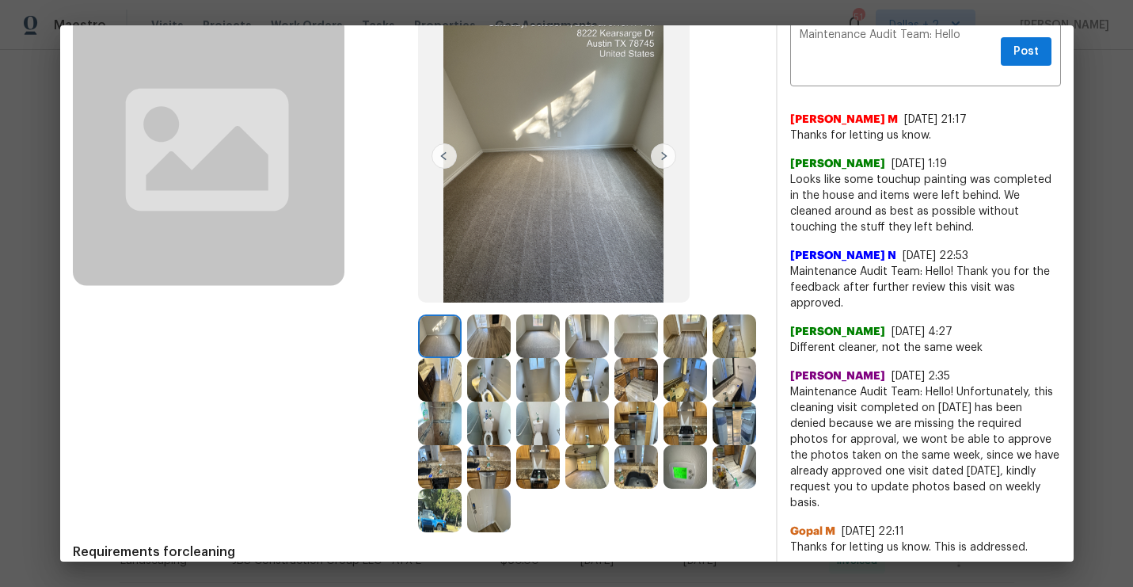
drag, startPoint x: 869, startPoint y: 332, endPoint x: 788, endPoint y: 332, distance: 80.7
click at [788, 332] on div "Maintenance Audit Team: Hello x Post ​ Manikandan M 8/31/25, 21:17 Thanks for l…" at bounding box center [925, 444] width 296 height 855
copy span "Sonia Mariscal"
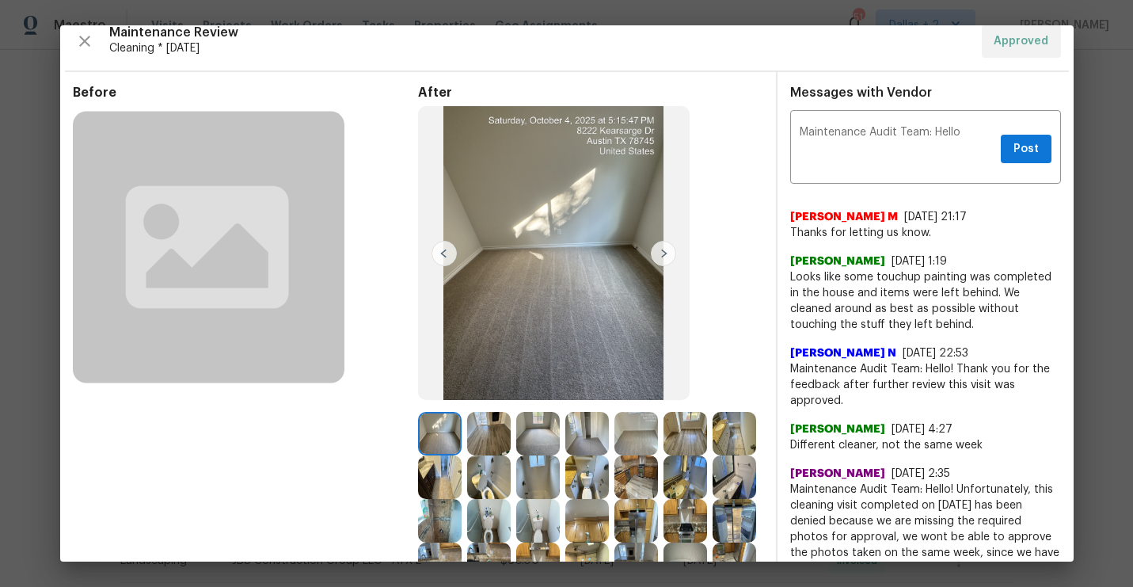
scroll to position [0, 0]
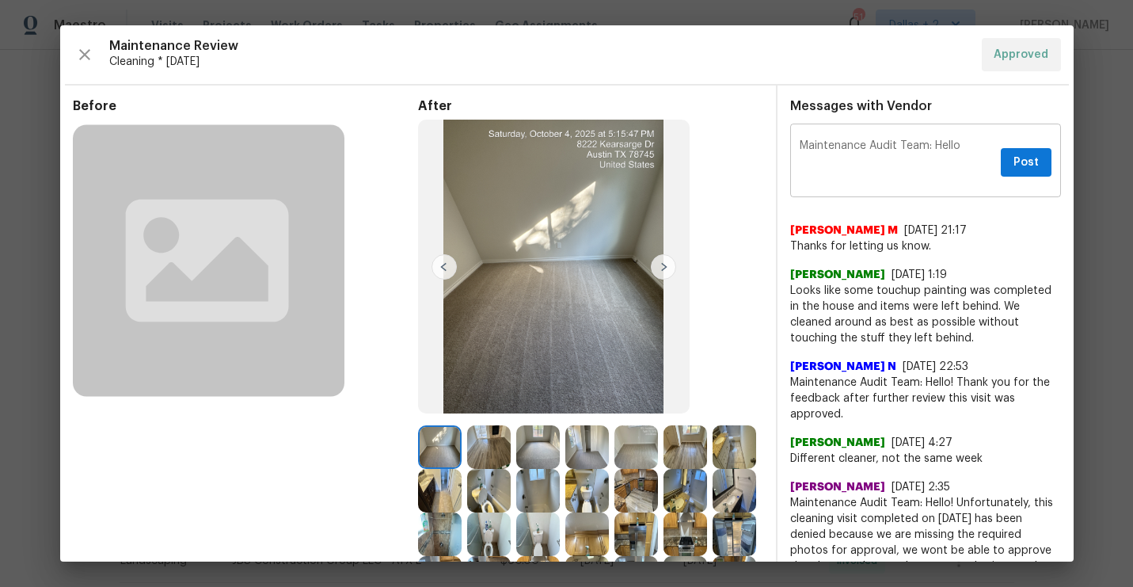
click at [962, 147] on textarea "Maintenance Audit Team: Hello" at bounding box center [897, 162] width 195 height 44
paste textarea "Sonia Mariscal"
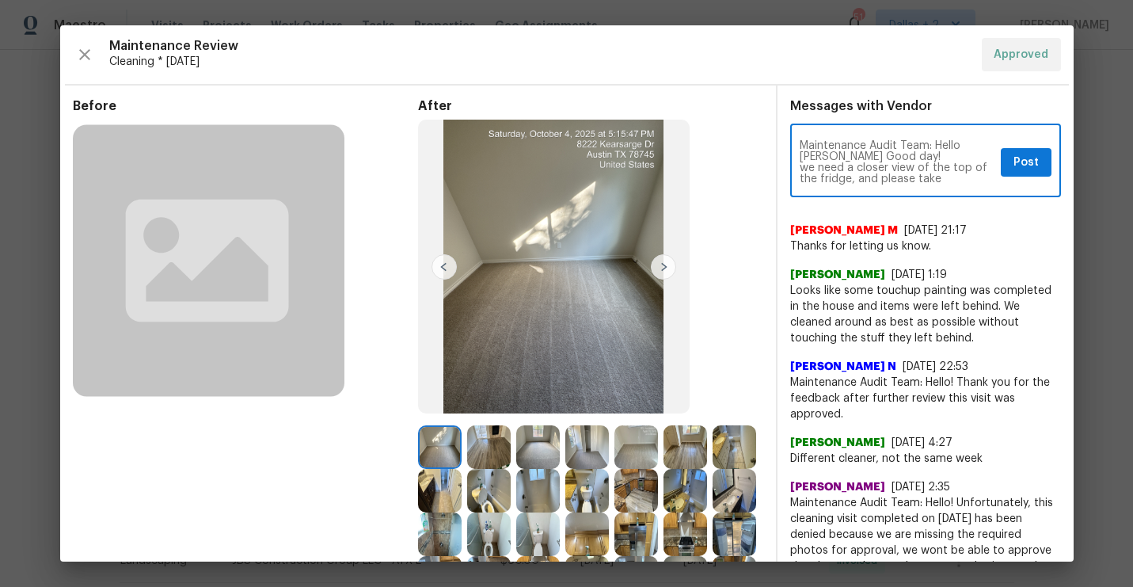
drag, startPoint x: 844, startPoint y: 168, endPoint x: 800, endPoint y: 170, distance: 43.6
click at [800, 170] on textarea "Maintenance Audit Team: Hello Sonia Mariscal Good day! we need a closer view of…" at bounding box center [897, 162] width 195 height 44
click at [962, 185] on div "Maintenance Audit Team: Hello Sonia Mariscal Good day! Please take a closer vie…" at bounding box center [925, 162] width 271 height 70
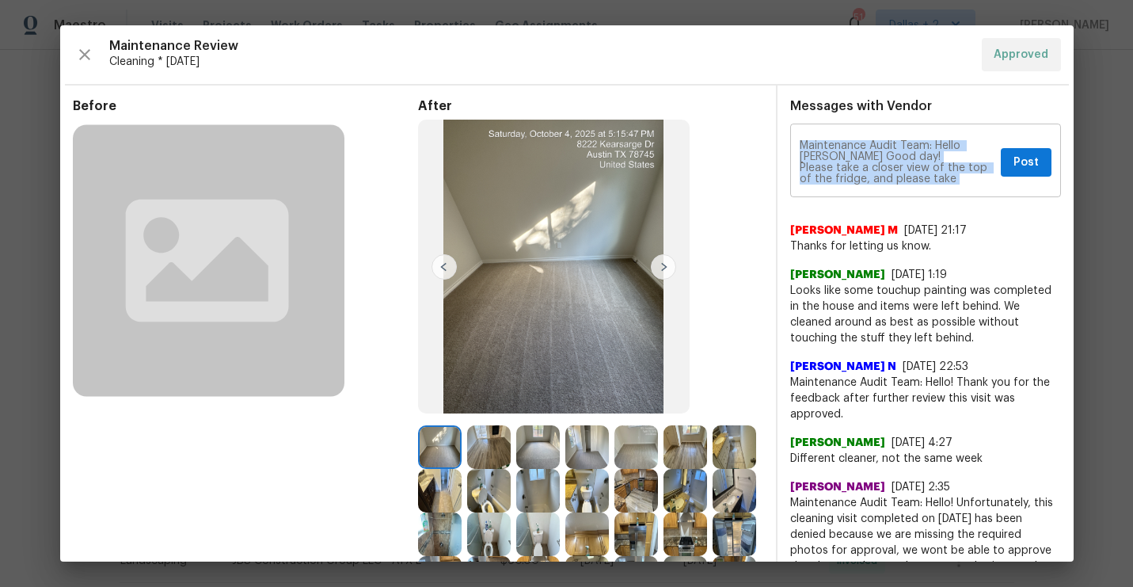
drag, startPoint x: 959, startPoint y: 184, endPoint x: 867, endPoint y: 180, distance: 92.7
click at [867, 180] on div "Maintenance Audit Team: Hello Sonia Mariscal Good day! Please take a closer vie…" at bounding box center [925, 162] width 271 height 70
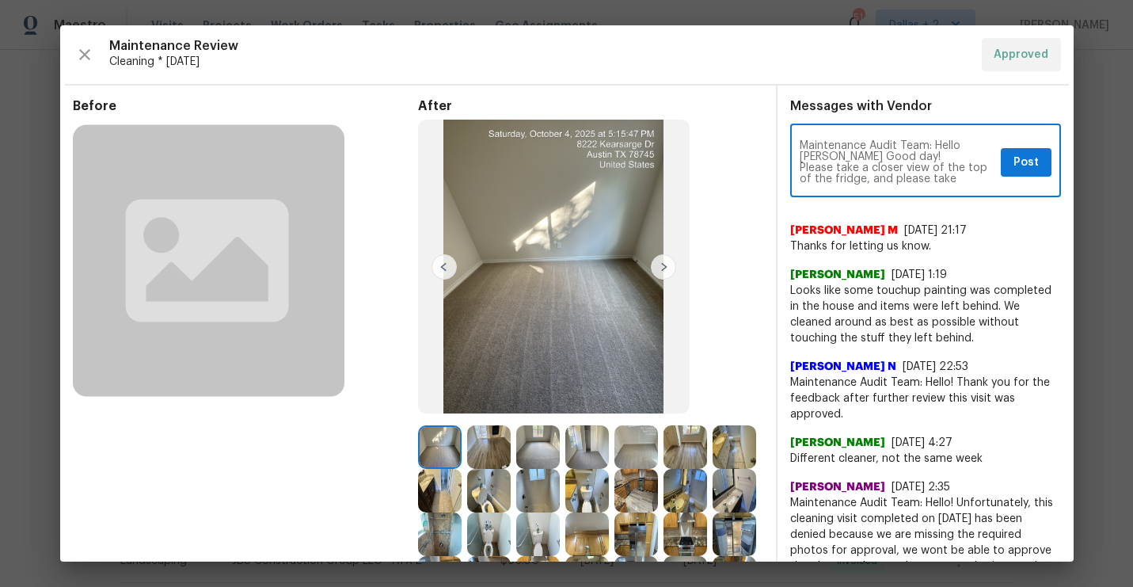
drag, startPoint x: 953, startPoint y: 180, endPoint x: 875, endPoint y: 182, distance: 78.4
click at [875, 182] on textarea "Maintenance Audit Team: Hello Sonia Mariscal Good day! Please take a closer vie…" at bounding box center [897, 162] width 195 height 44
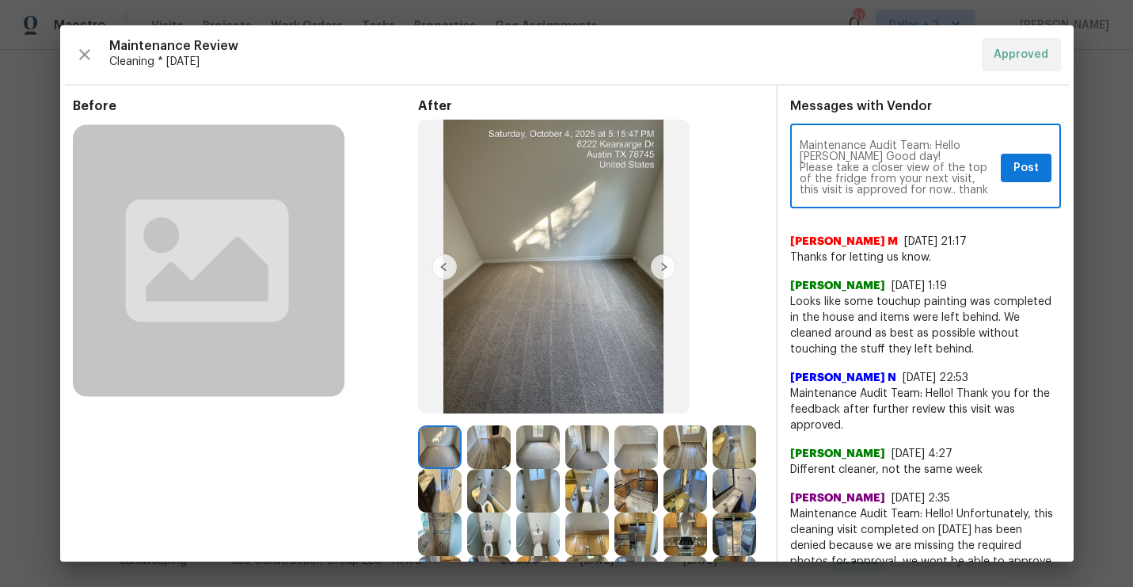
type textarea "Maintenance Audit Team: Hello Sonia Mariscal Good day! Please take a closer vie…"
click at [1031, 173] on span "Post" at bounding box center [1025, 168] width 25 height 20
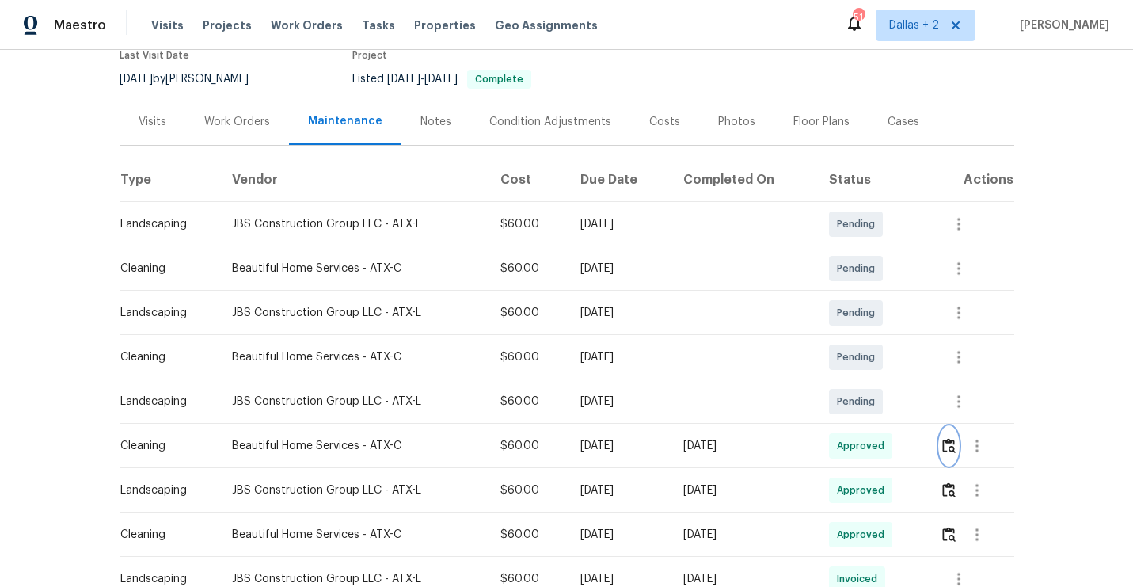
scroll to position [215, 0]
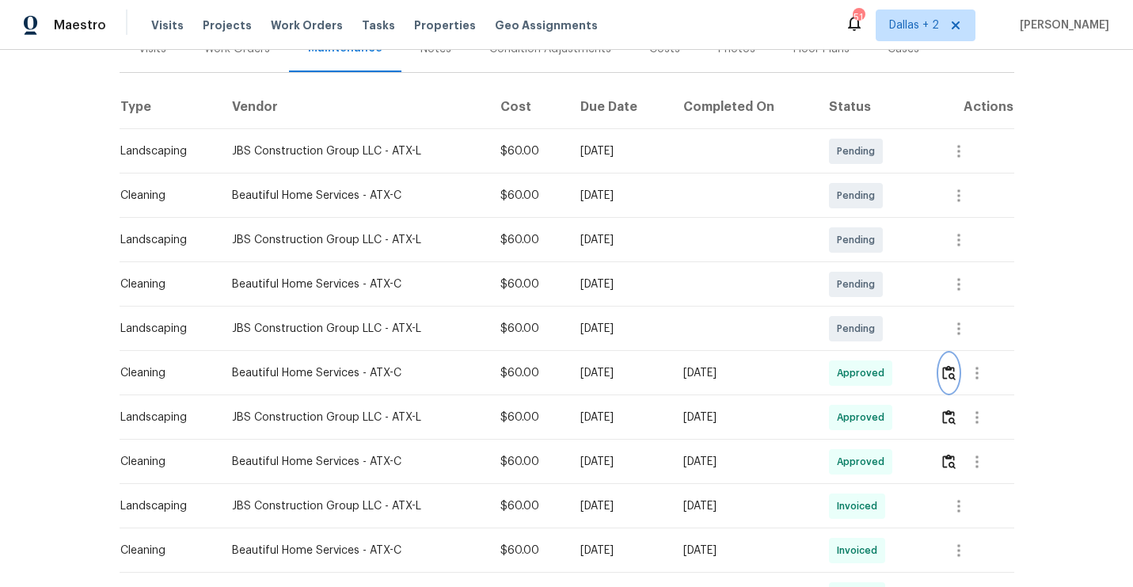
click at [953, 354] on button "button" at bounding box center [949, 373] width 18 height 38
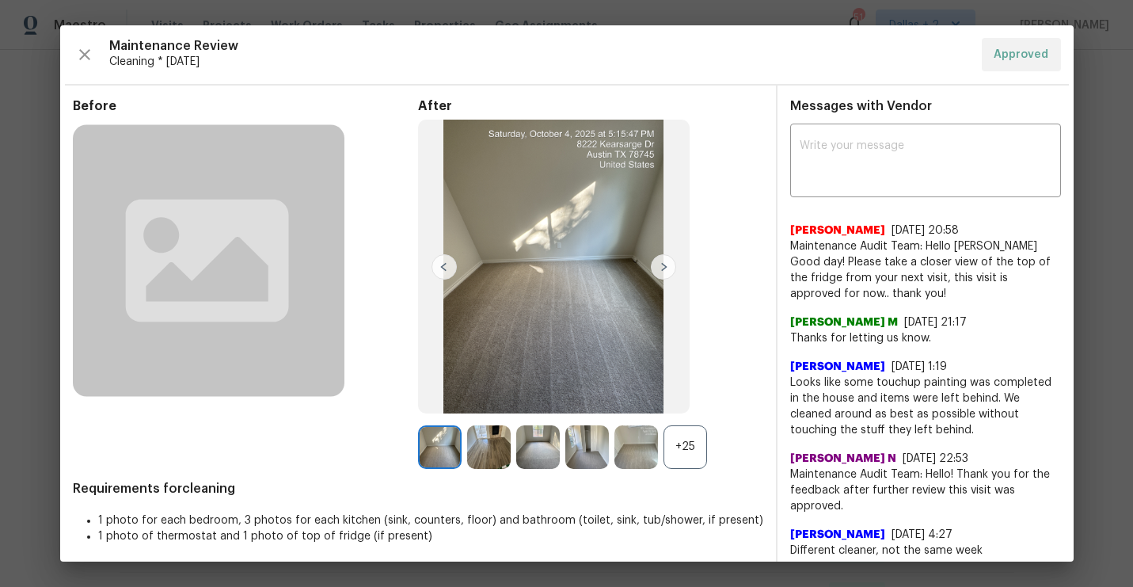
click at [73, 45] on div "Maintenance Review Cleaning * Fri, Oct 03 Approved" at bounding box center [567, 54] width 988 height 33
click at [78, 47] on icon "button" at bounding box center [84, 54] width 19 height 19
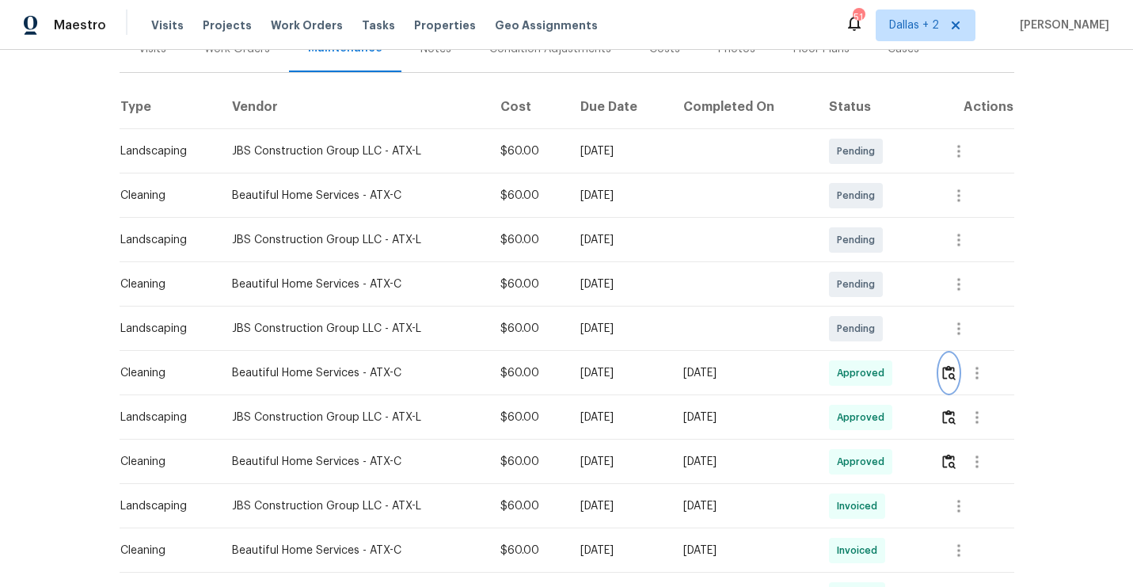
scroll to position [0, 0]
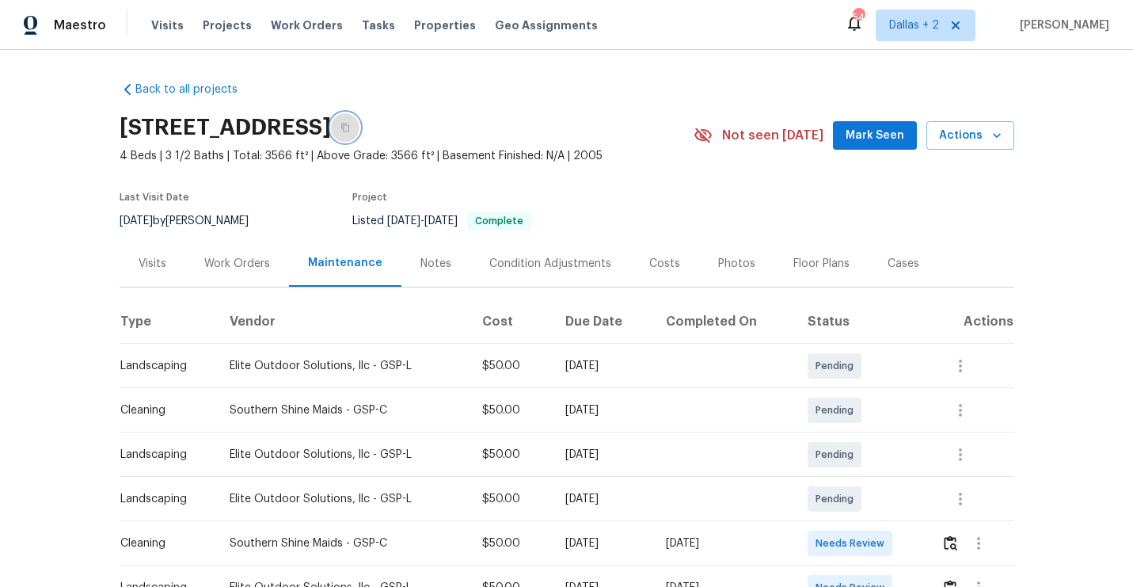
click at [350, 125] on icon "button" at bounding box center [344, 127] width 9 height 9
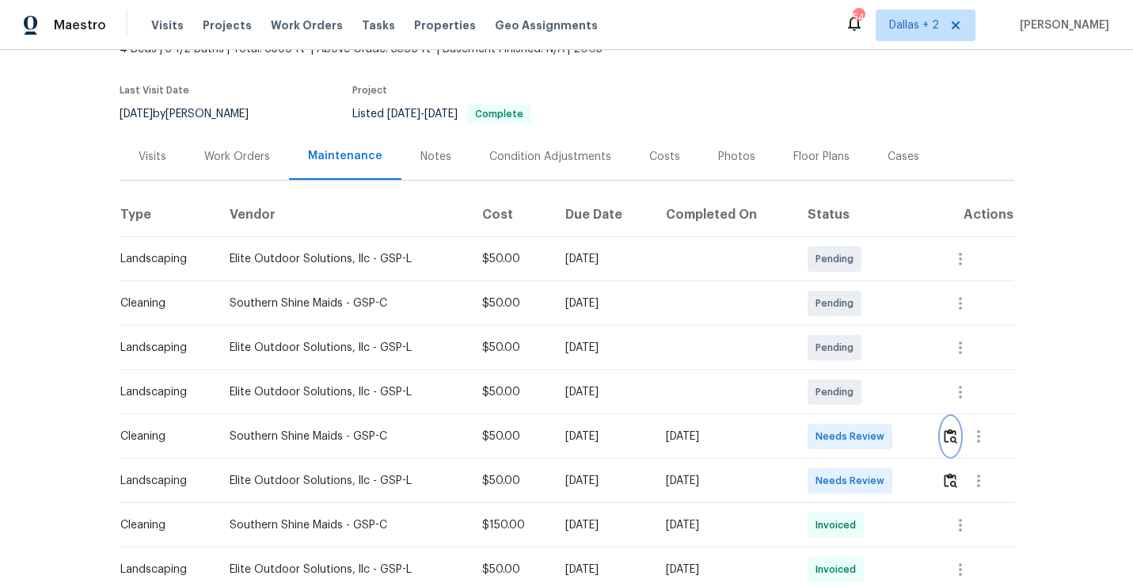
click at [957, 440] on img "button" at bounding box center [950, 435] width 13 height 15
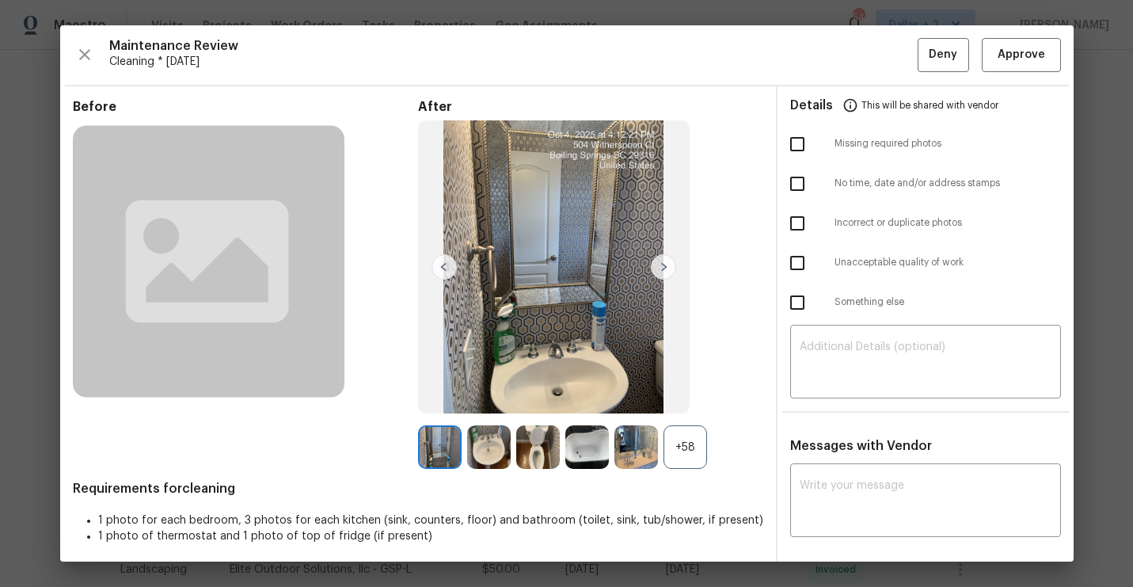
click at [680, 455] on div "+58" at bounding box center [685, 447] width 44 height 44
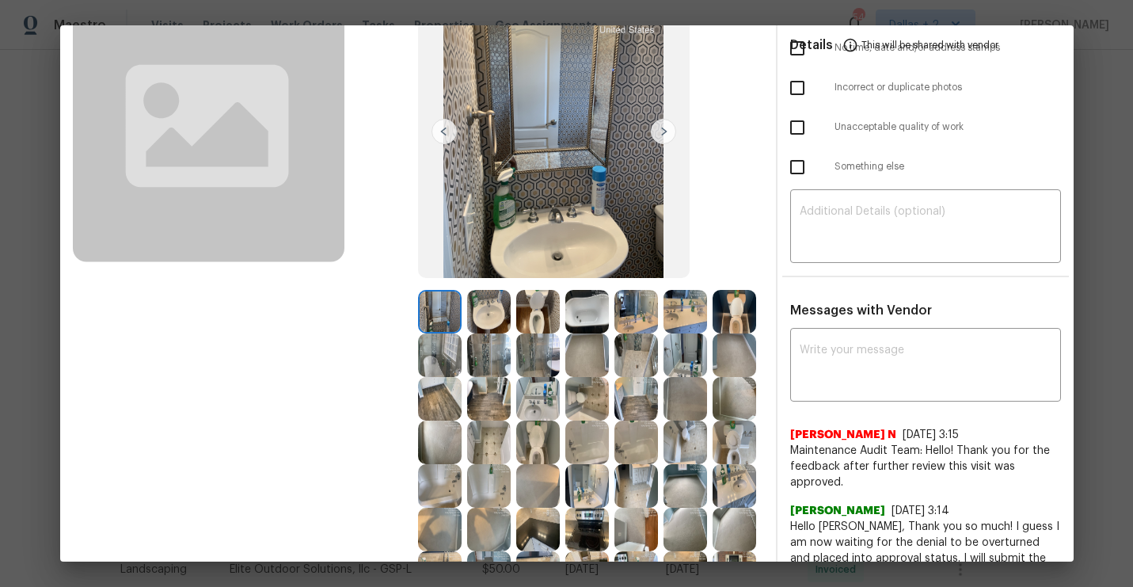
scroll to position [286, 0]
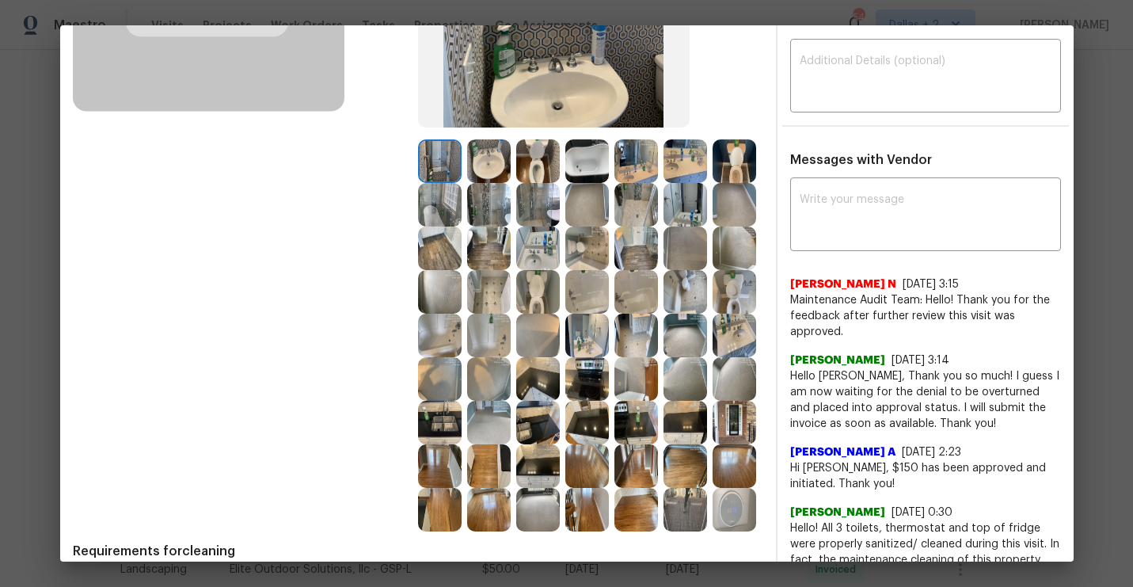
click at [538, 341] on img at bounding box center [538, 335] width 44 height 44
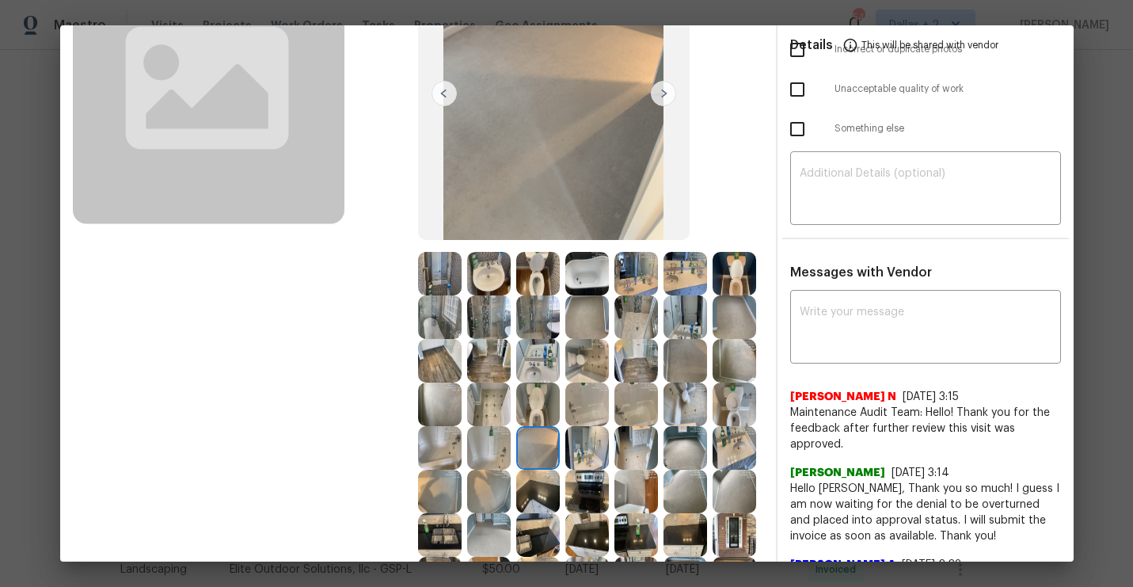
scroll to position [175, 0]
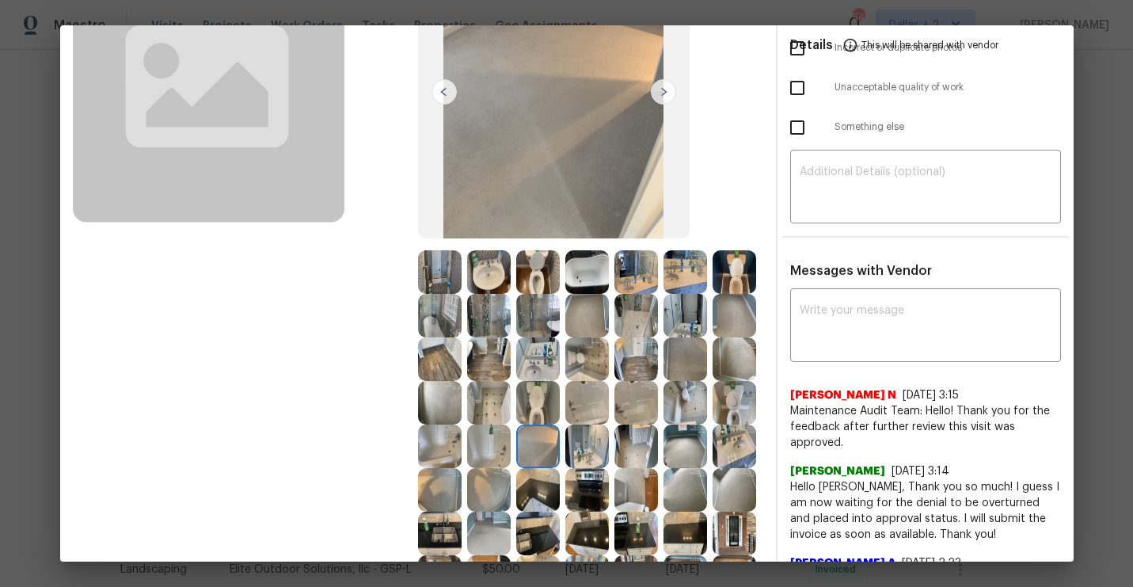
click at [588, 278] on img at bounding box center [587, 272] width 44 height 44
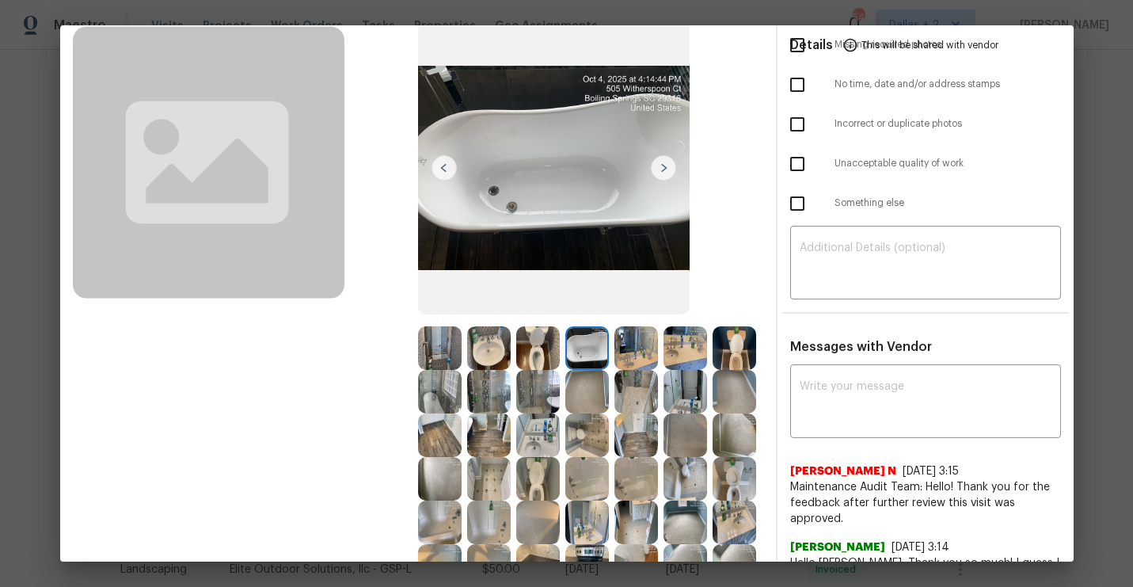
scroll to position [93, 0]
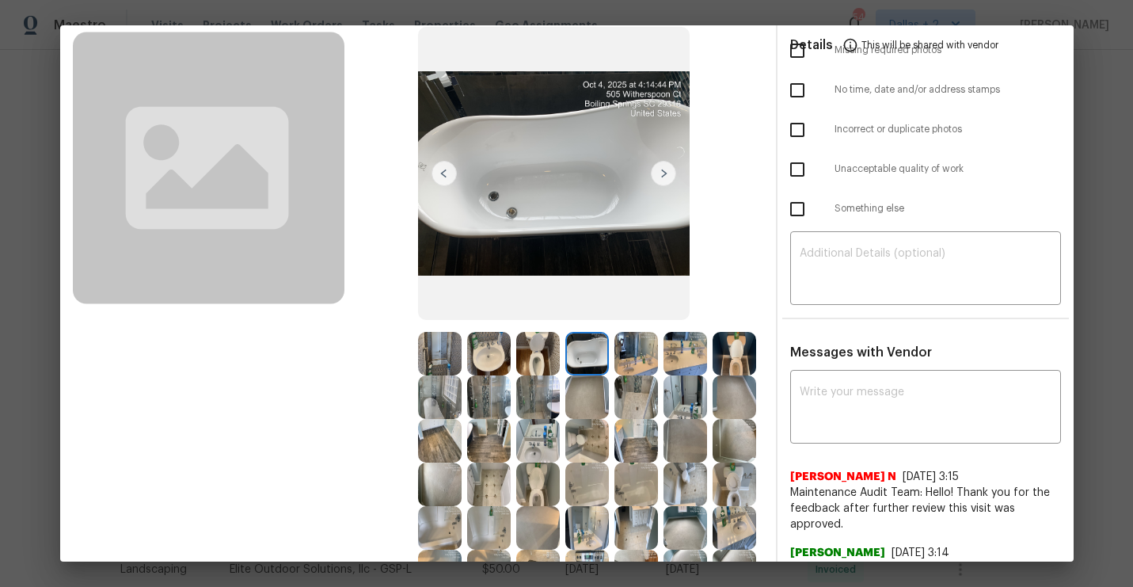
click at [435, 352] on img at bounding box center [440, 354] width 44 height 44
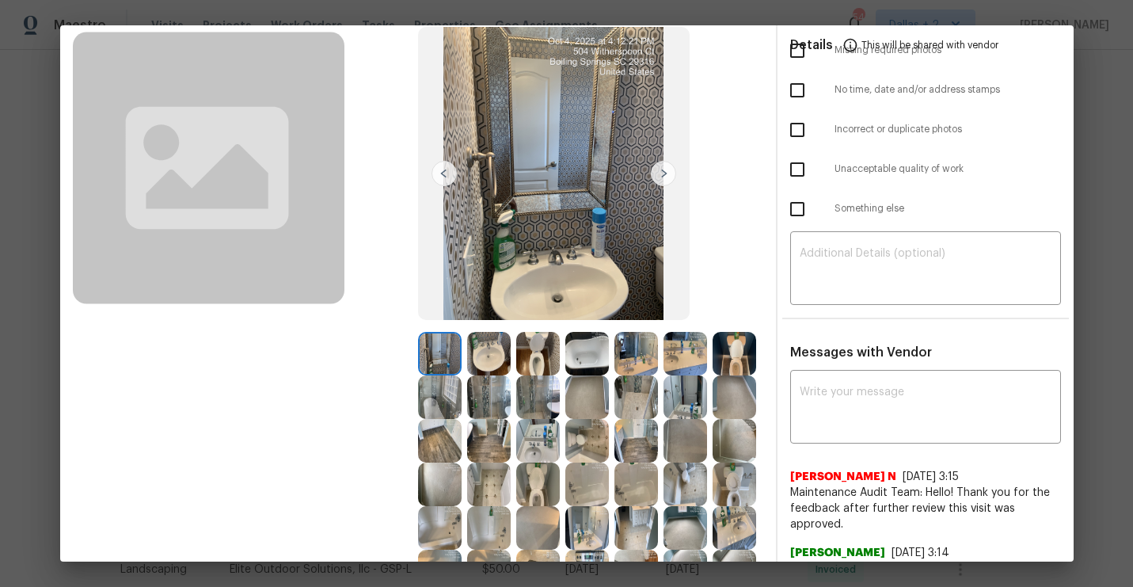
click at [435, 402] on img at bounding box center [440, 397] width 44 height 44
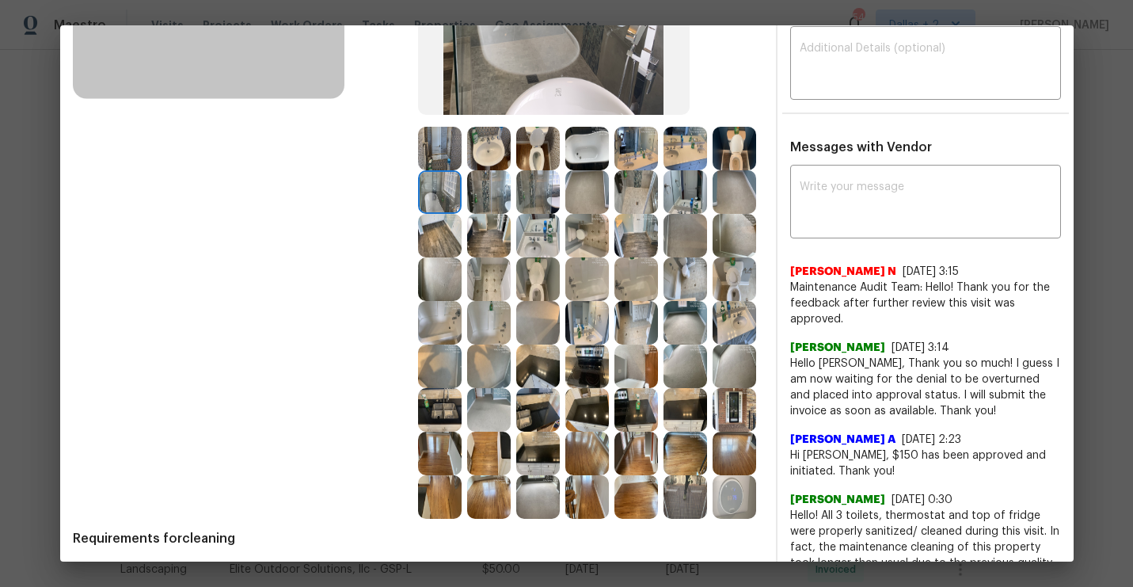
scroll to position [299, 0]
click at [554, 367] on img at bounding box center [538, 366] width 44 height 44
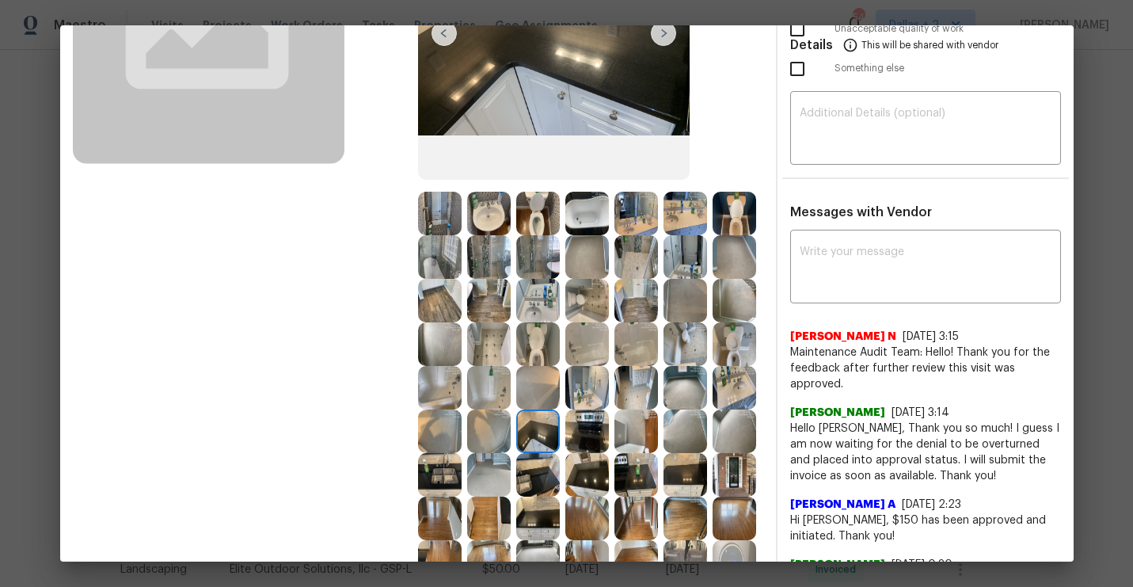
scroll to position [302, 0]
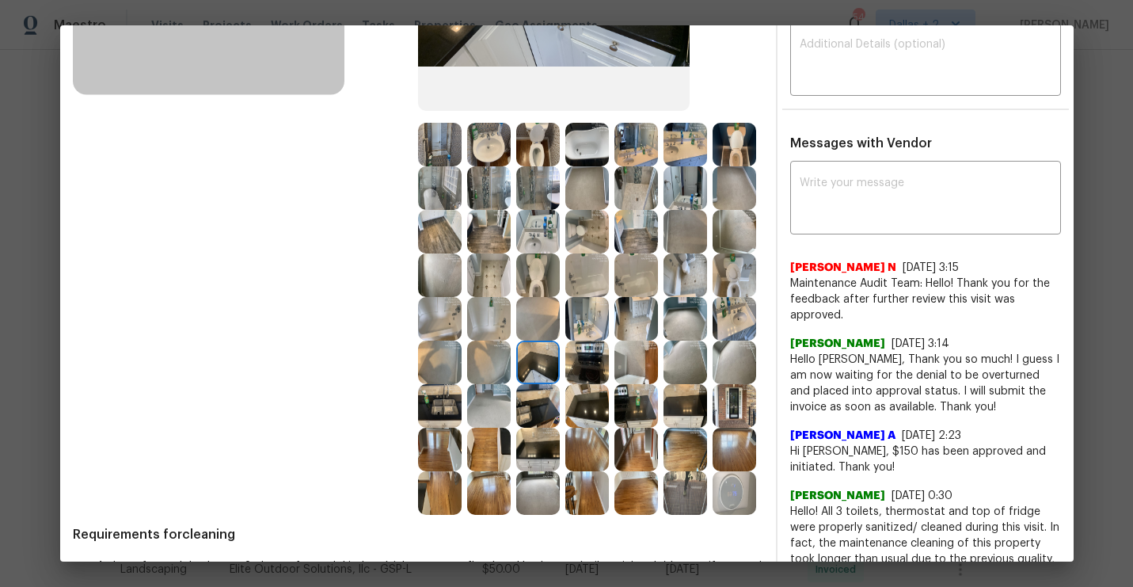
click at [729, 336] on img at bounding box center [734, 319] width 44 height 44
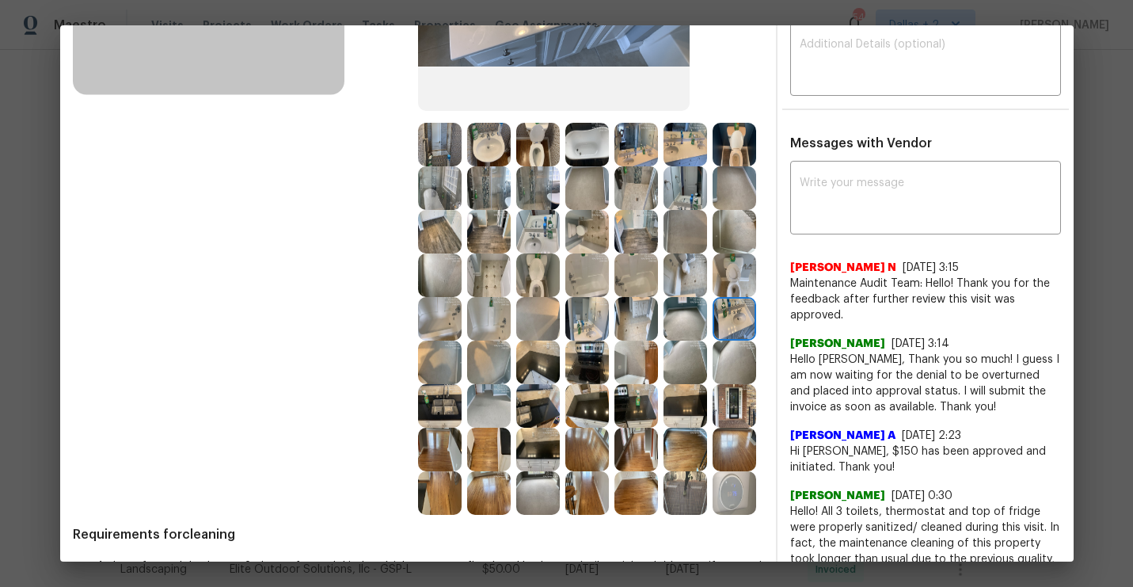
click at [553, 368] on img at bounding box center [538, 362] width 44 height 44
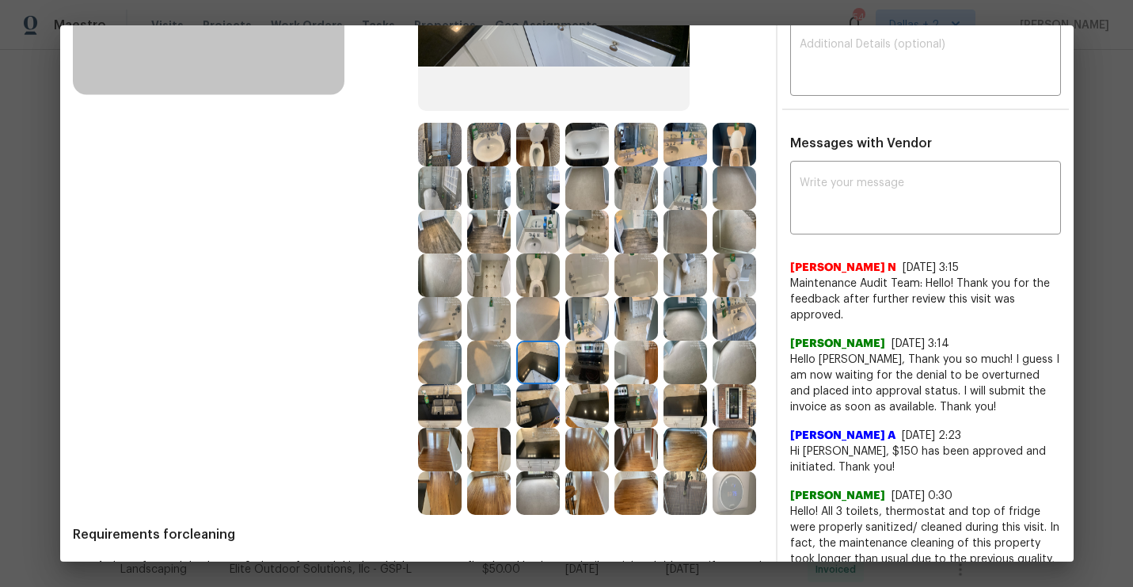
click at [481, 402] on img at bounding box center [489, 406] width 44 height 44
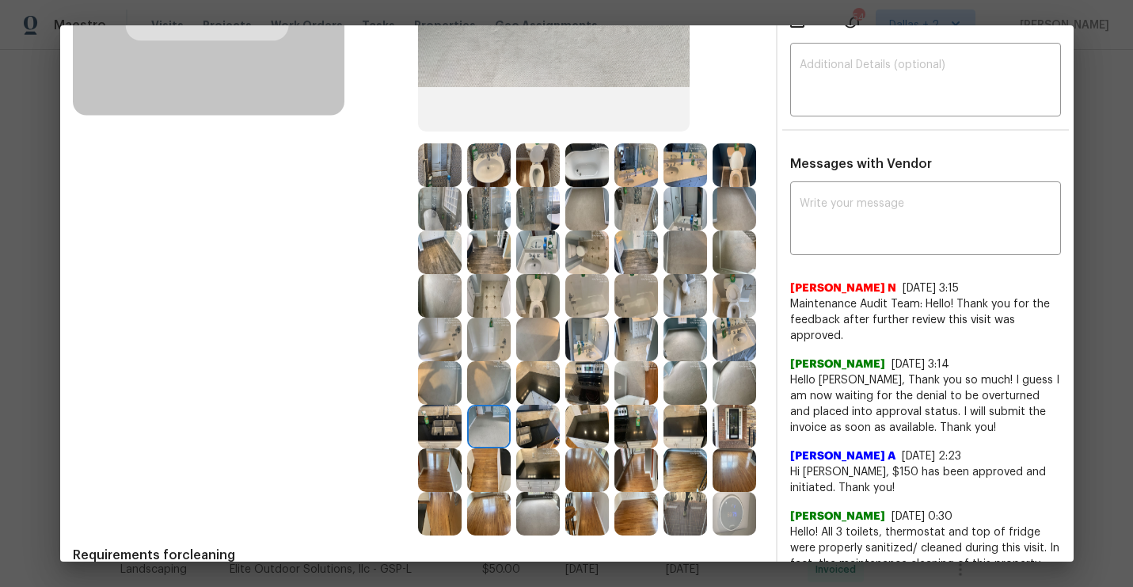
scroll to position [283, 0]
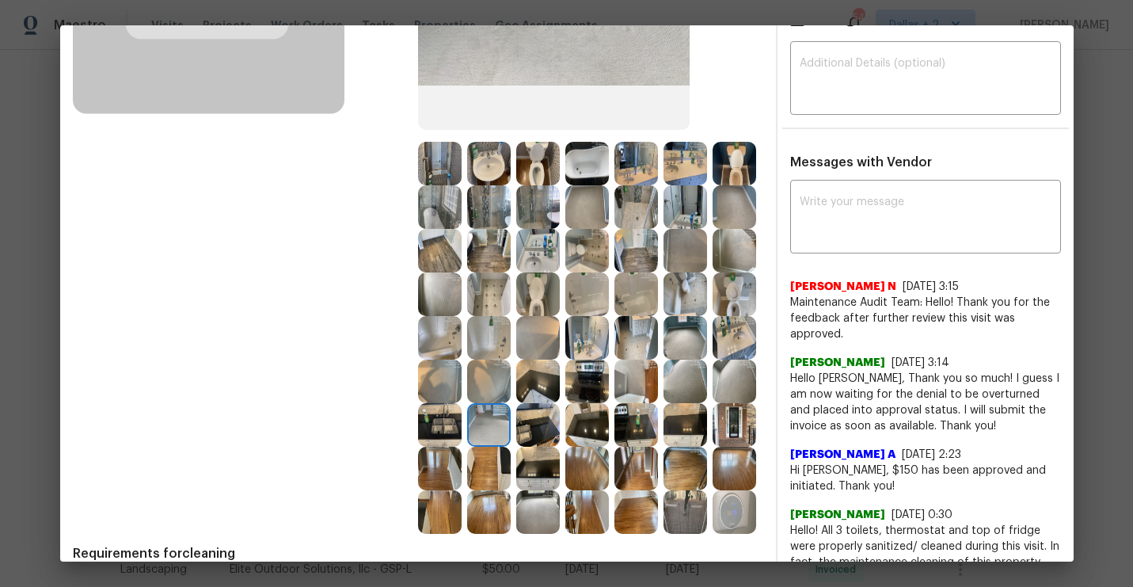
click at [586, 390] on img at bounding box center [587, 381] width 44 height 44
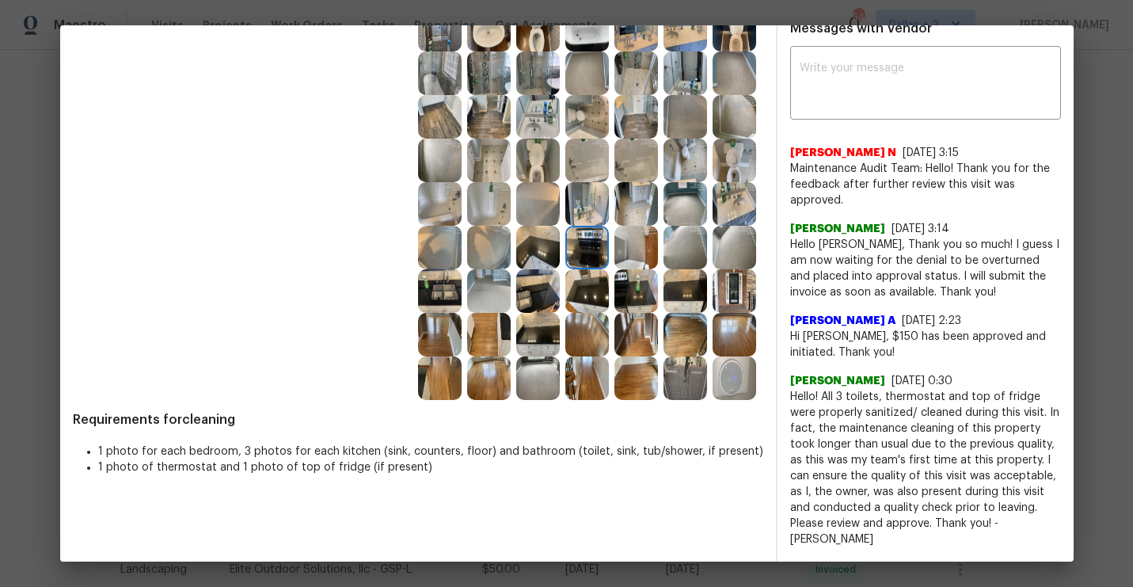
scroll to position [419, 0]
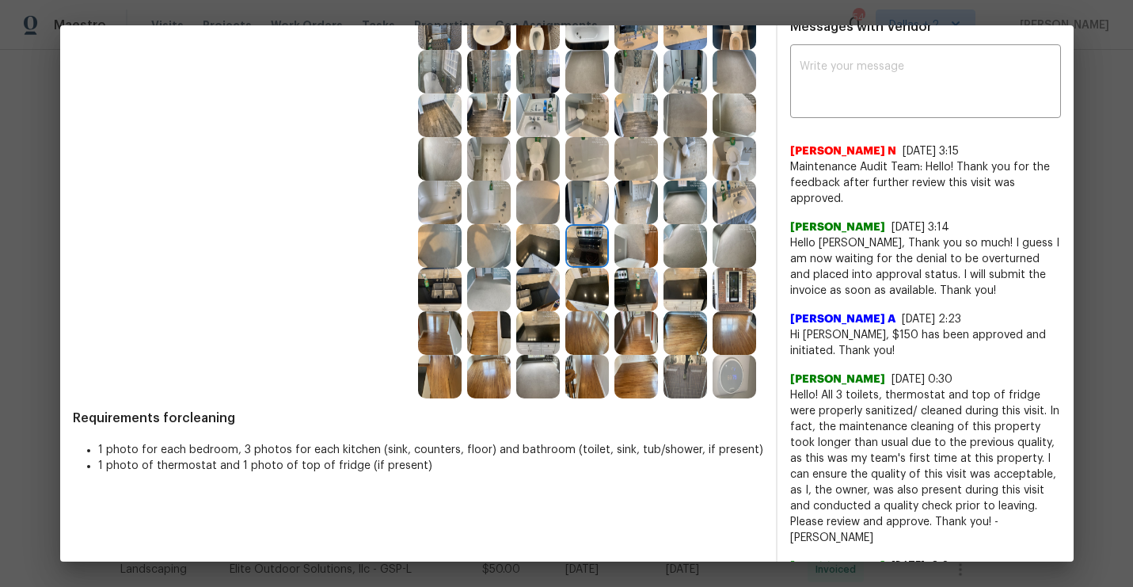
click at [701, 363] on img at bounding box center [685, 377] width 44 height 44
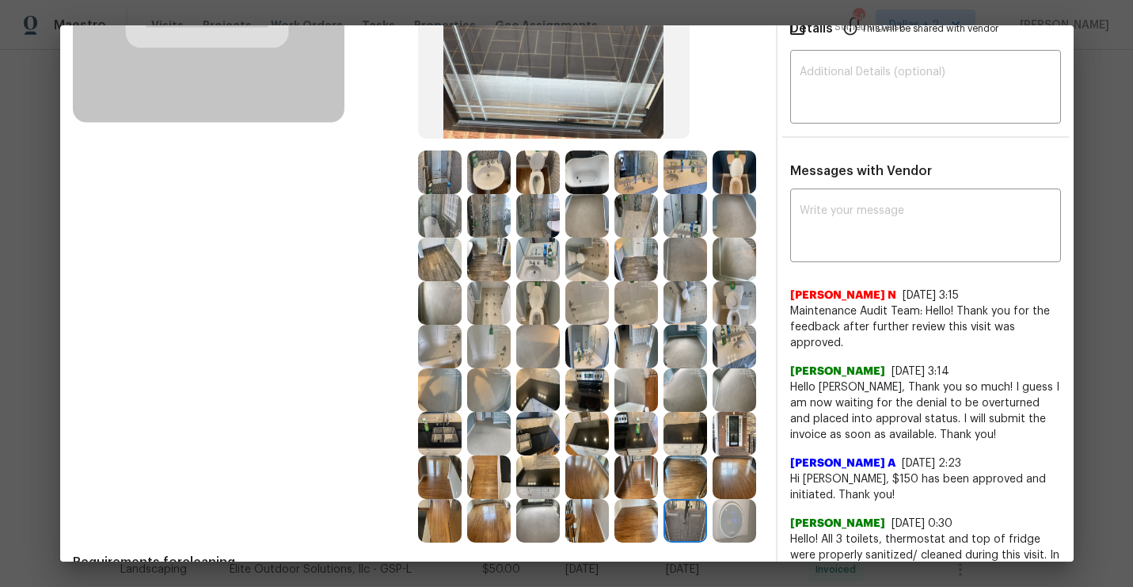
scroll to position [275, 0]
click at [436, 438] on img at bounding box center [440, 433] width 44 height 44
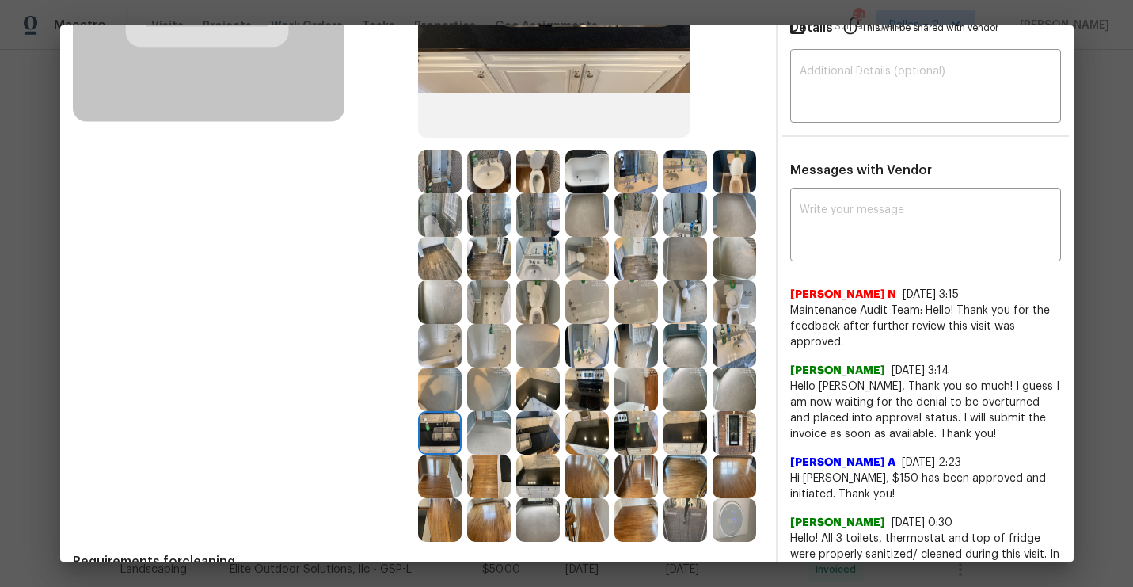
click at [444, 481] on img at bounding box center [440, 476] width 44 height 44
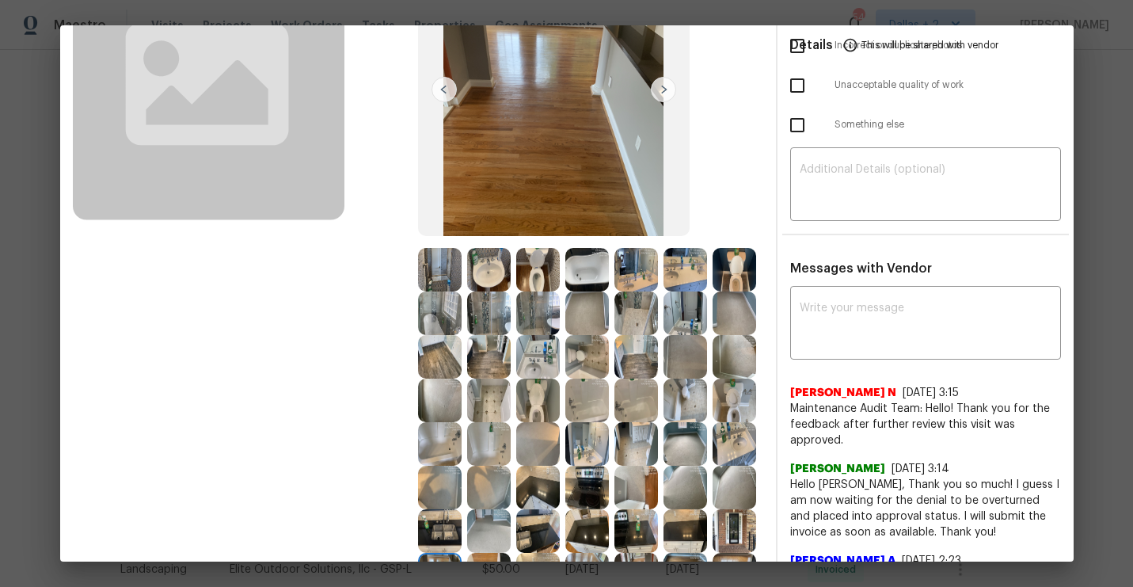
scroll to position [240, 0]
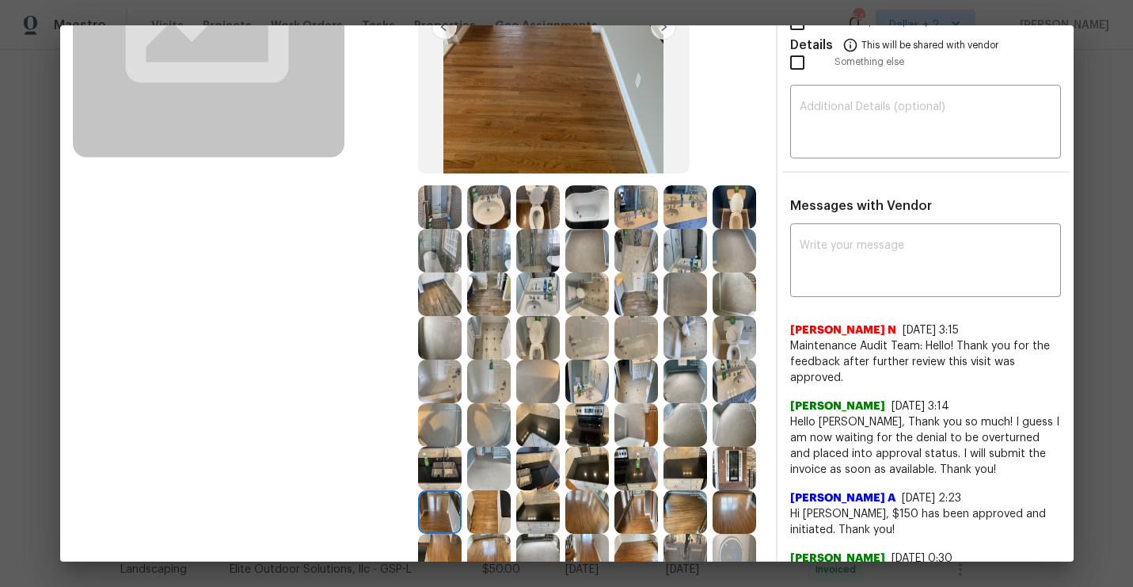
click at [747, 401] on img at bounding box center [734, 381] width 44 height 44
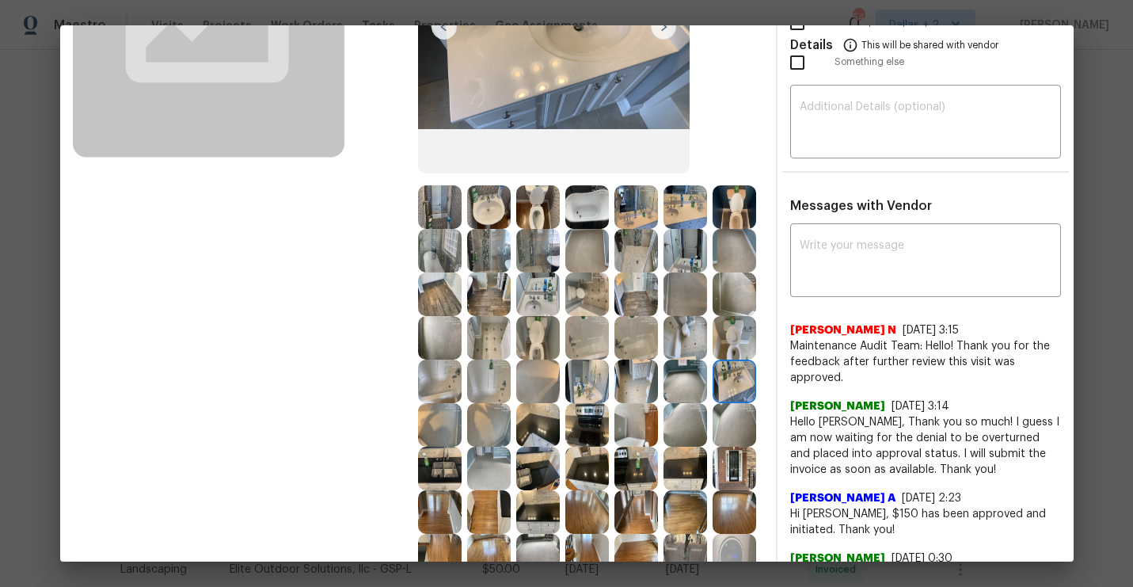
click at [641, 471] on img at bounding box center [636, 468] width 44 height 44
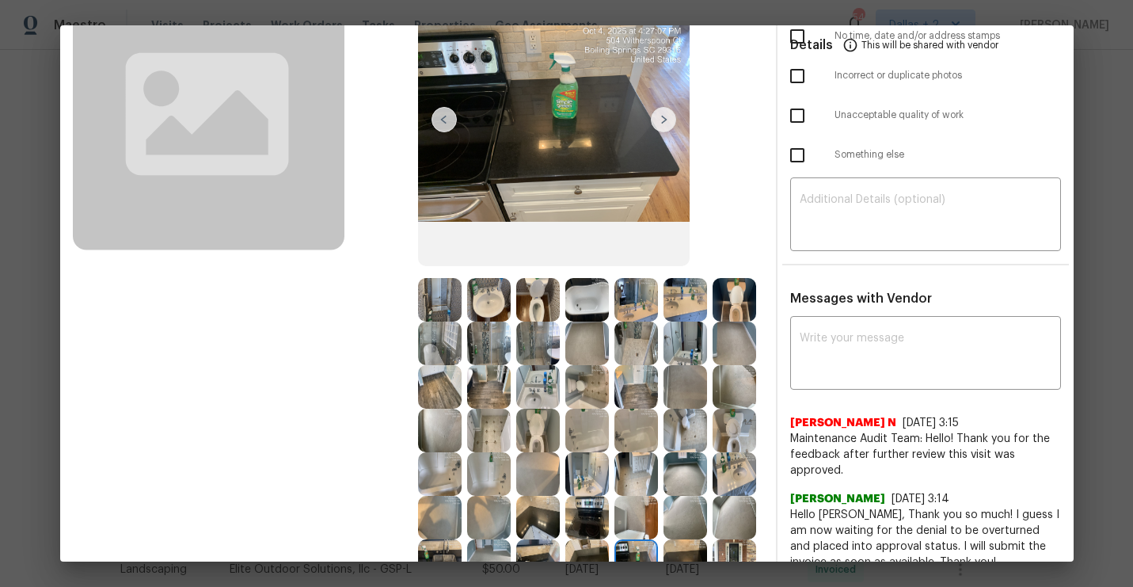
scroll to position [222, 0]
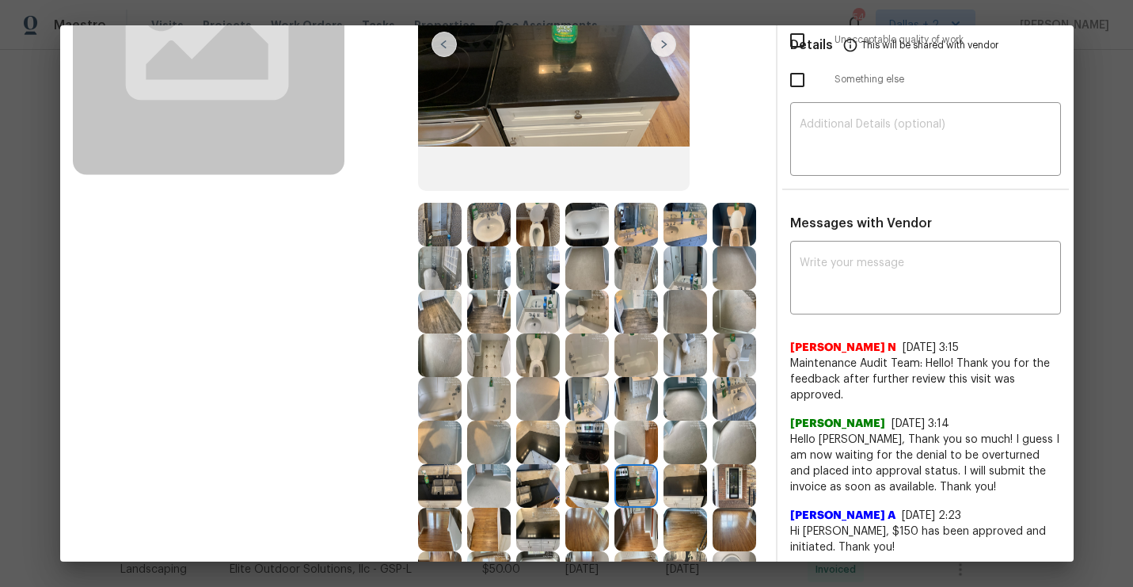
click at [542, 463] on img at bounding box center [538, 442] width 44 height 44
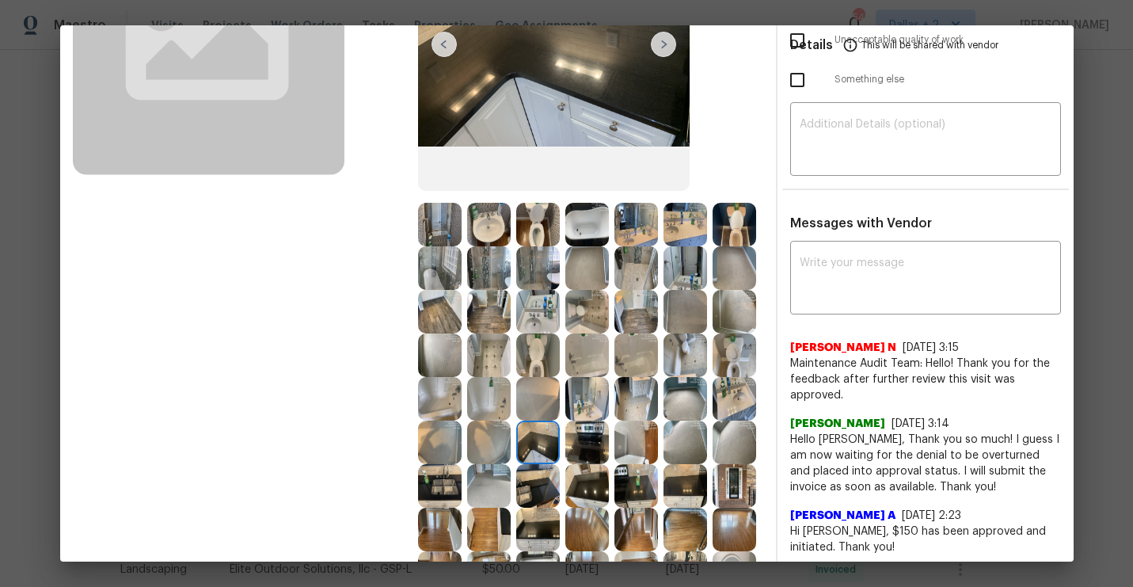
click at [568, 488] on img at bounding box center [587, 486] width 44 height 44
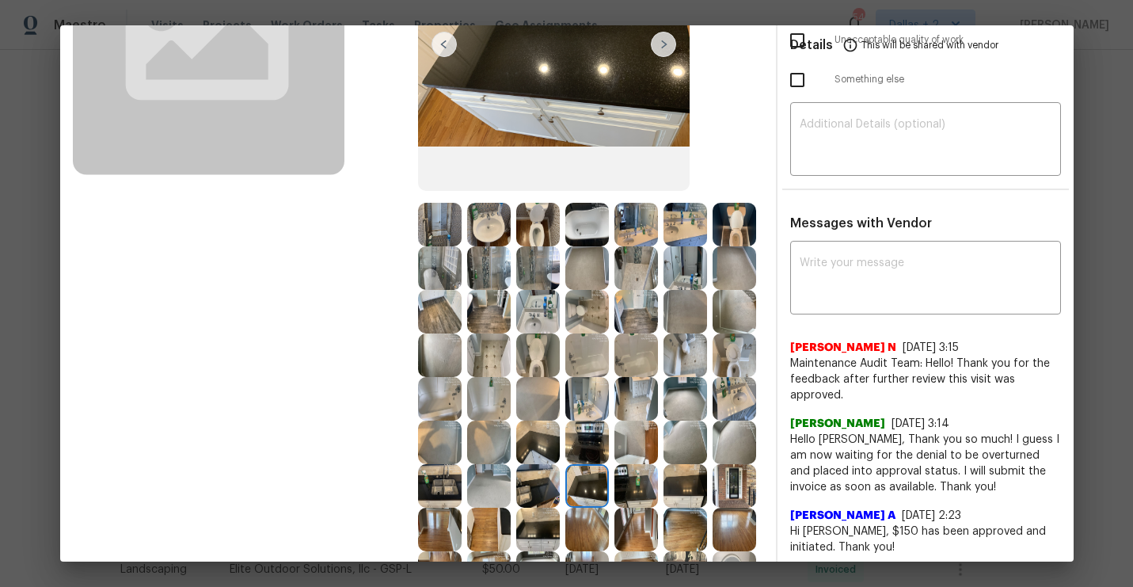
scroll to position [0, 0]
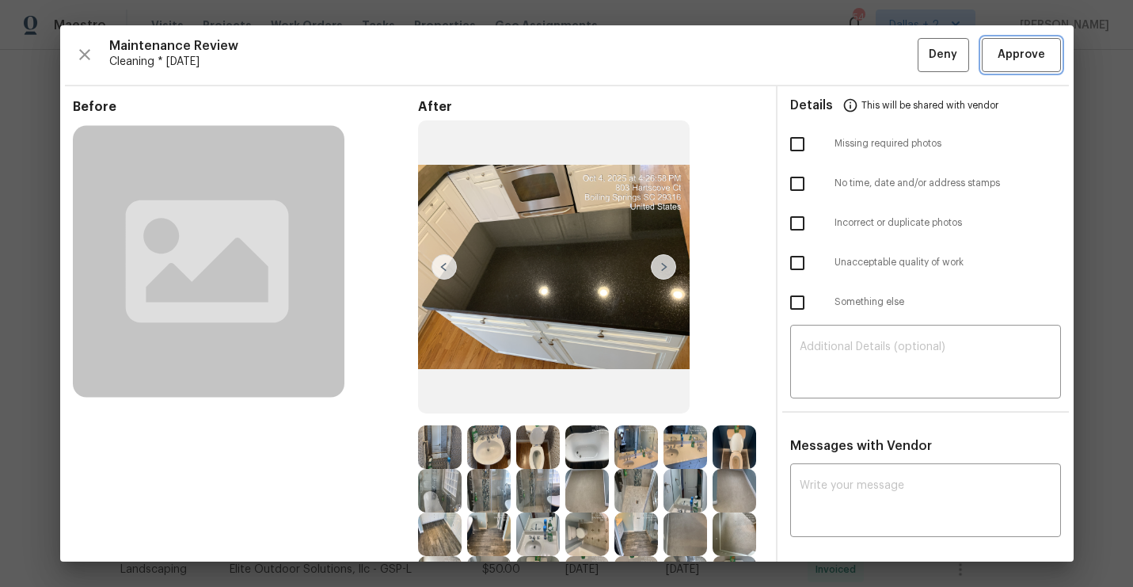
click at [1000, 51] on span "Approve" at bounding box center [1020, 55] width 47 height 20
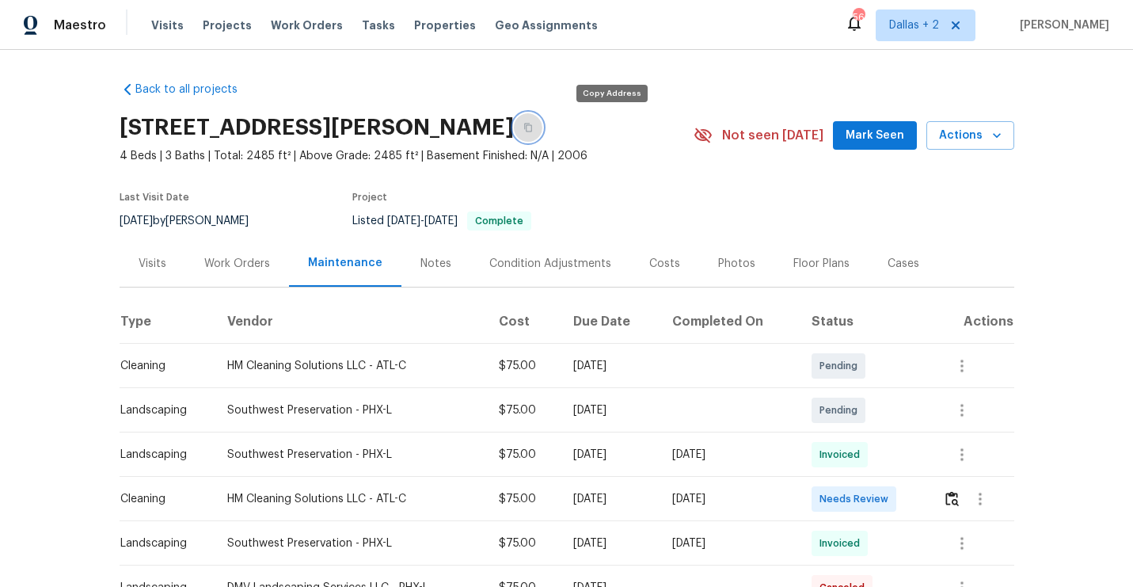
click at [542, 135] on button "button" at bounding box center [528, 127] width 28 height 28
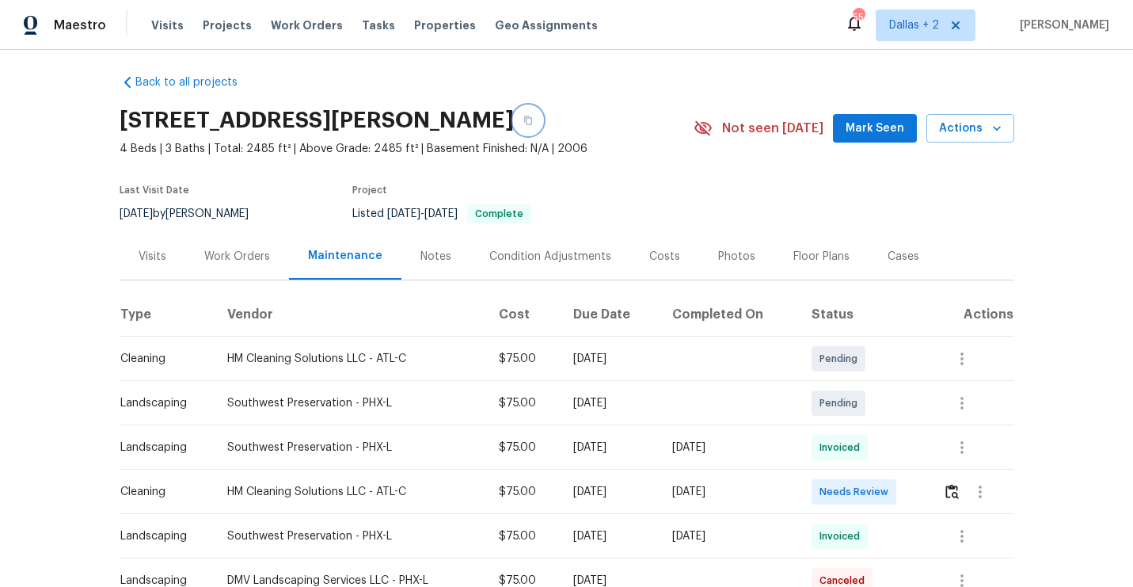
scroll to position [162, 0]
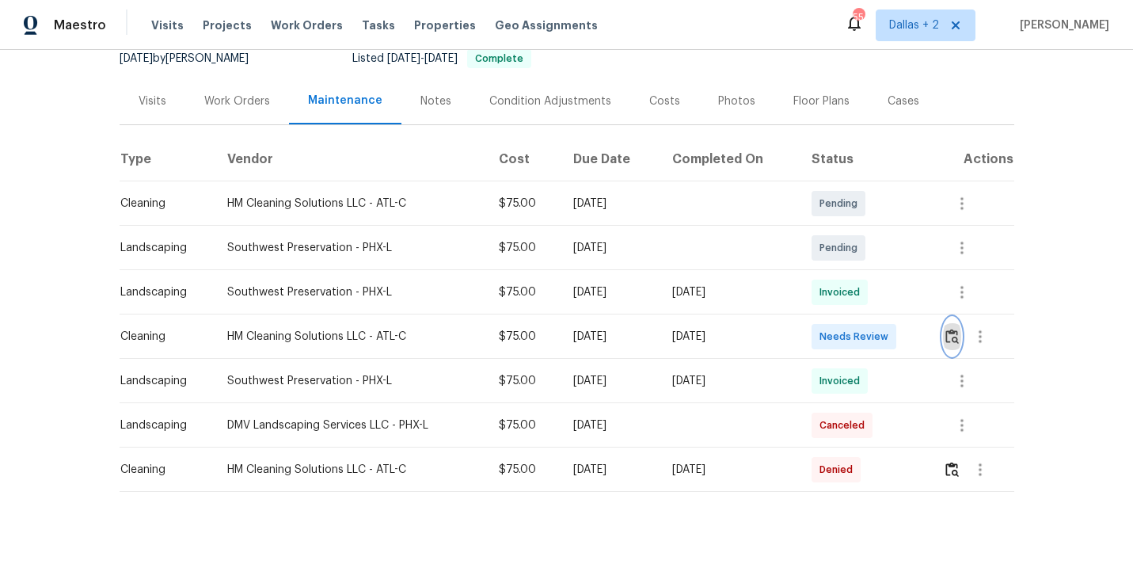
click at [952, 332] on img "button" at bounding box center [951, 336] width 13 height 15
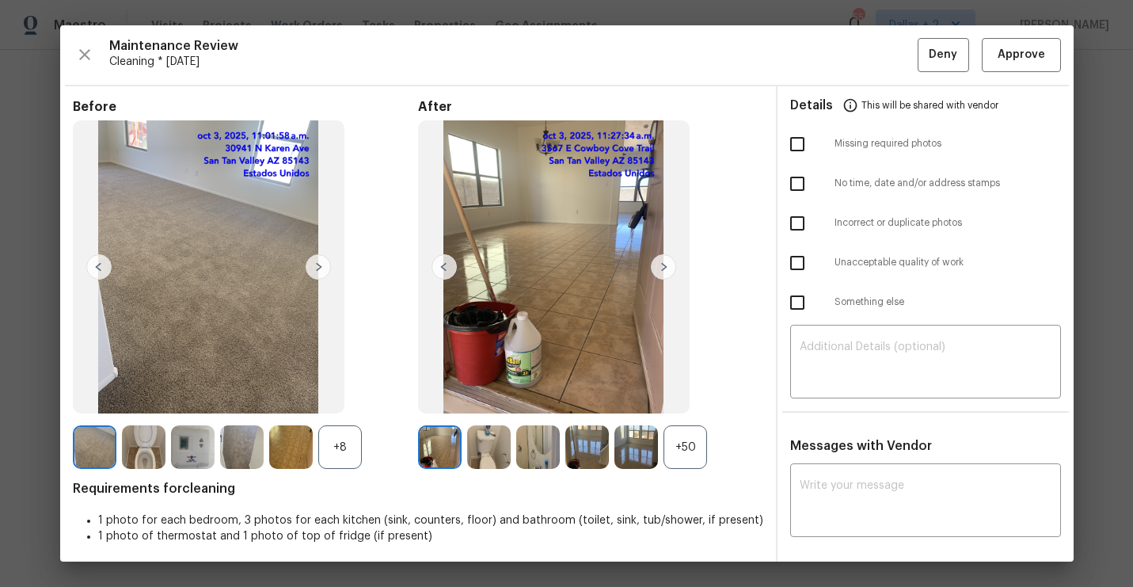
click at [666, 428] on div "+50" at bounding box center [685, 447] width 44 height 44
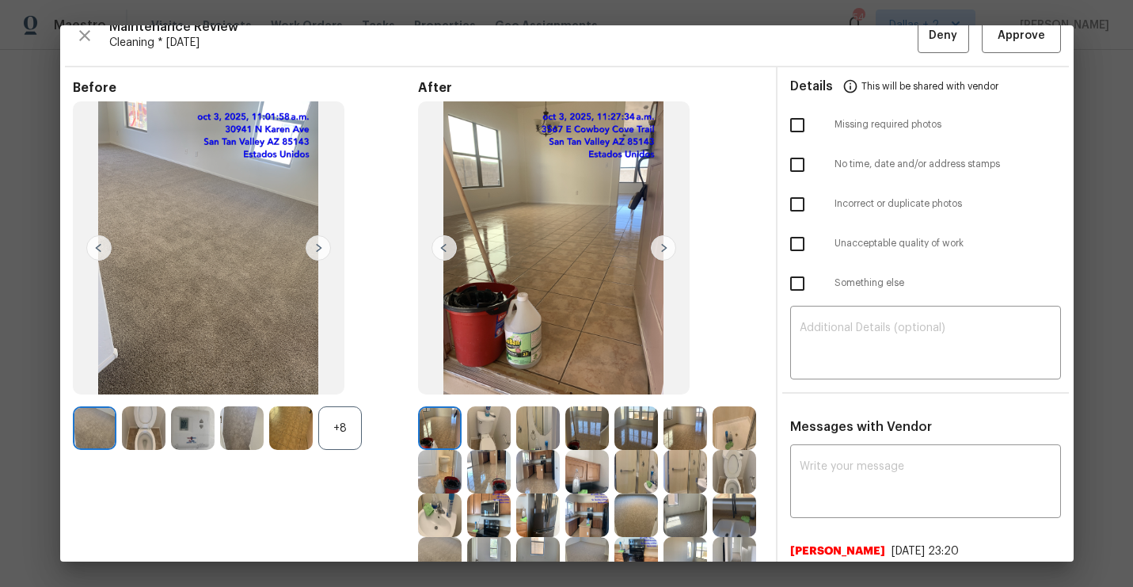
scroll to position [3, 0]
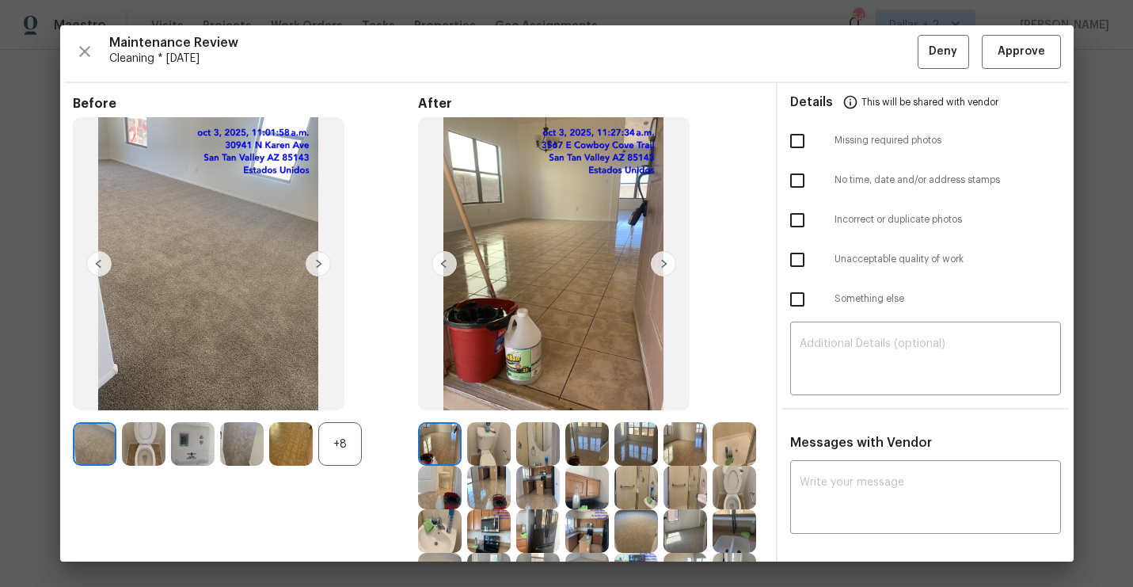
click at [663, 269] on img at bounding box center [663, 263] width 25 height 25
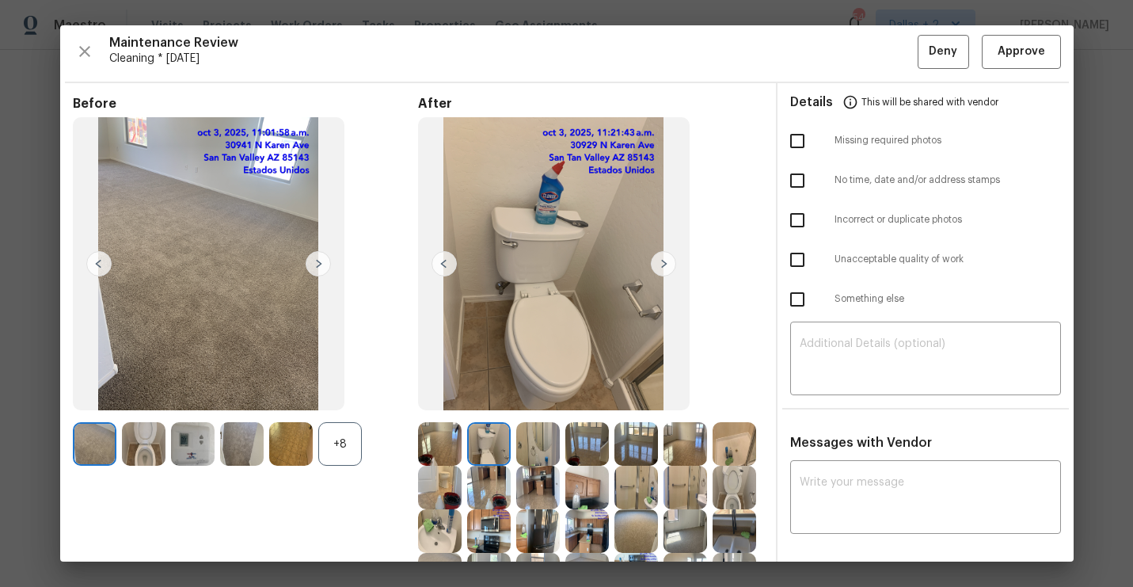
click at [102, 51] on div "Maintenance Review Cleaning * [DATE] Deny Approve" at bounding box center [567, 52] width 988 height 34
click at [83, 51] on icon "button" at bounding box center [84, 51] width 11 height 11
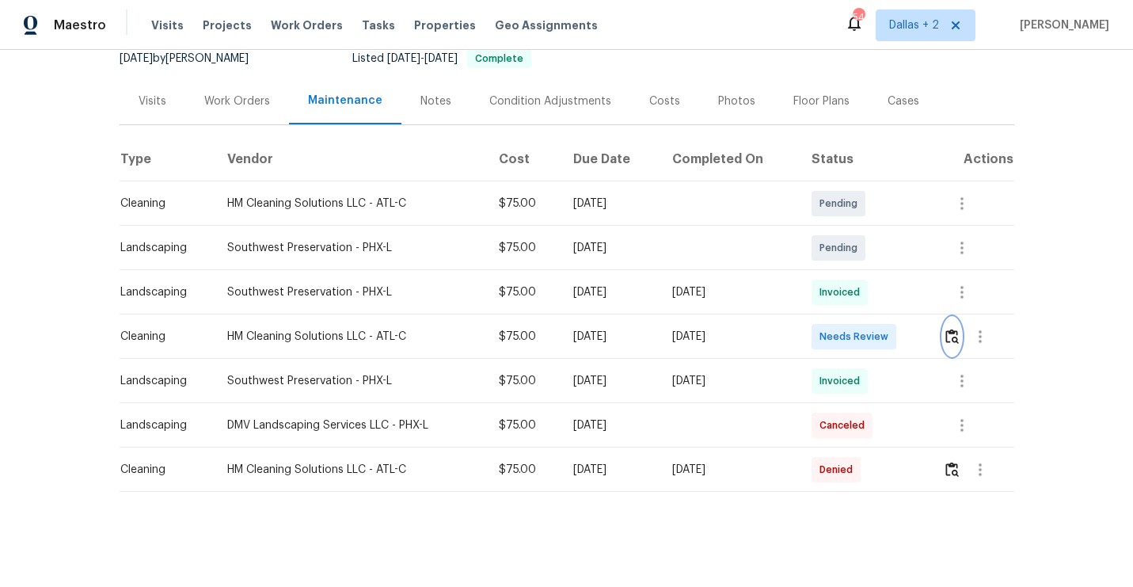
click at [959, 333] on img "button" at bounding box center [951, 336] width 13 height 15
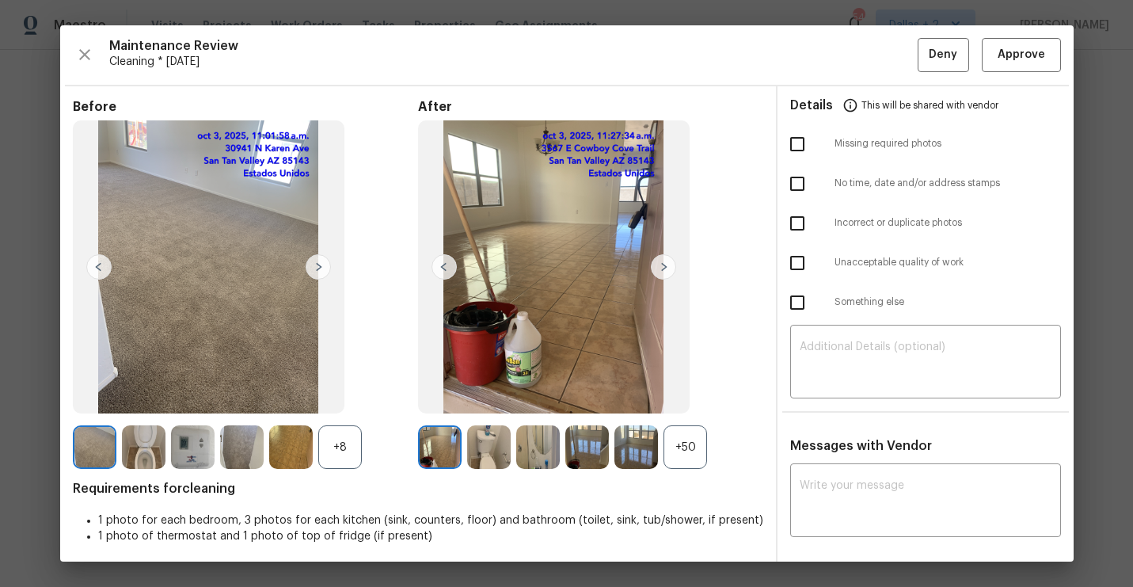
click at [693, 454] on div "+50" at bounding box center [685, 447] width 44 height 44
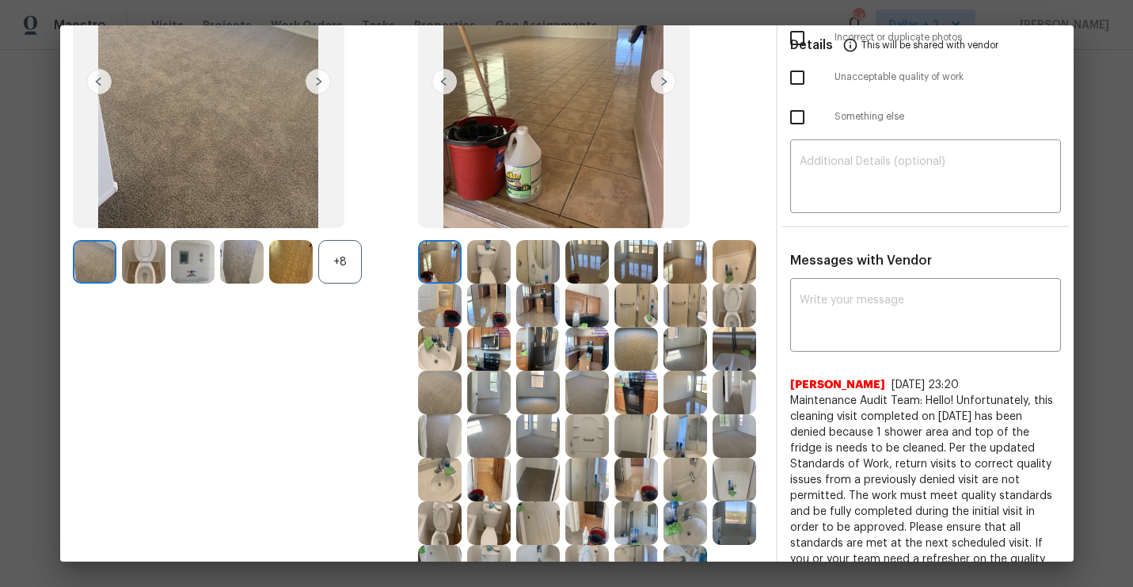
scroll to position [291, 0]
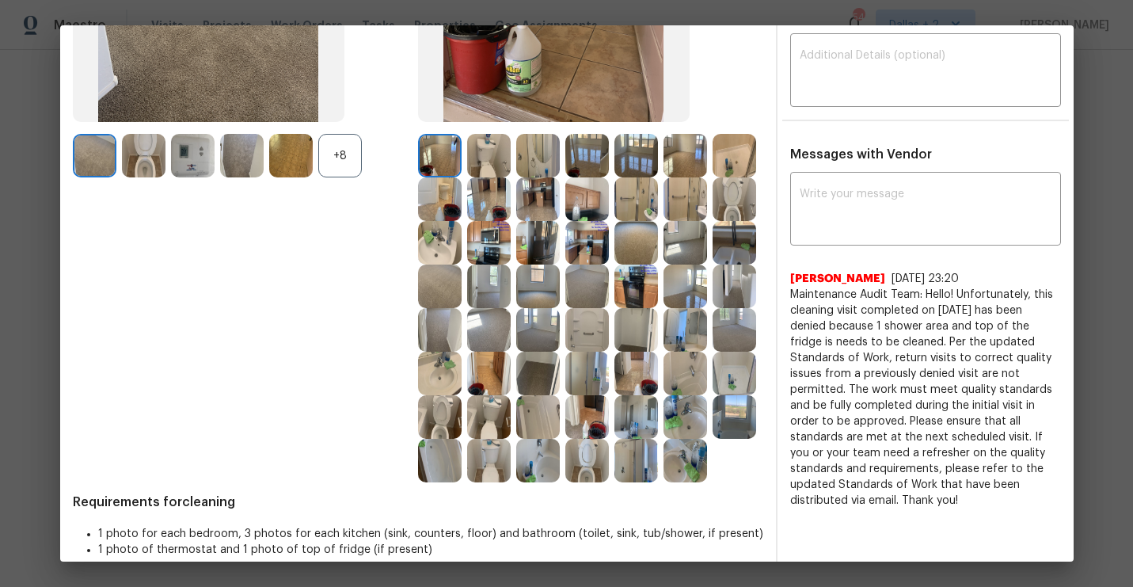
click at [541, 243] on img at bounding box center [538, 243] width 44 height 44
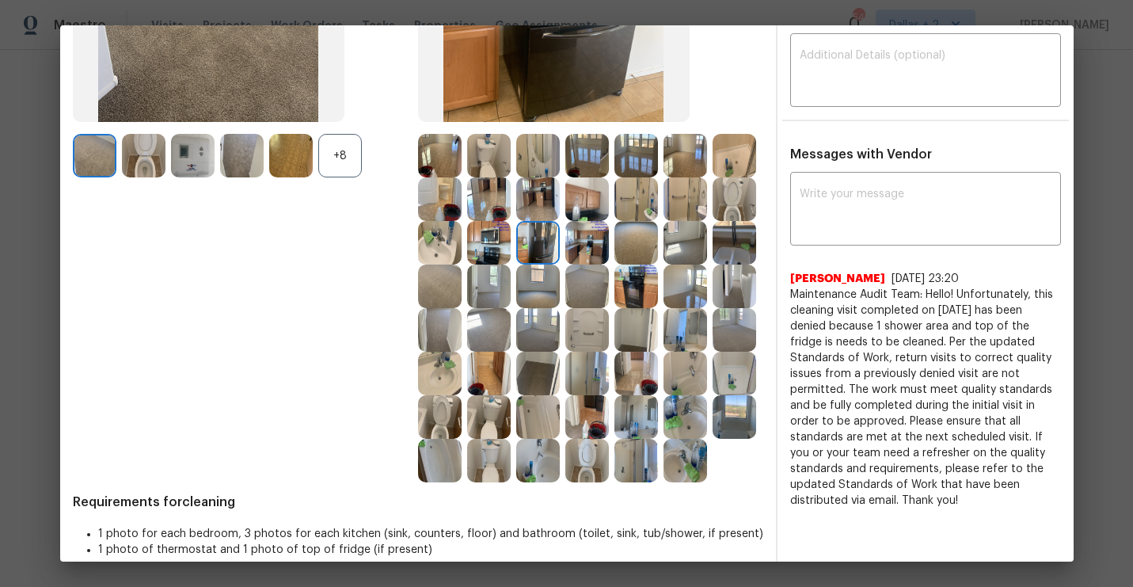
click at [597, 334] on img at bounding box center [587, 330] width 44 height 44
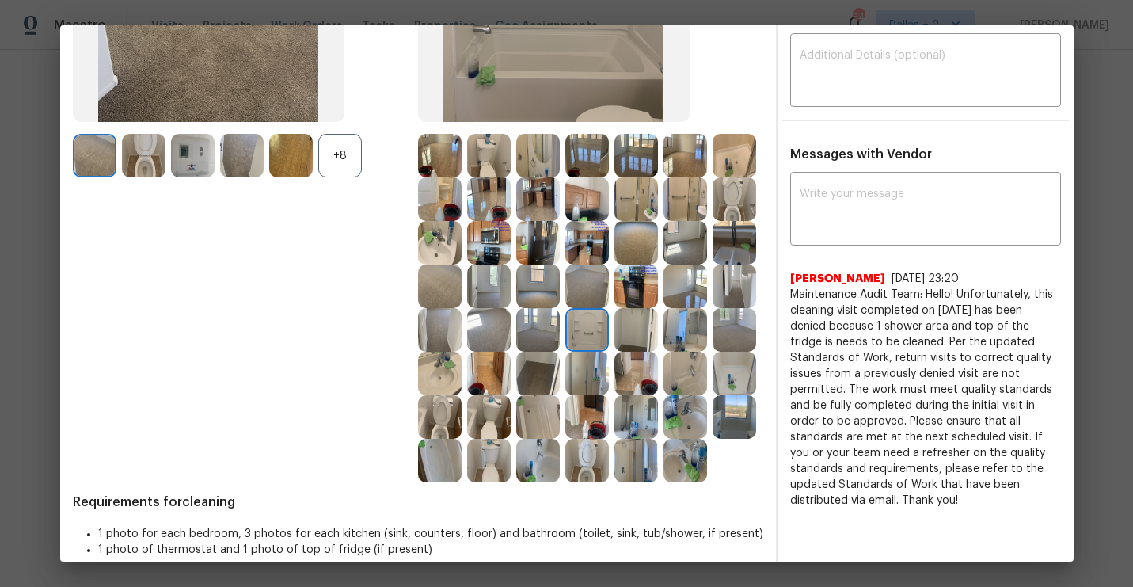
click at [594, 245] on img at bounding box center [587, 243] width 44 height 44
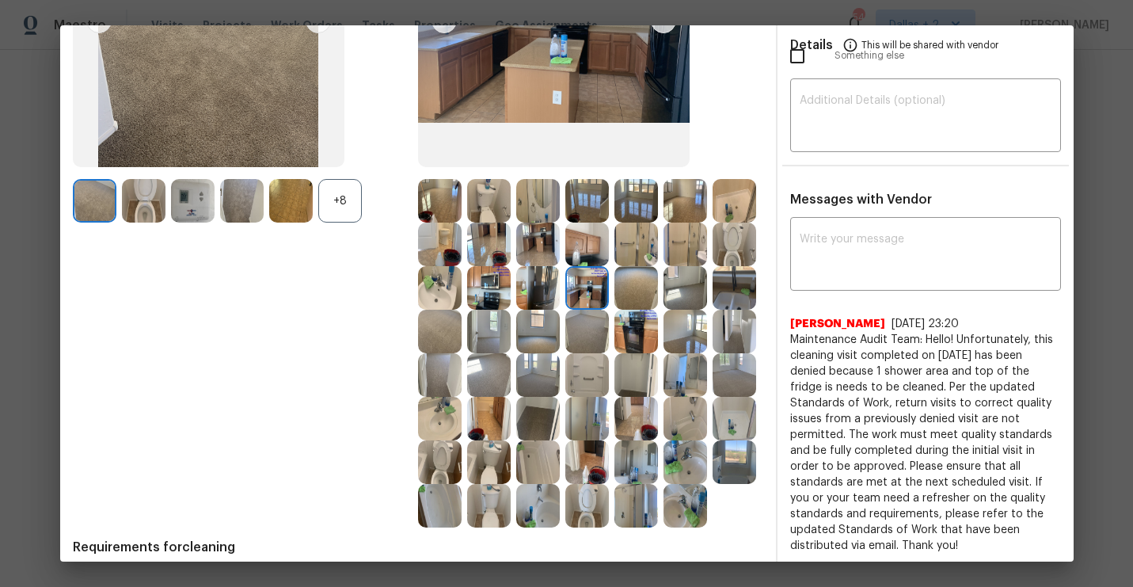
scroll to position [247, 0]
click at [539, 298] on img at bounding box center [538, 287] width 44 height 44
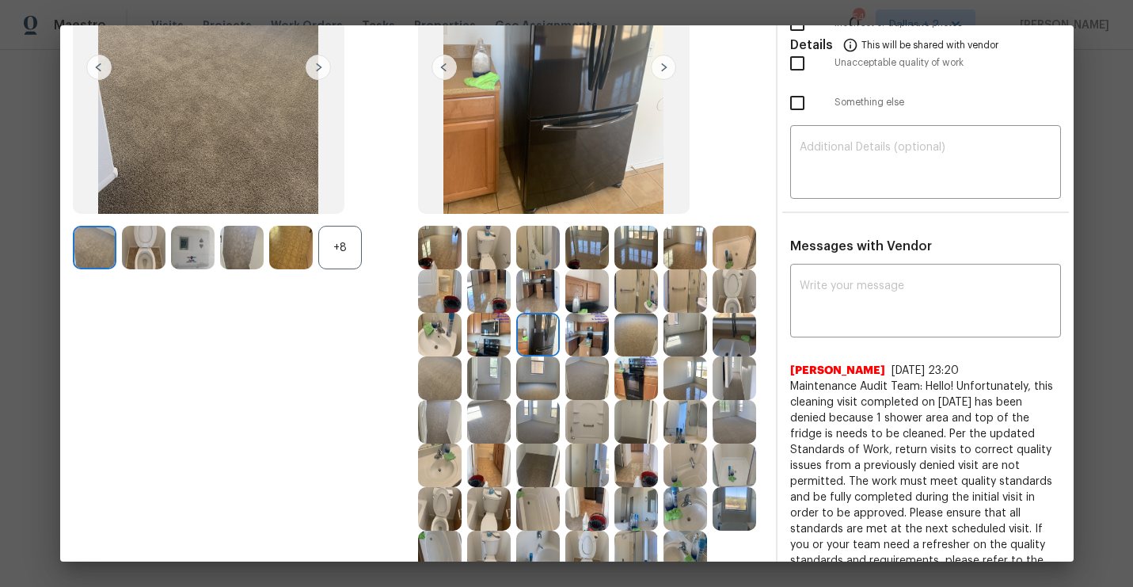
scroll to position [196, 0]
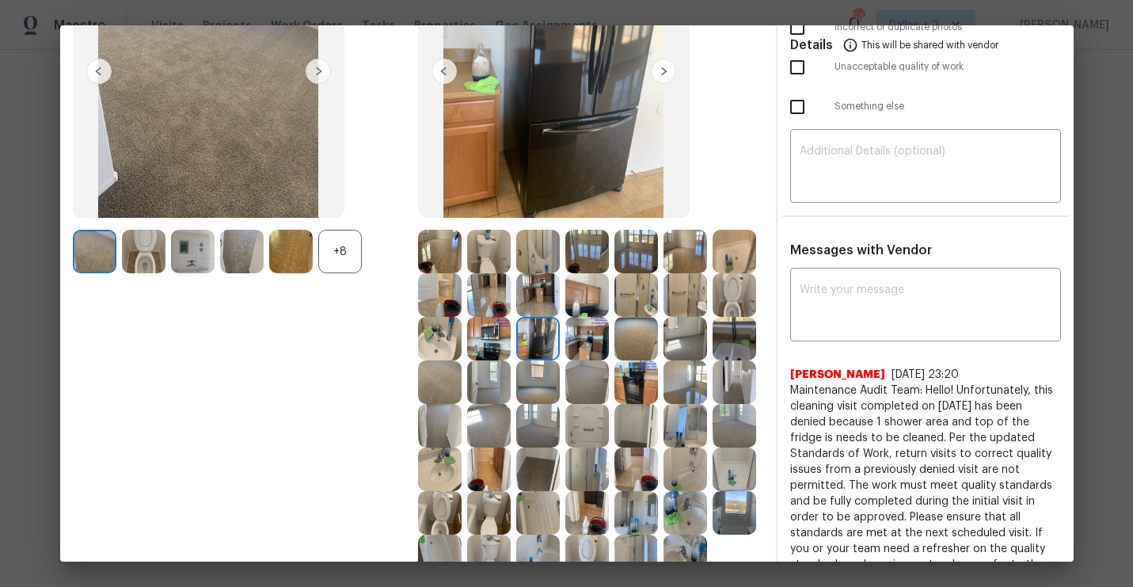
click at [583, 294] on img at bounding box center [587, 295] width 44 height 44
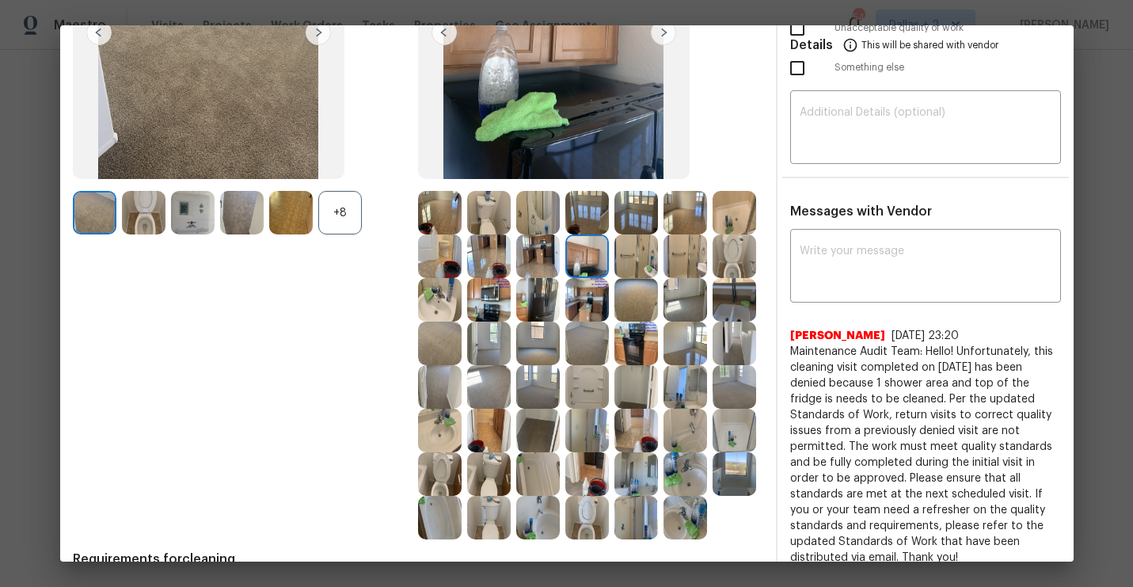
scroll to position [227, 0]
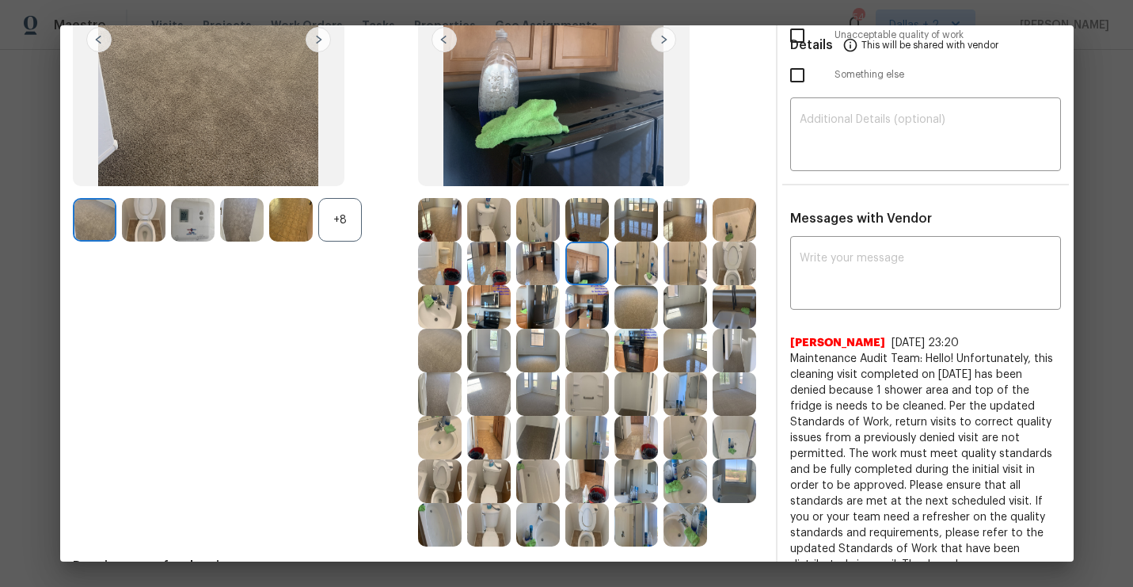
click at [584, 268] on img at bounding box center [587, 263] width 44 height 44
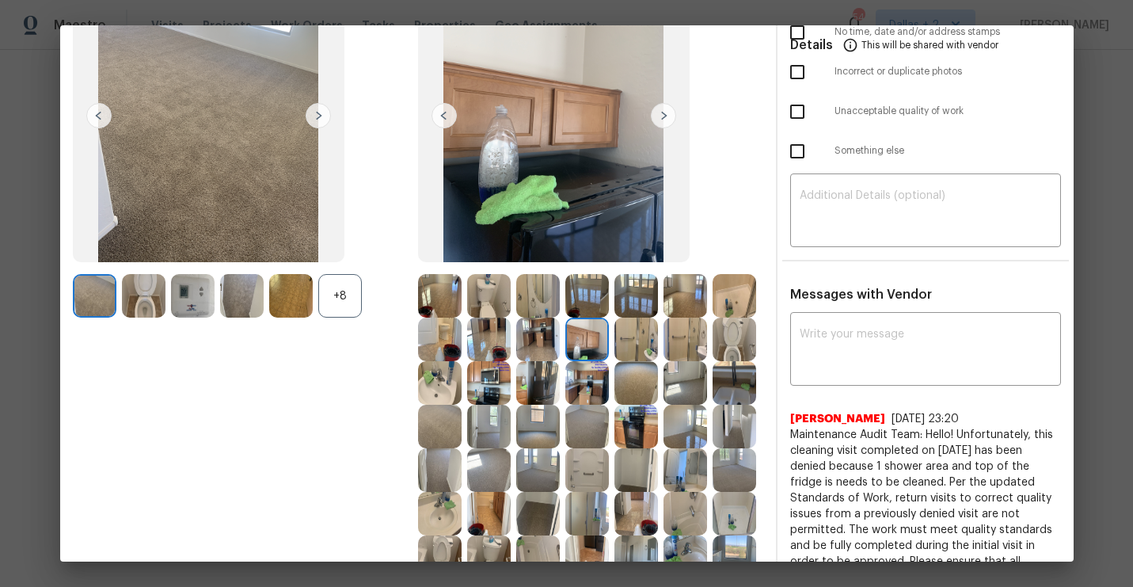
scroll to position [237, 0]
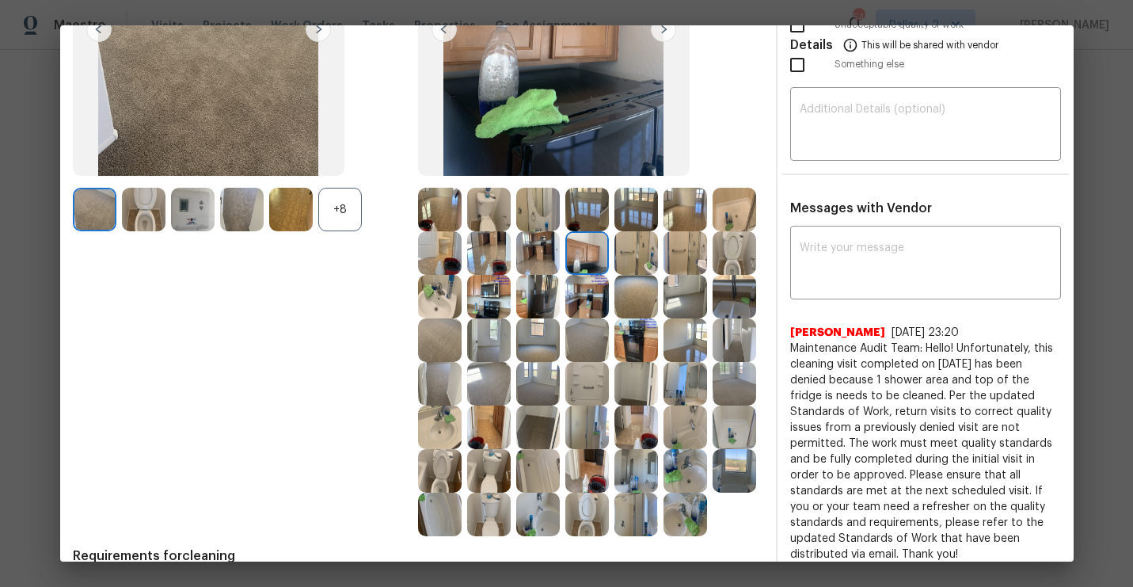
click at [678, 372] on img at bounding box center [685, 384] width 44 height 44
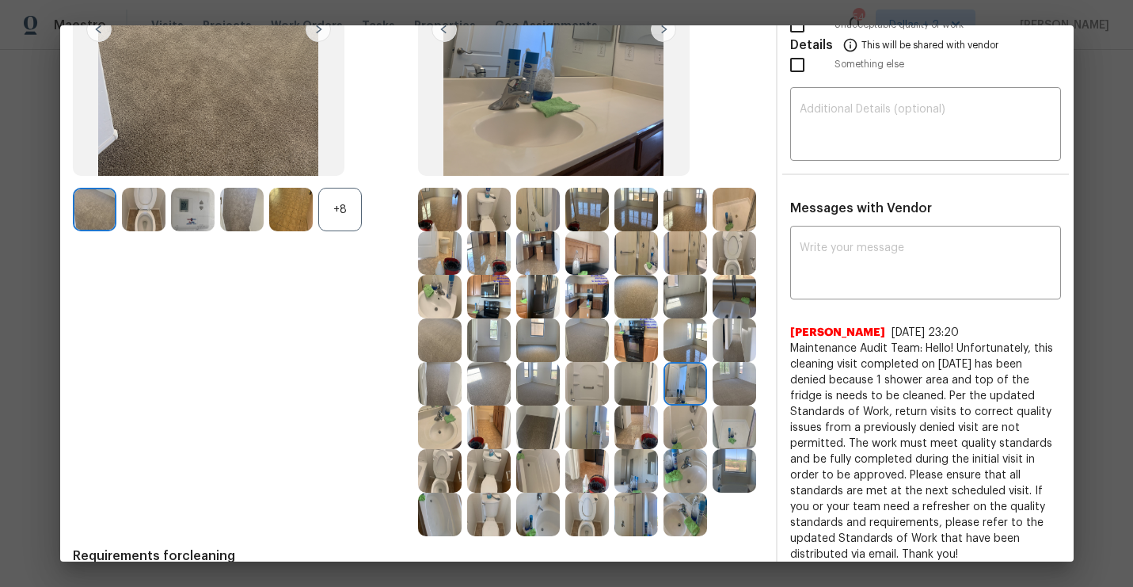
click at [435, 432] on img at bounding box center [440, 427] width 44 height 44
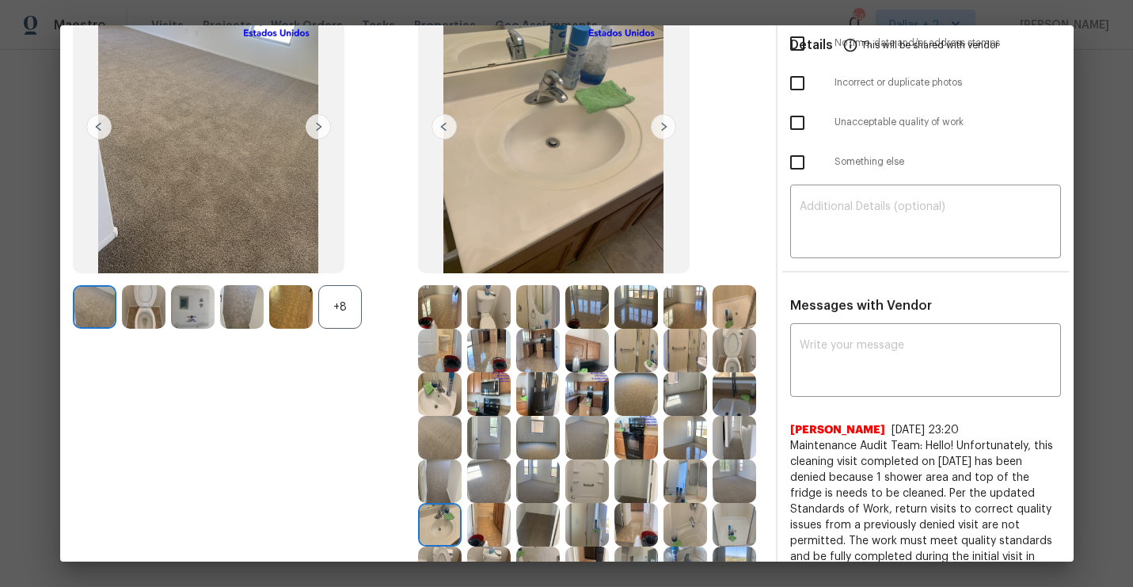
scroll to position [138, 0]
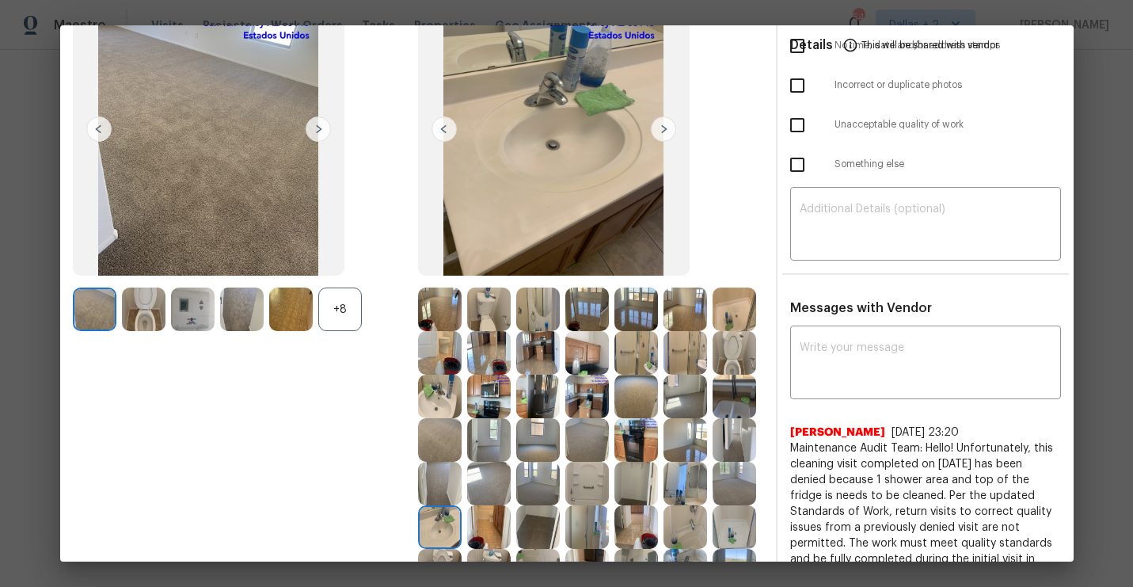
click at [586, 317] on img at bounding box center [587, 309] width 44 height 44
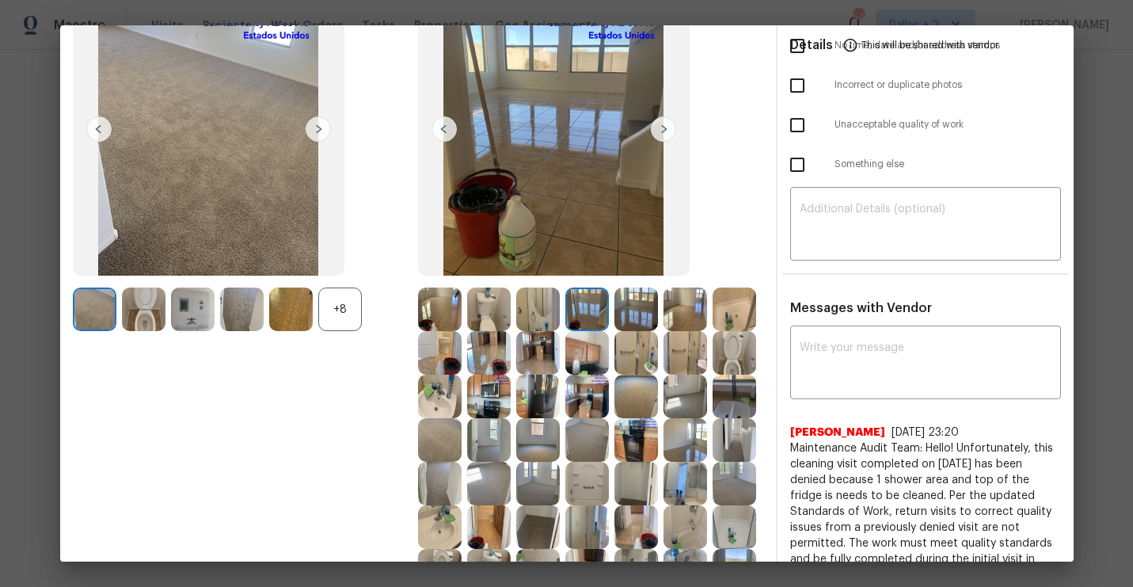
click at [743, 315] on img at bounding box center [734, 309] width 44 height 44
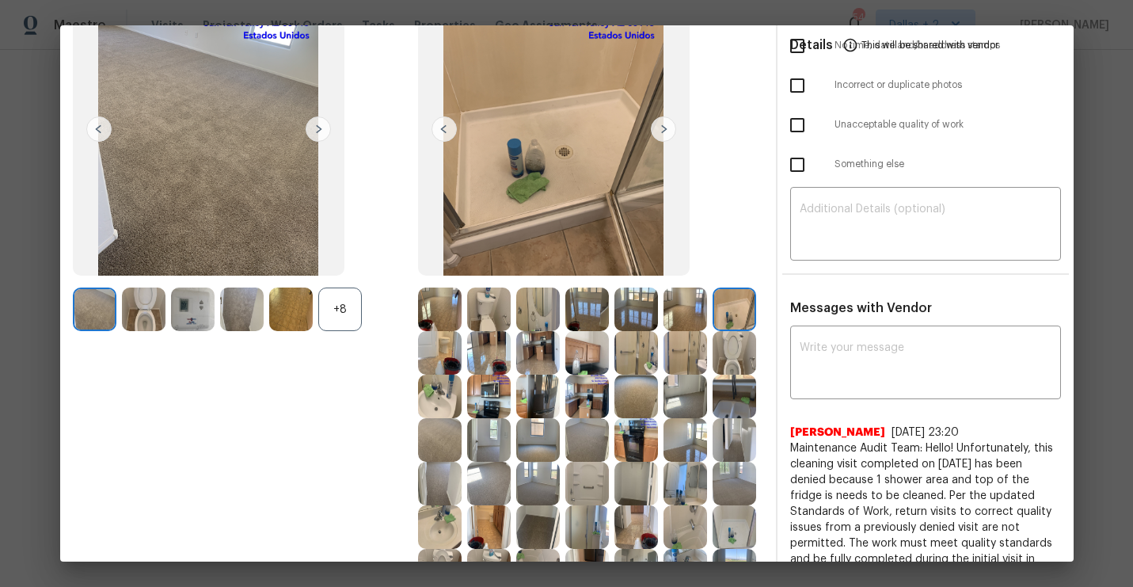
click at [686, 319] on img at bounding box center [685, 309] width 44 height 44
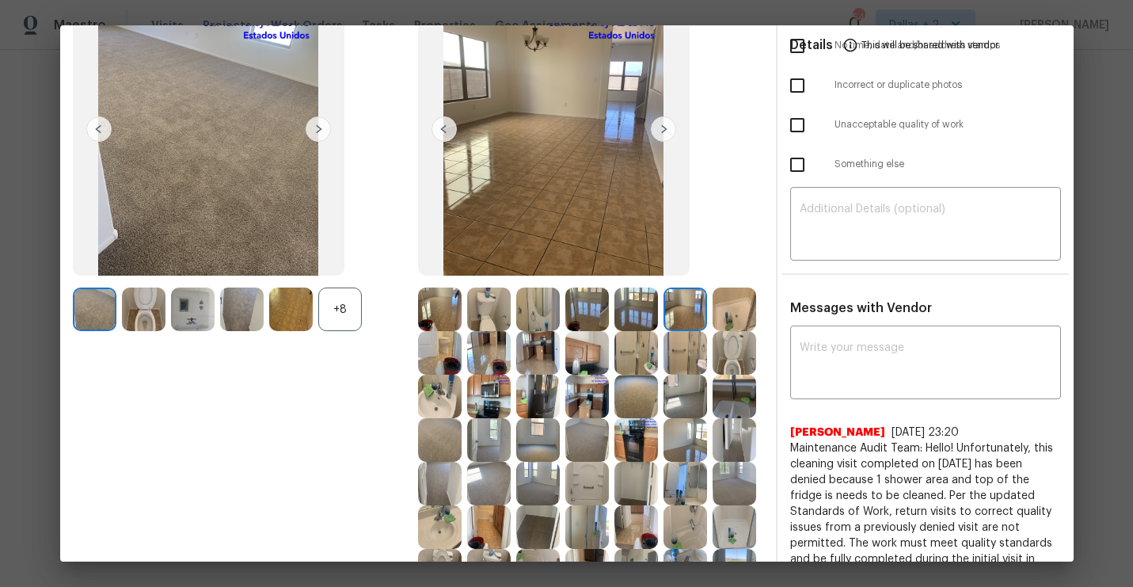
click at [541, 315] on img at bounding box center [538, 309] width 44 height 44
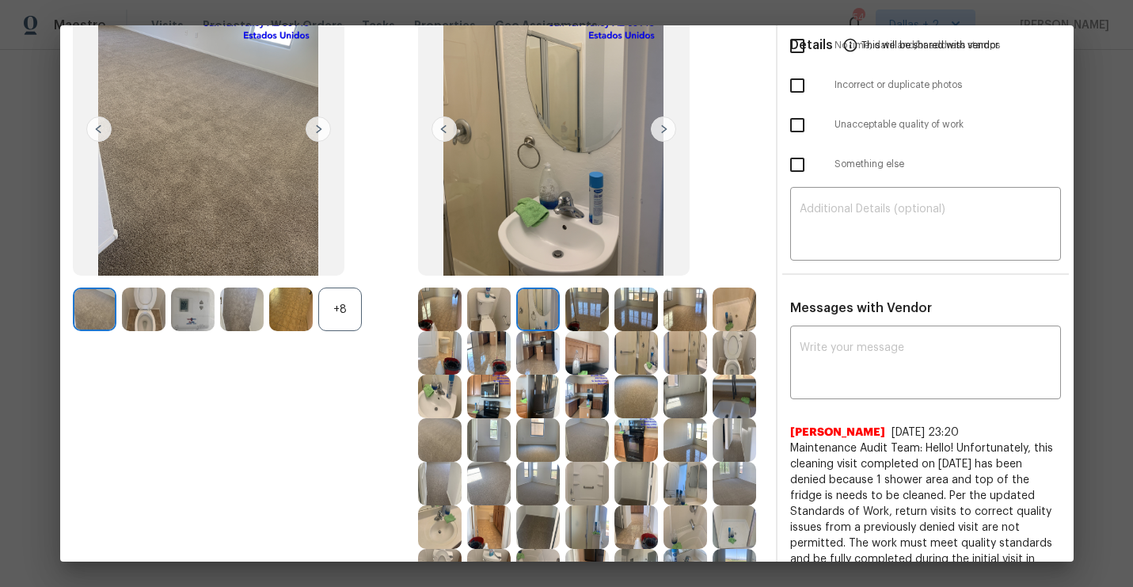
click at [443, 378] on img at bounding box center [440, 396] width 44 height 44
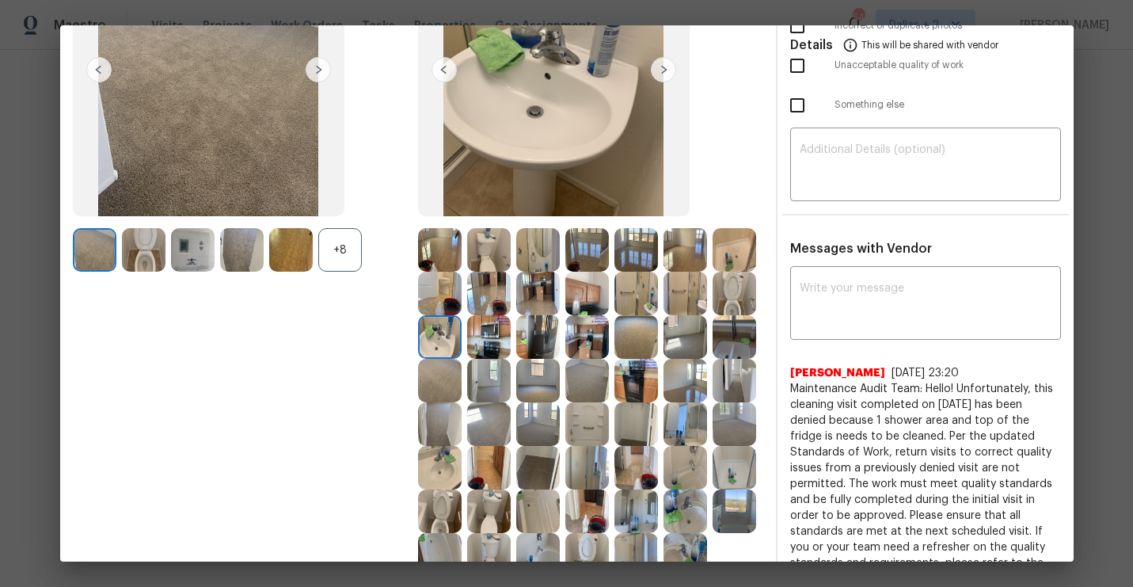
scroll to position [198, 0]
click at [535, 391] on img at bounding box center [538, 380] width 44 height 44
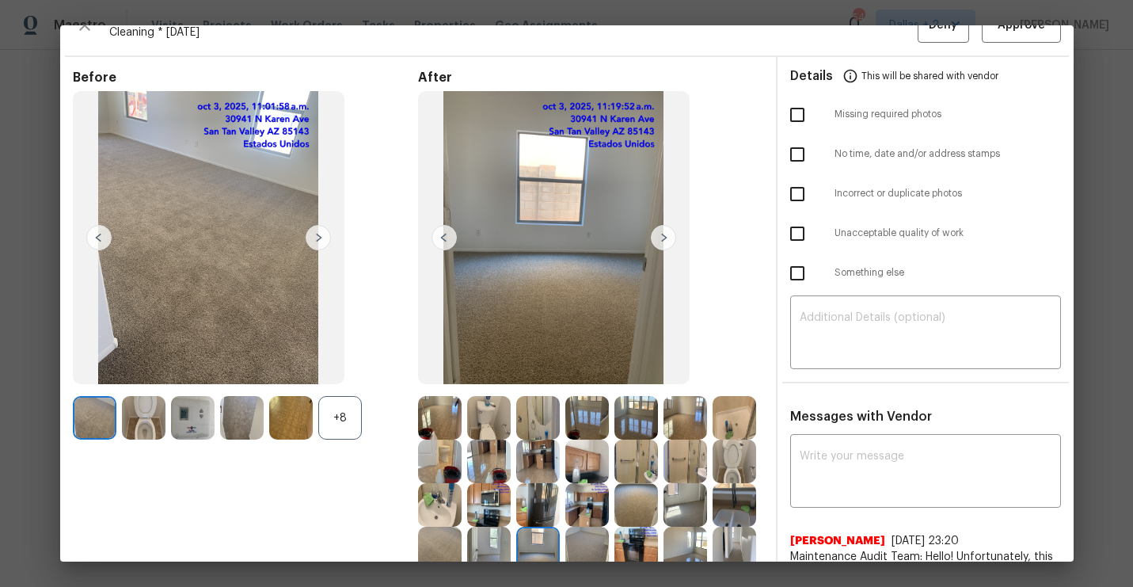
scroll to position [0, 0]
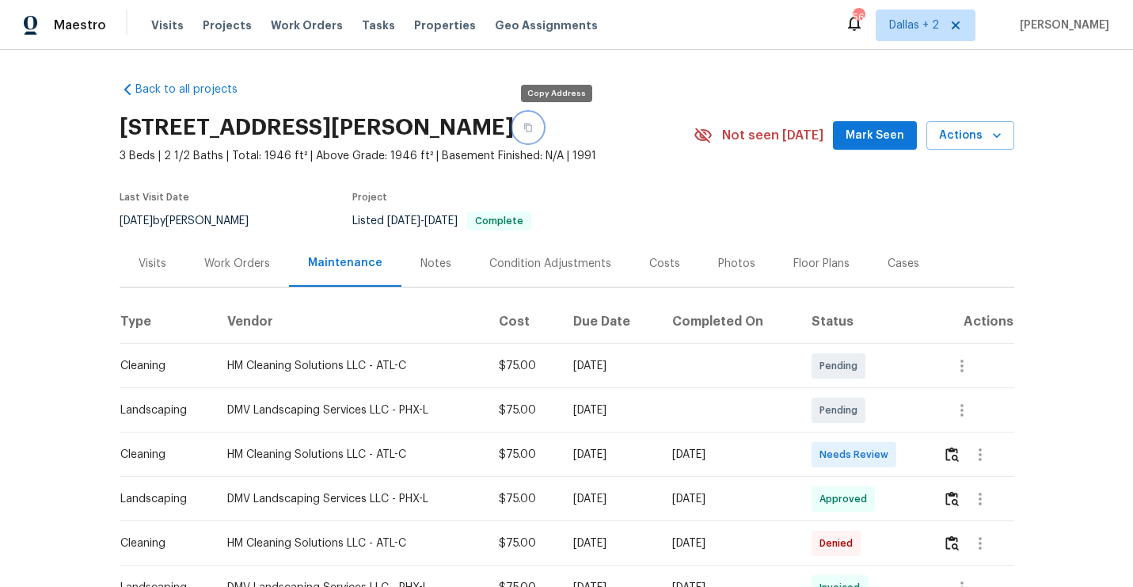
click at [533, 131] on icon "button" at bounding box center [527, 127] width 9 height 9
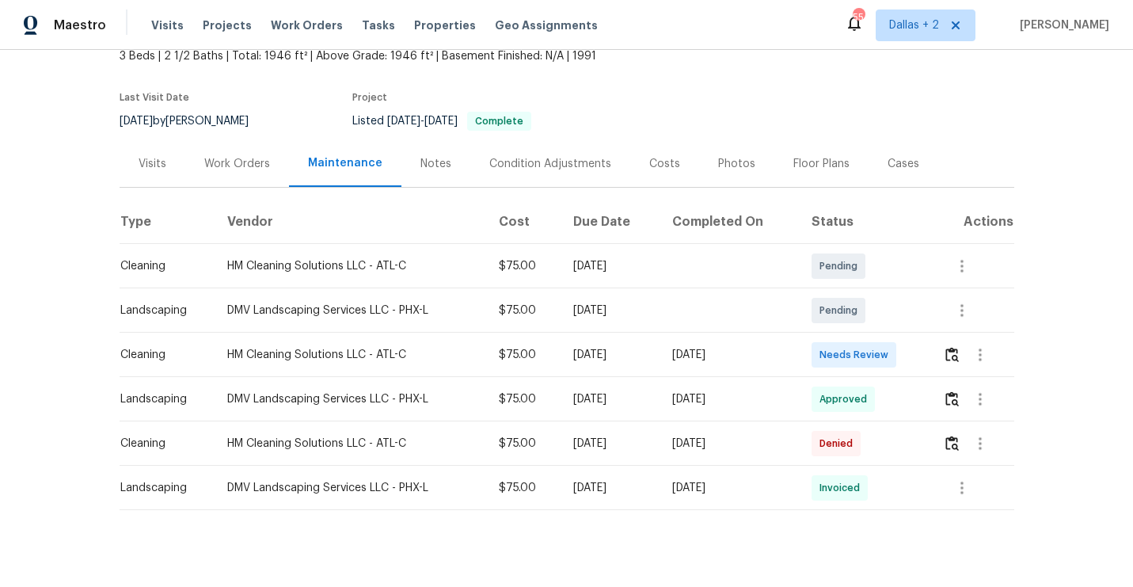
scroll to position [118, 0]
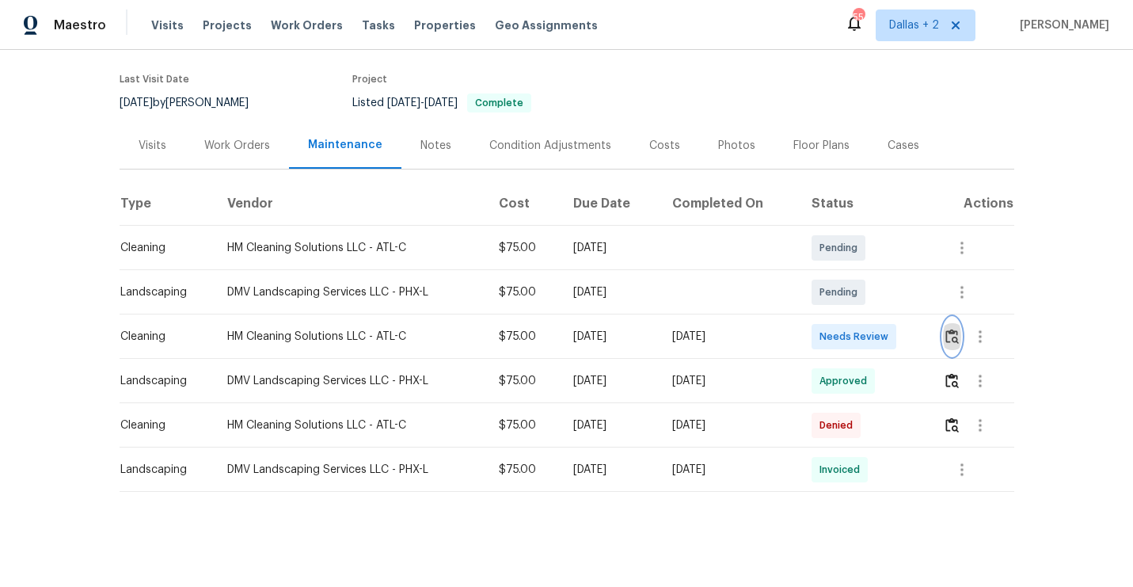
click at [953, 332] on img "button" at bounding box center [951, 336] width 13 height 15
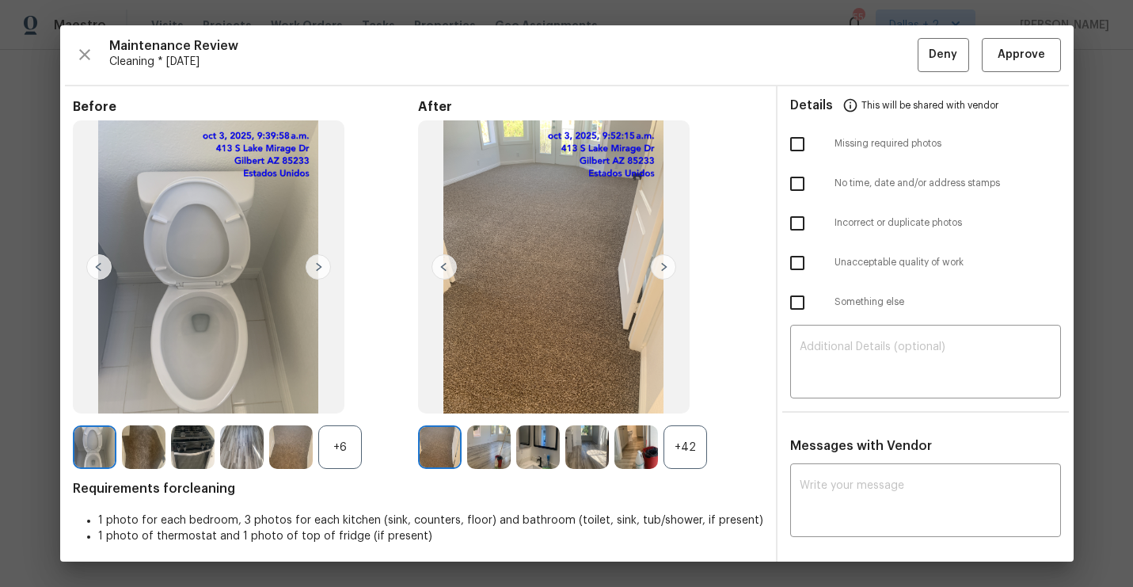
click at [682, 450] on div "+42" at bounding box center [685, 447] width 44 height 44
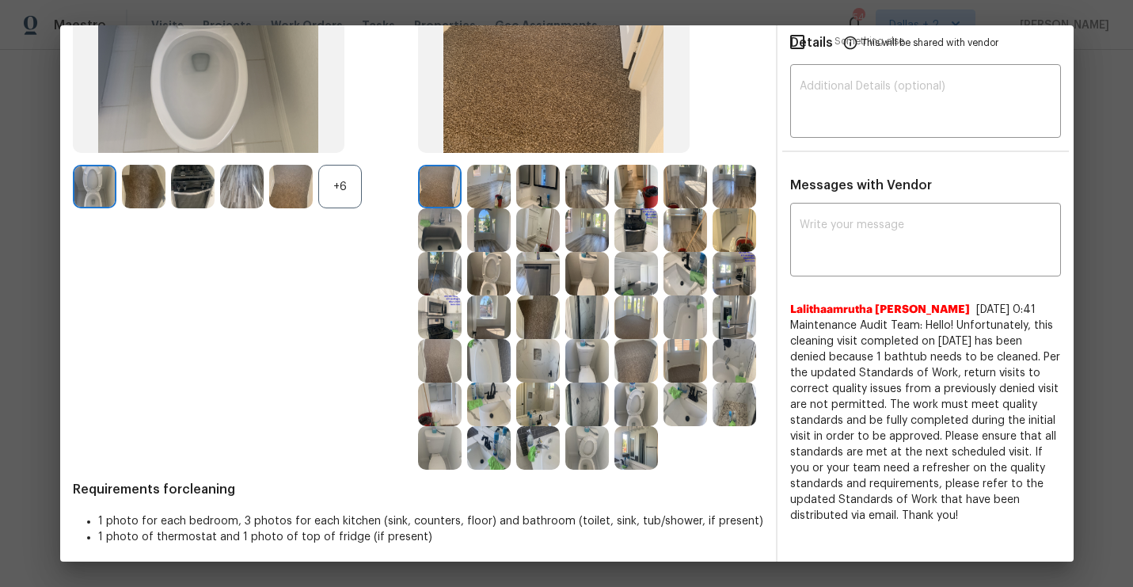
scroll to position [267, 0]
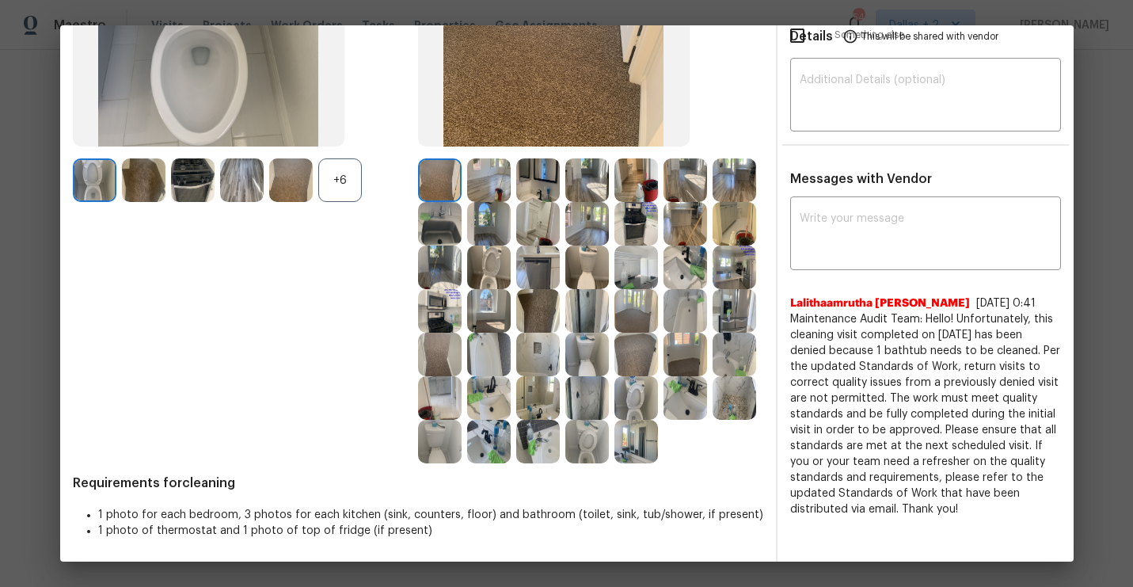
click at [646, 265] on img at bounding box center [636, 267] width 44 height 44
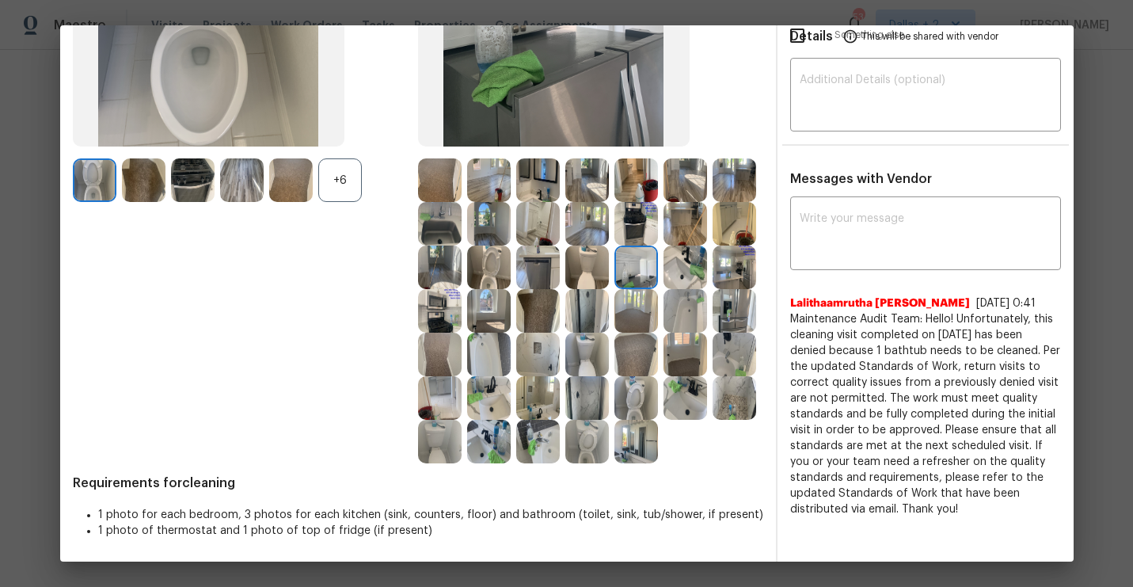
click at [534, 270] on img at bounding box center [538, 267] width 44 height 44
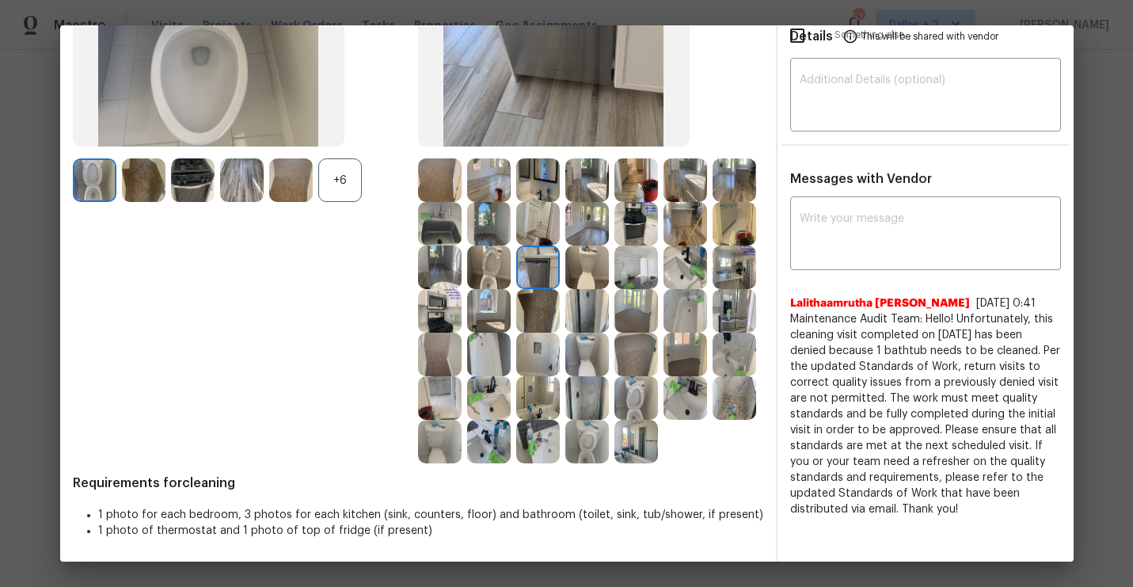
click at [608, 272] on img at bounding box center [587, 267] width 44 height 44
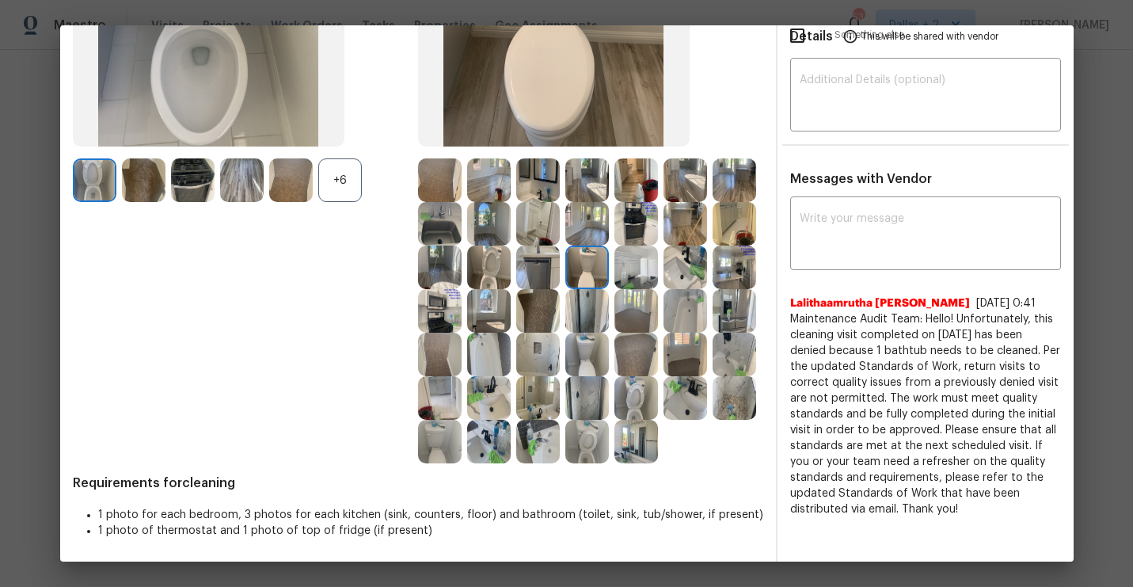
click at [481, 365] on img at bounding box center [489, 354] width 44 height 44
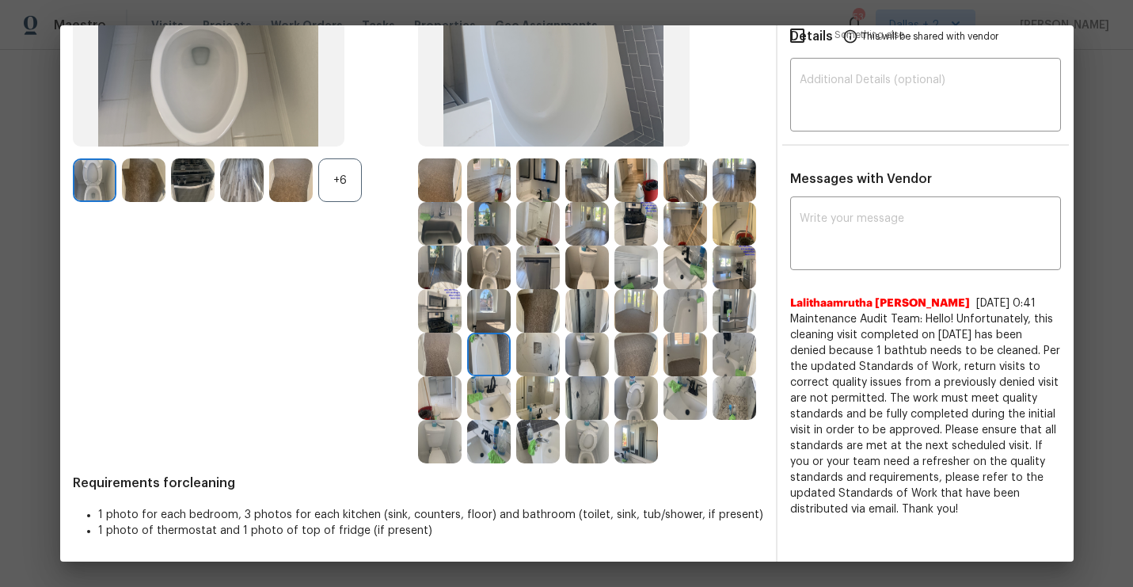
scroll to position [0, 0]
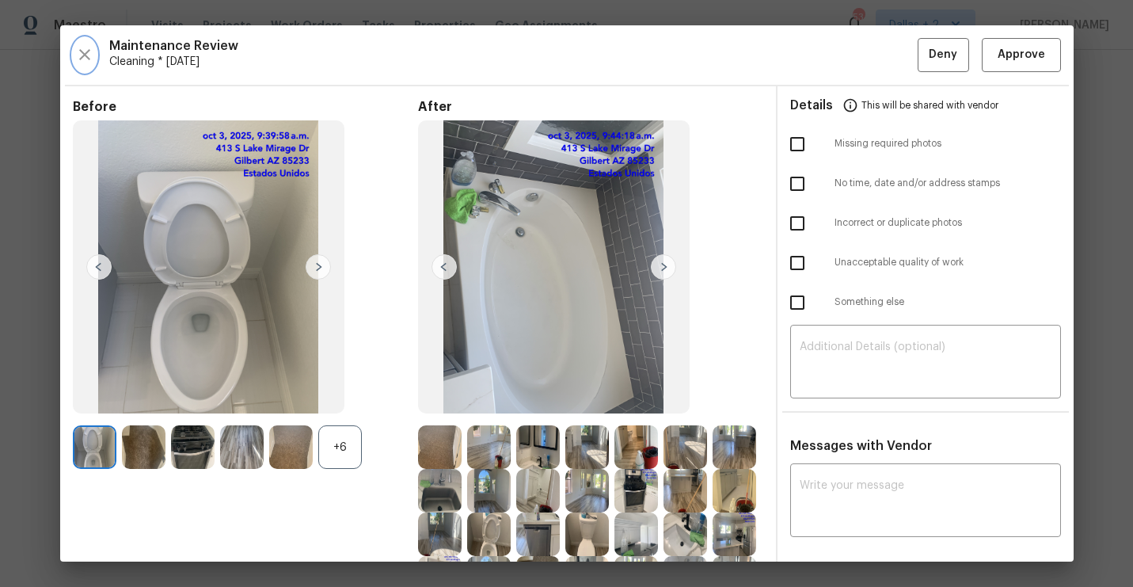
click at [81, 51] on icon "button" at bounding box center [84, 54] width 11 height 11
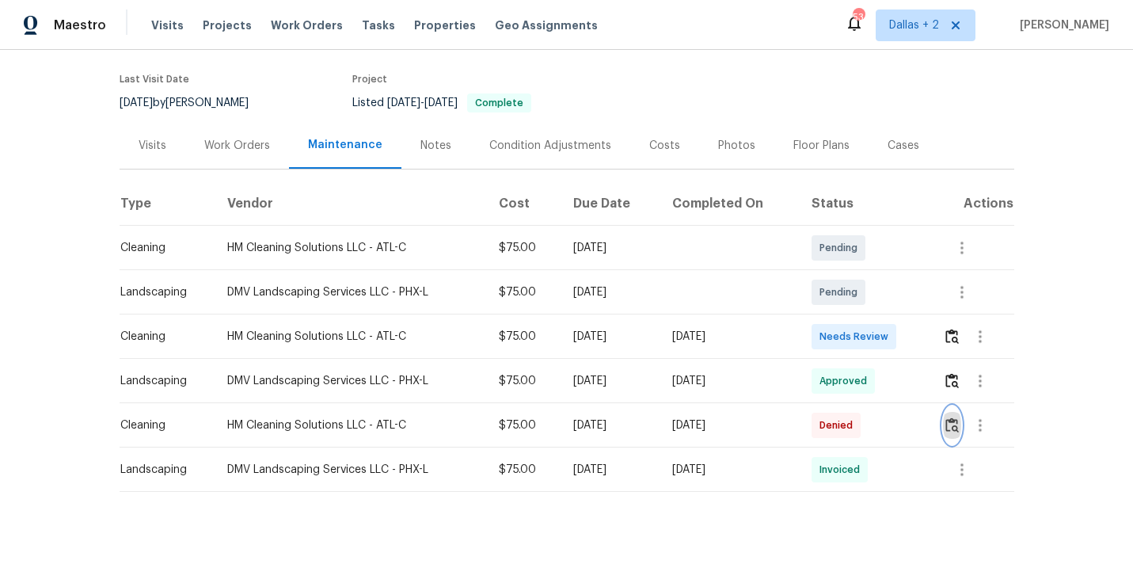
click at [952, 424] on img "button" at bounding box center [951, 424] width 13 height 15
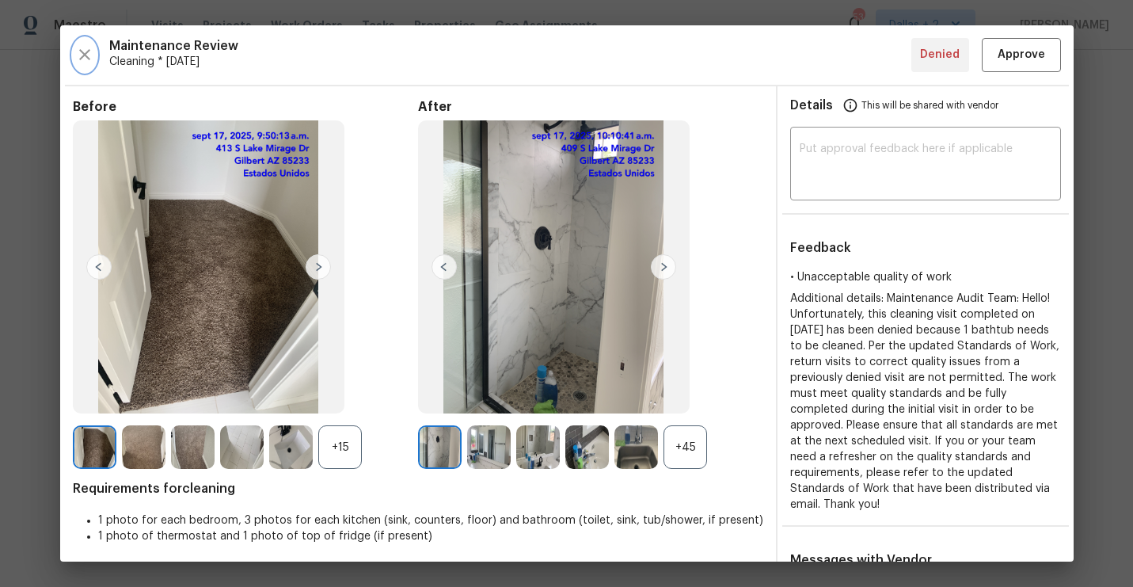
click at [77, 62] on icon "button" at bounding box center [84, 54] width 19 height 19
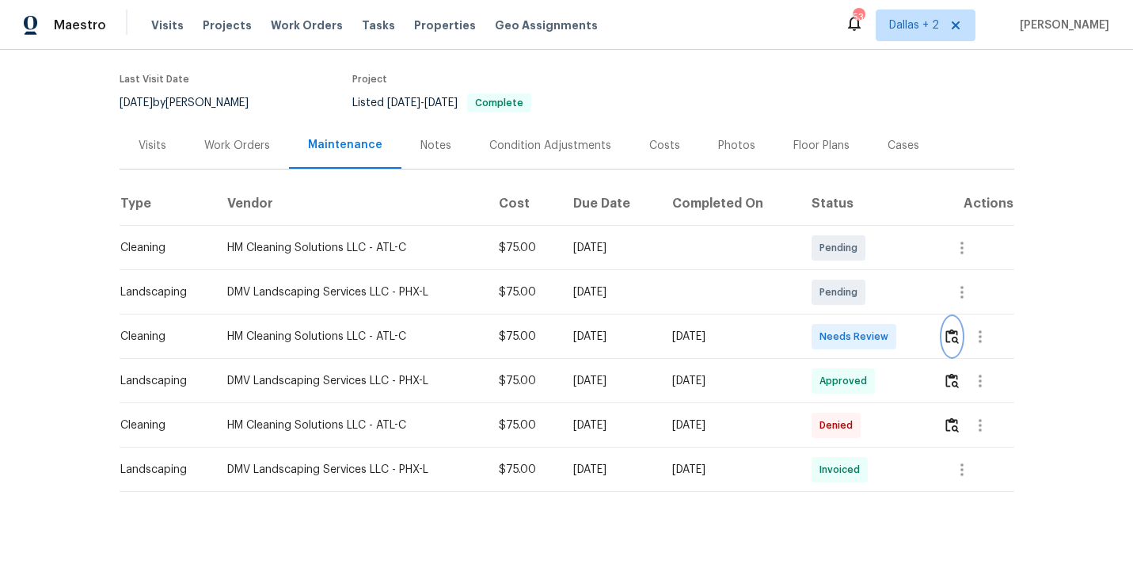
click at [961, 339] on button "button" at bounding box center [952, 336] width 18 height 38
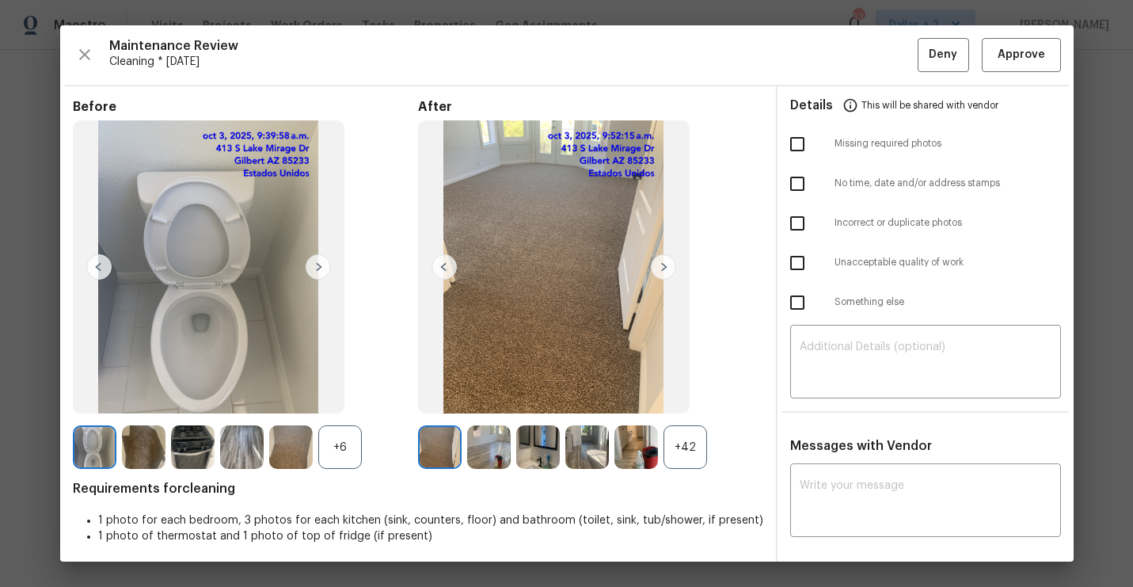
click at [693, 445] on div "+42" at bounding box center [685, 447] width 44 height 44
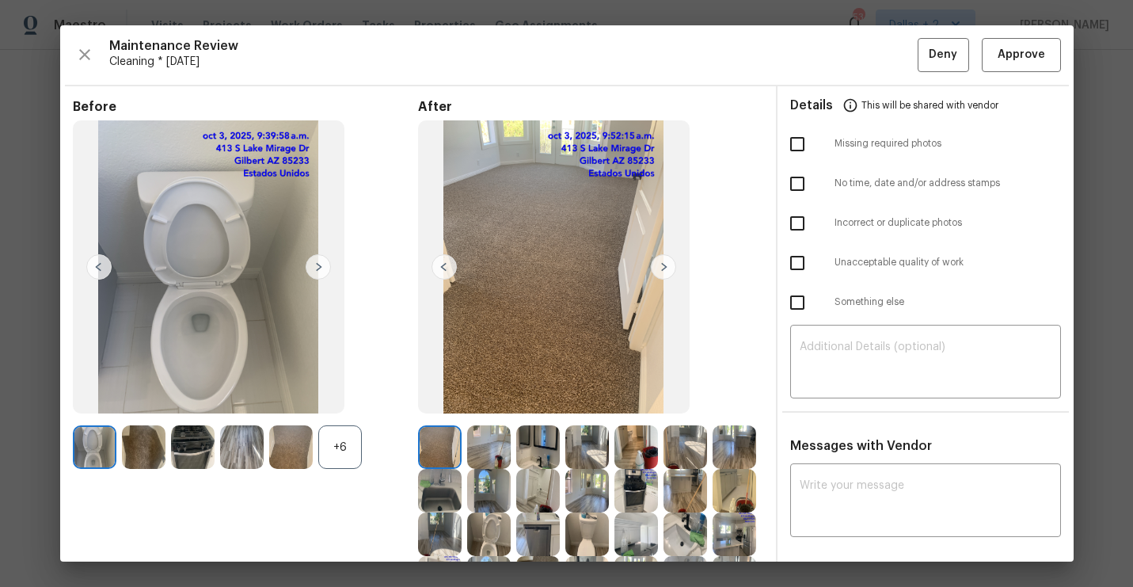
click at [351, 454] on div "+6" at bounding box center [340, 447] width 44 height 44
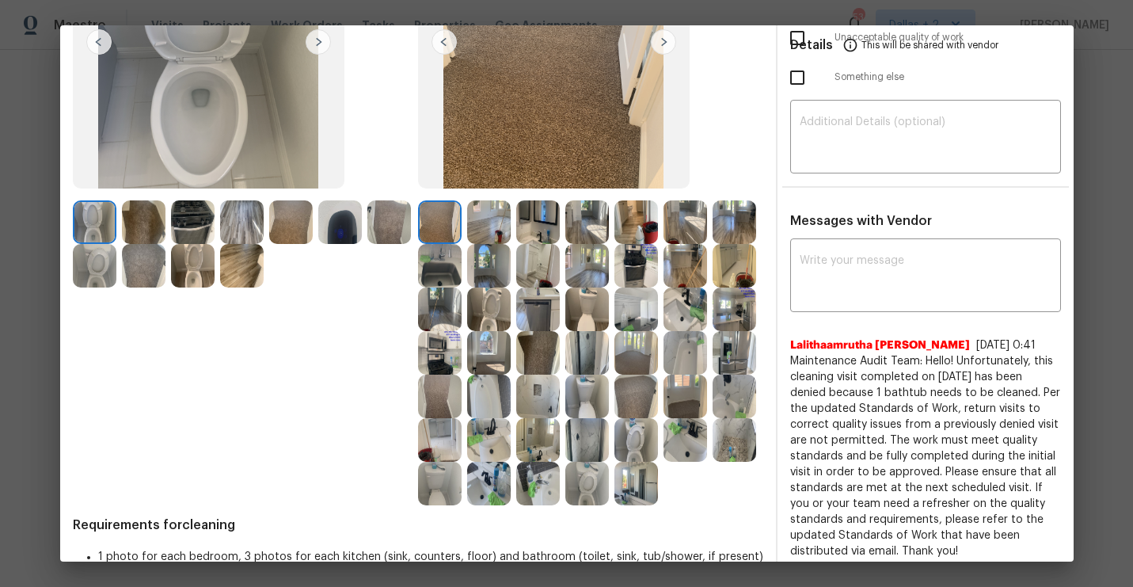
scroll to position [267, 0]
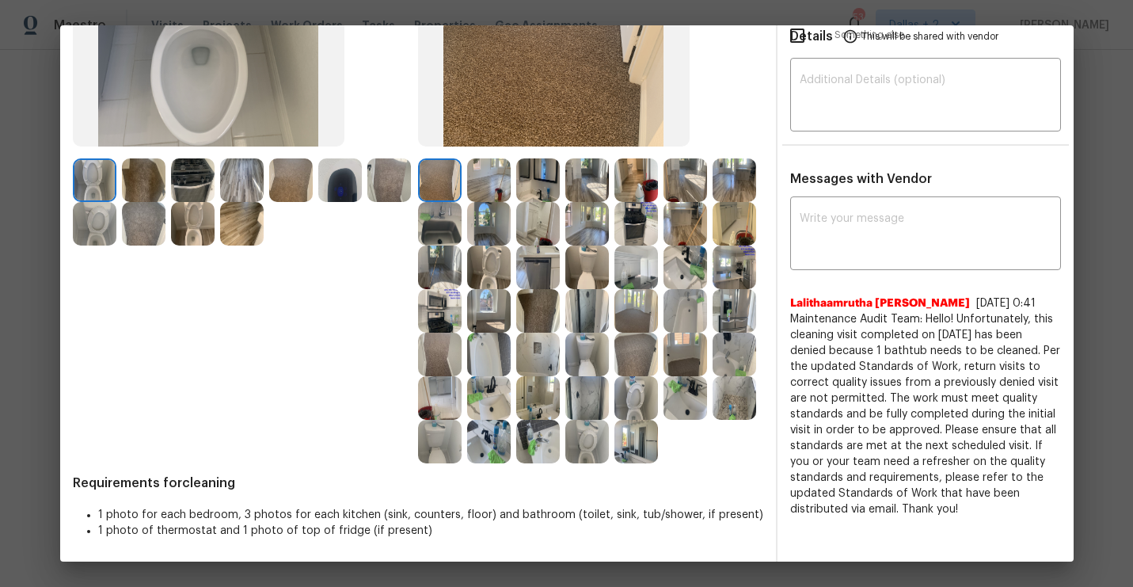
click at [603, 450] on img at bounding box center [587, 442] width 44 height 44
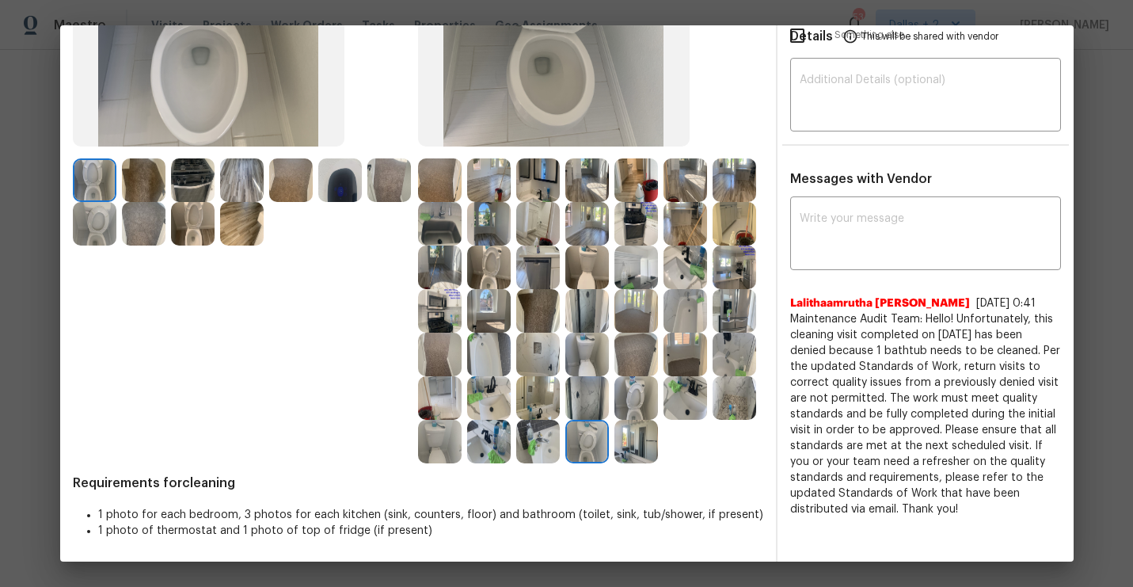
click at [638, 275] on img at bounding box center [636, 267] width 44 height 44
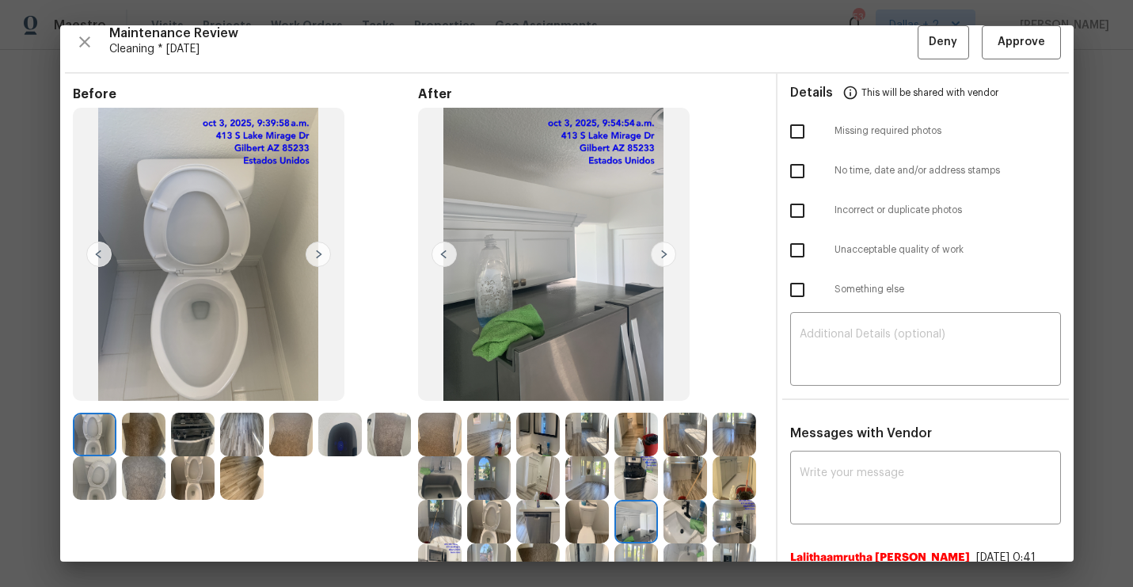
scroll to position [0, 0]
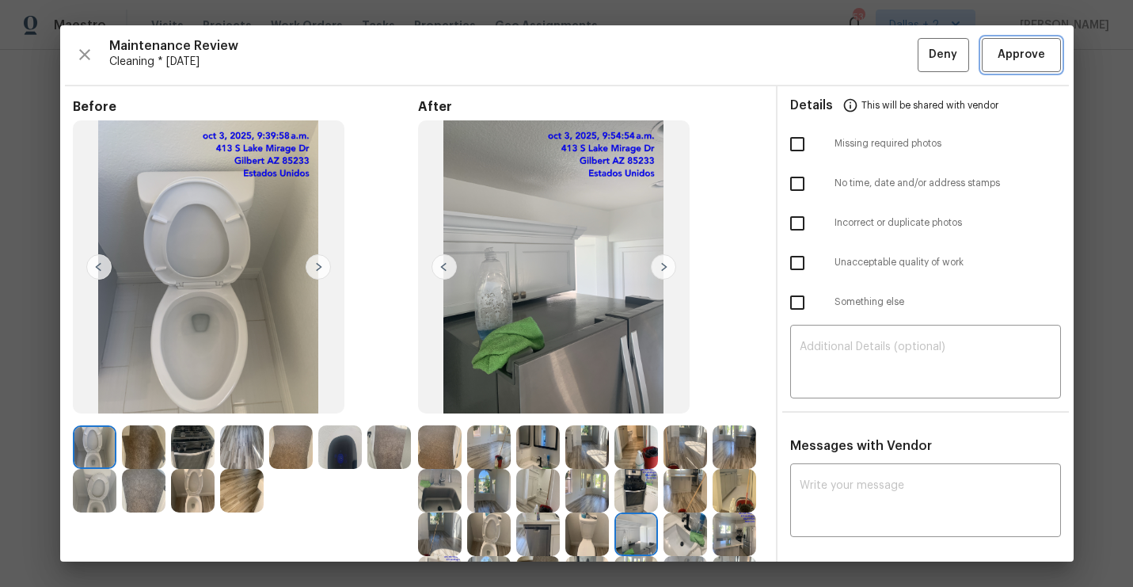
click at [1038, 64] on button "Approve" at bounding box center [1021, 55] width 79 height 34
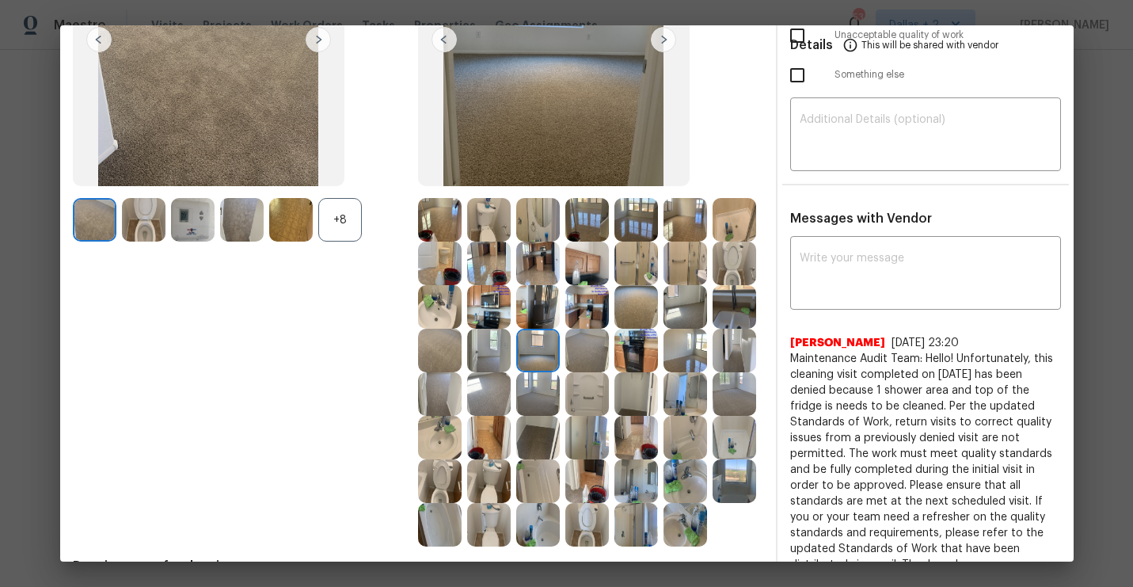
scroll to position [310, 0]
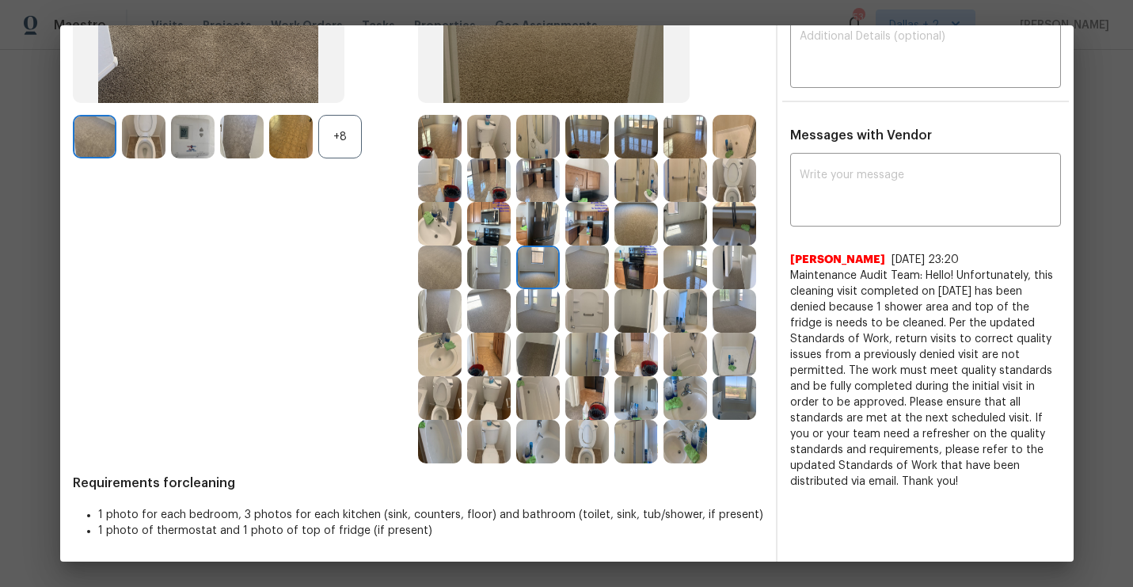
click at [590, 235] on img at bounding box center [587, 224] width 44 height 44
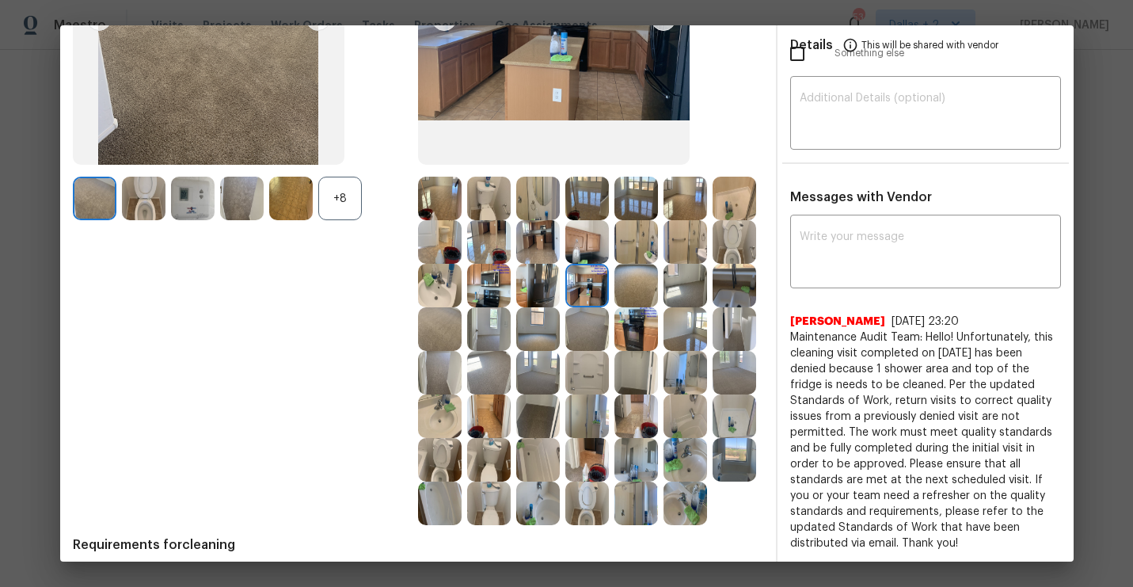
scroll to position [247, 0]
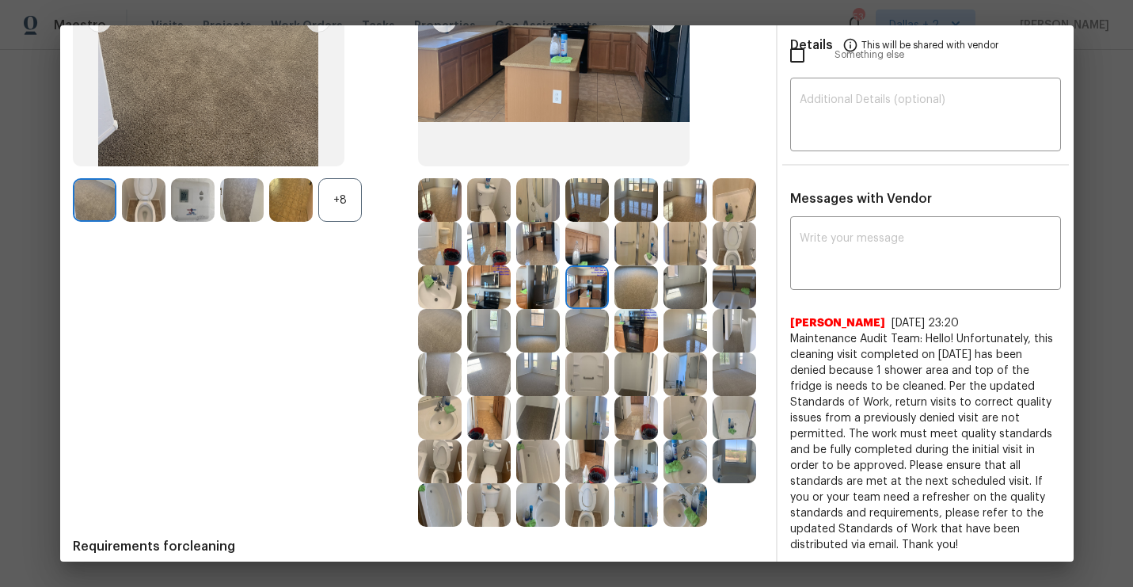
click at [536, 286] on img at bounding box center [538, 287] width 44 height 44
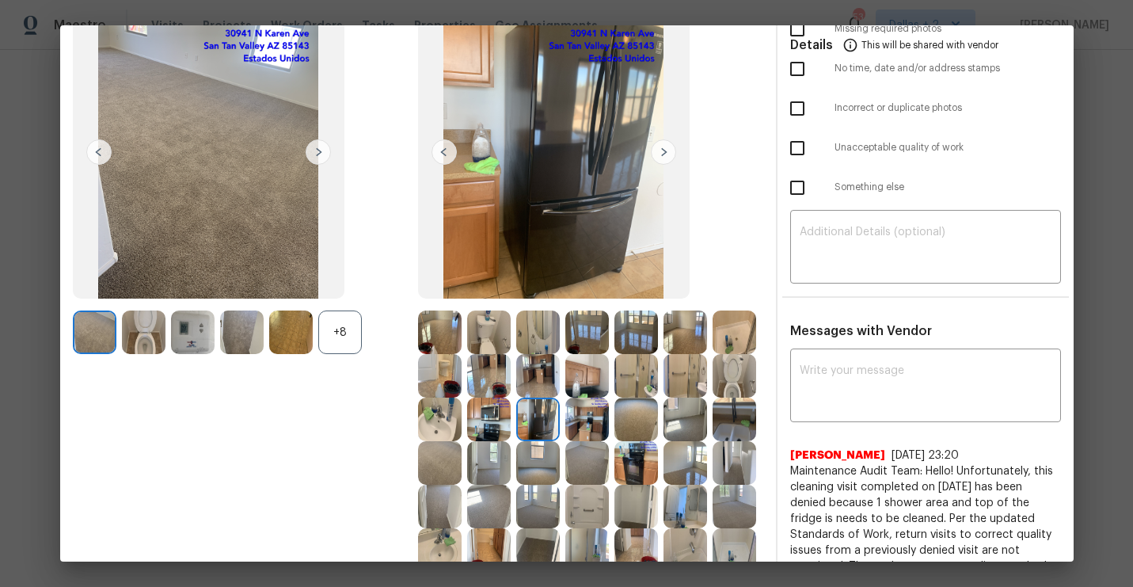
scroll to position [116, 0]
click at [599, 385] on img at bounding box center [587, 375] width 44 height 44
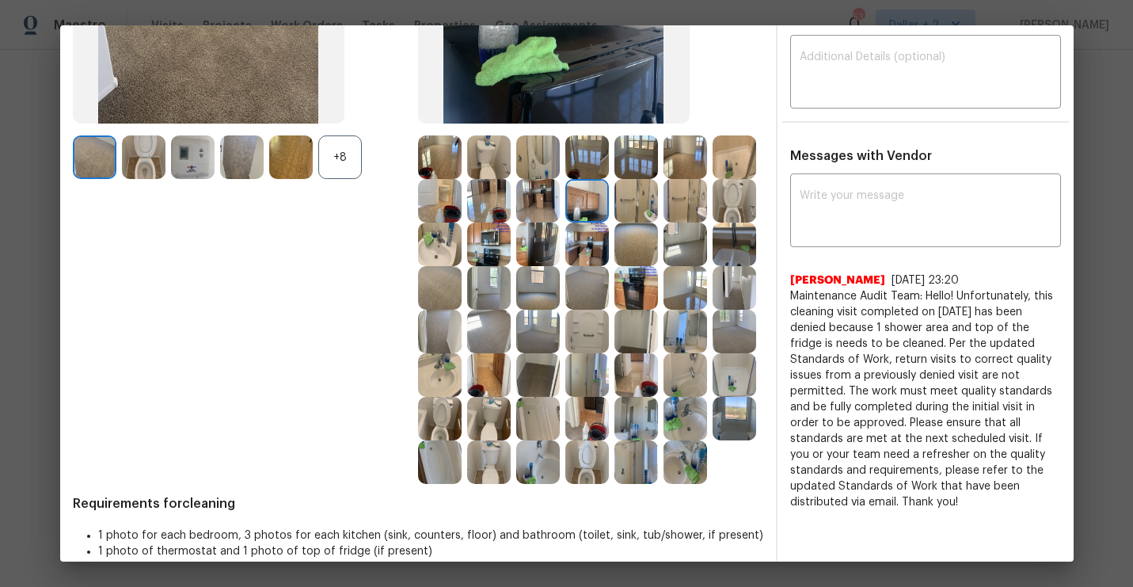
scroll to position [161, 0]
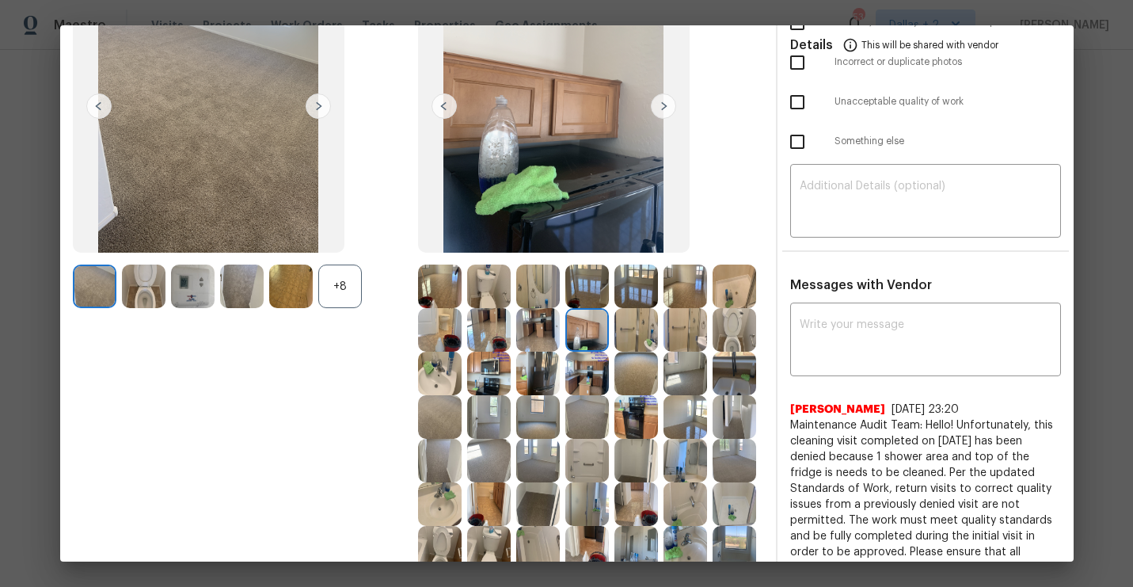
click at [574, 329] on img at bounding box center [587, 330] width 44 height 44
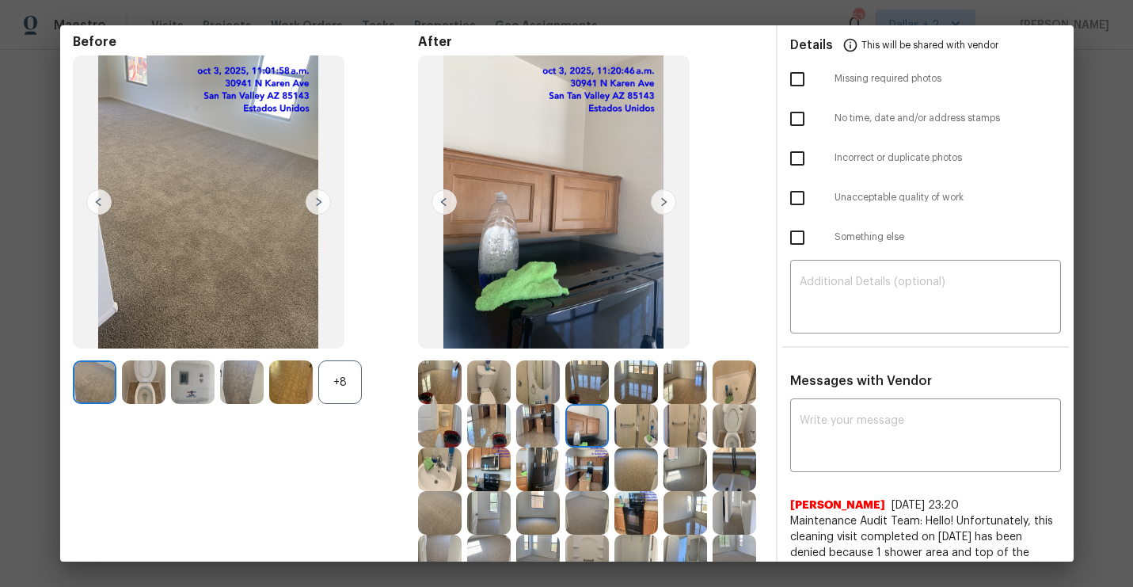
scroll to position [0, 0]
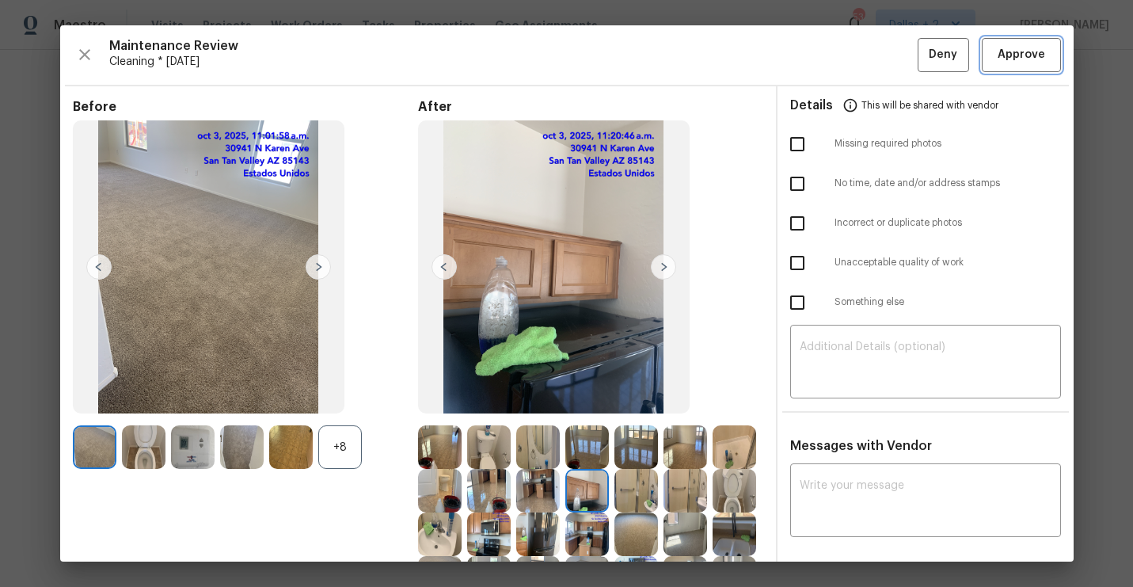
click at [1022, 63] on span "Approve" at bounding box center [1020, 55] width 47 height 20
